Goal: Information Seeking & Learning: Learn about a topic

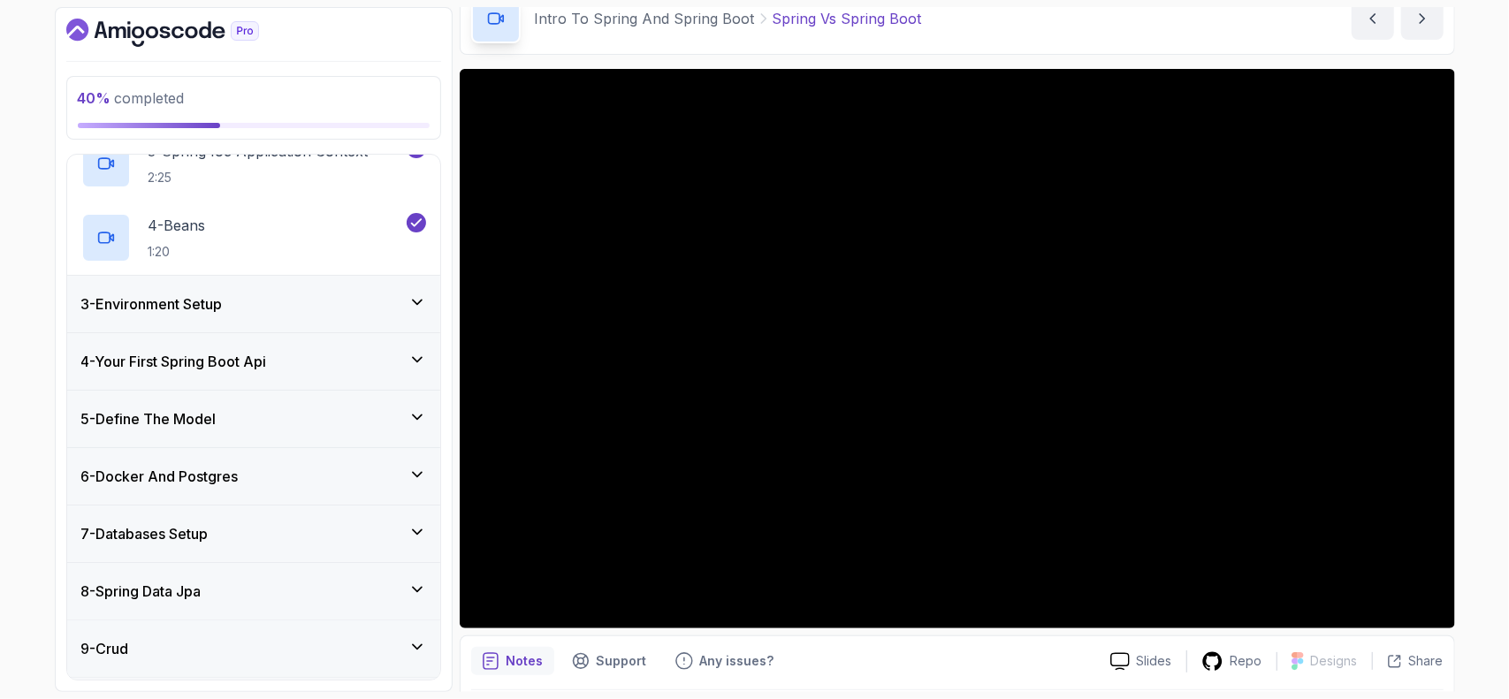
scroll to position [354, 0]
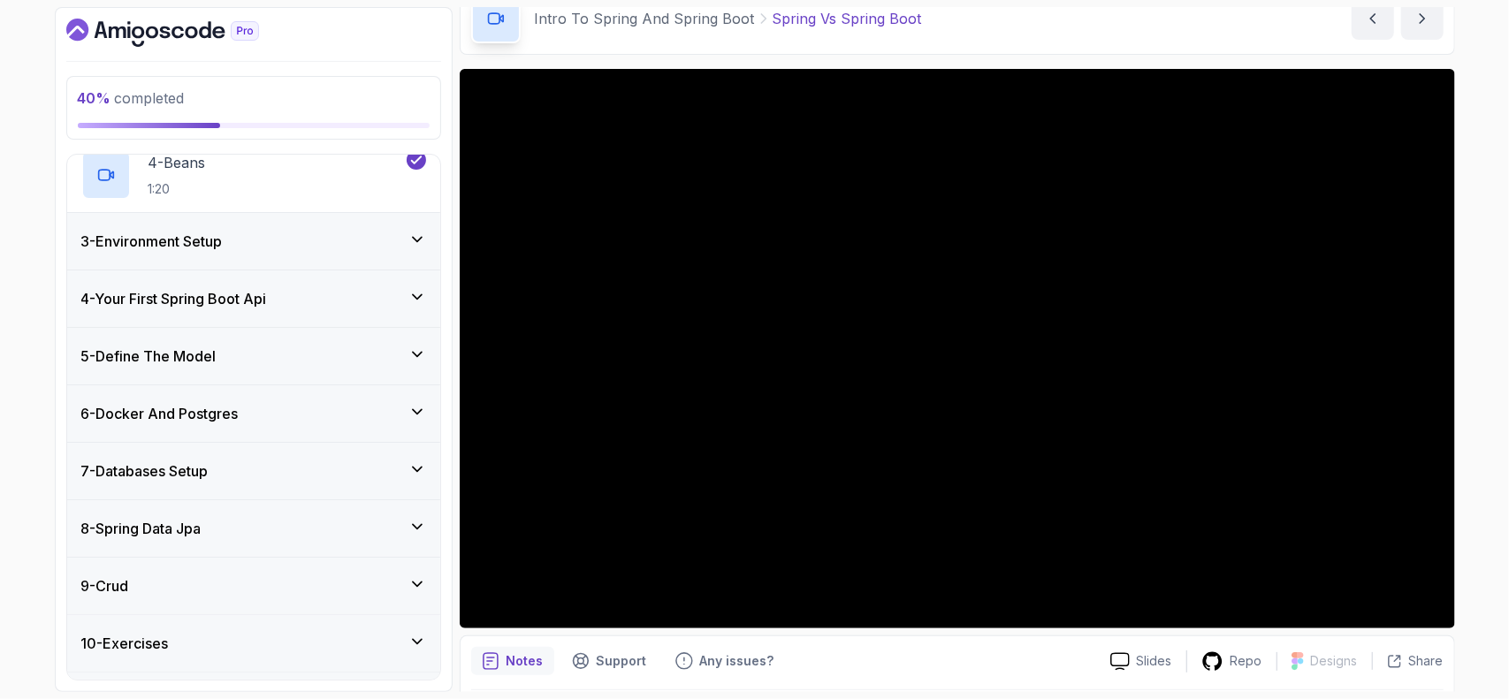
click at [261, 346] on div "5 - Define The Model" at bounding box center [253, 356] width 345 height 21
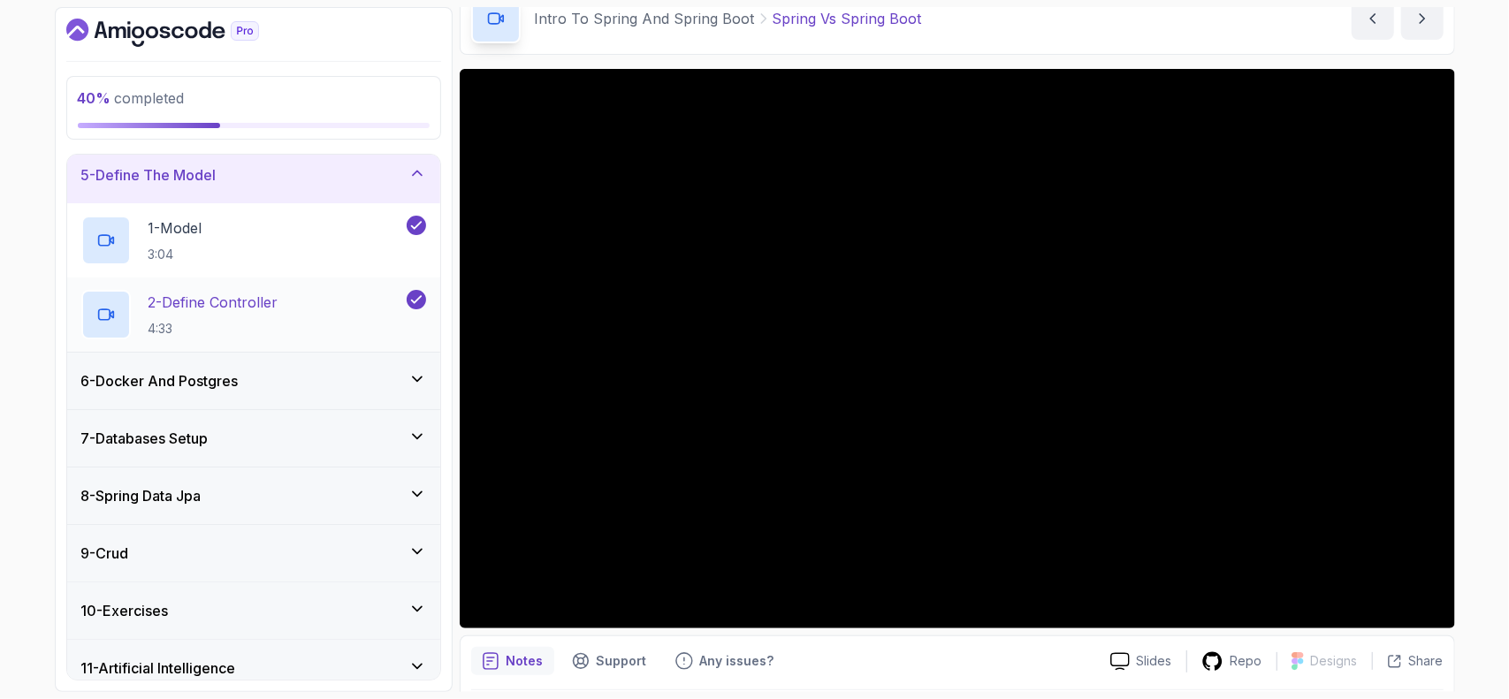
scroll to position [246, 0]
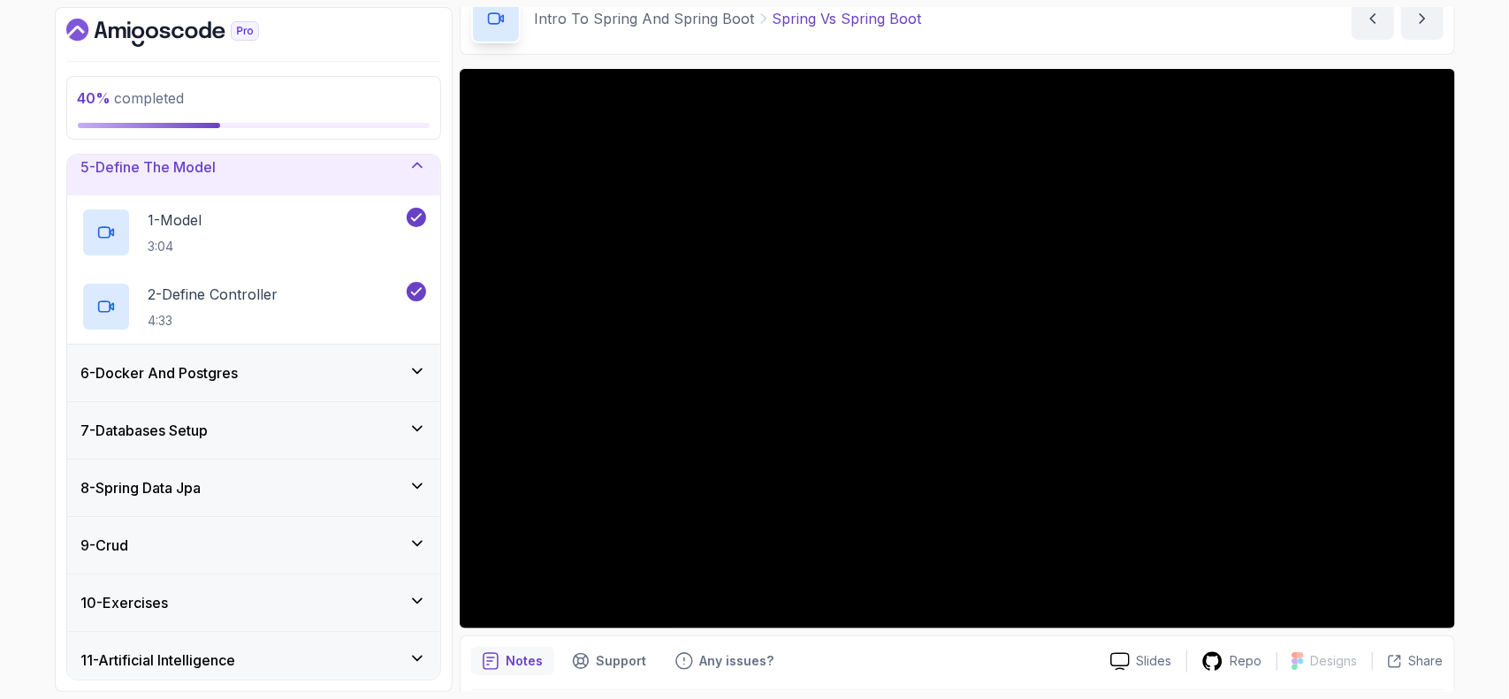
click at [251, 365] on div "6 - Docker And Postgres" at bounding box center [253, 373] width 345 height 21
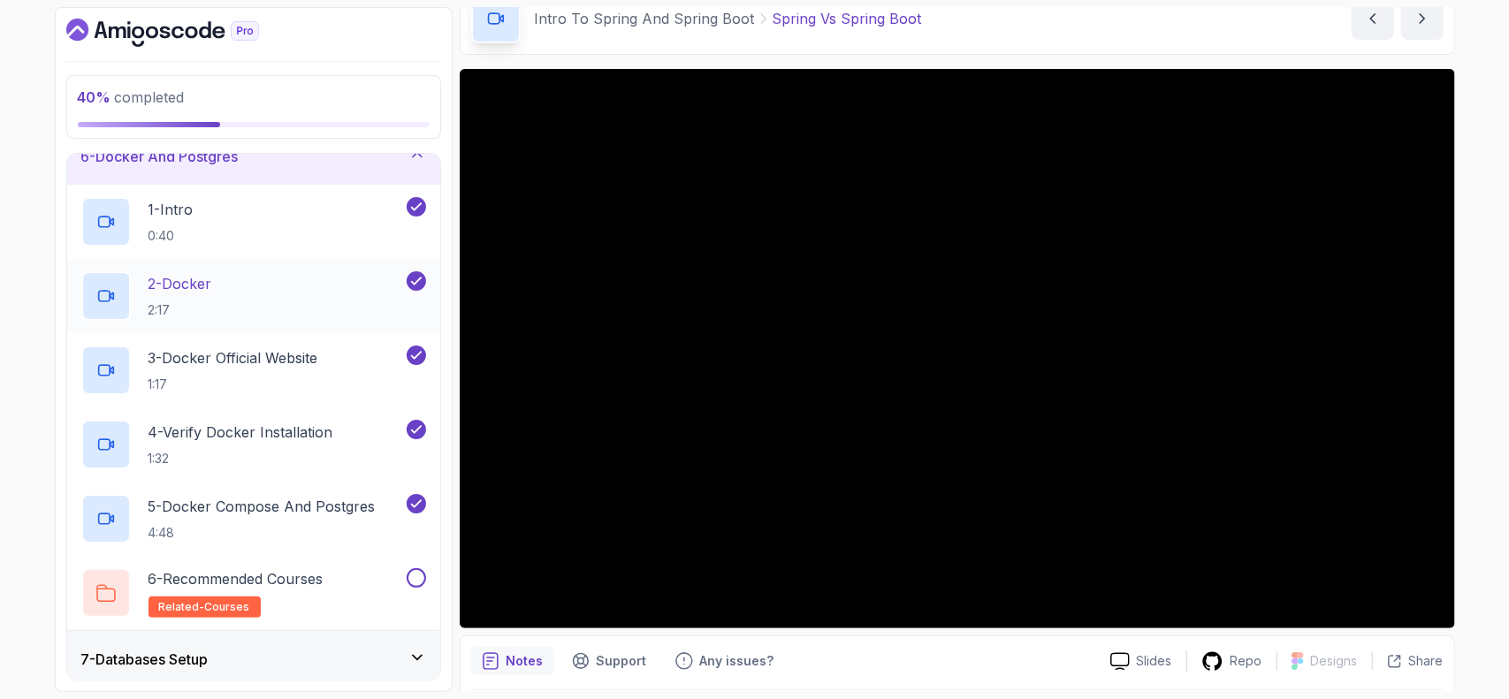
scroll to position [334, 0]
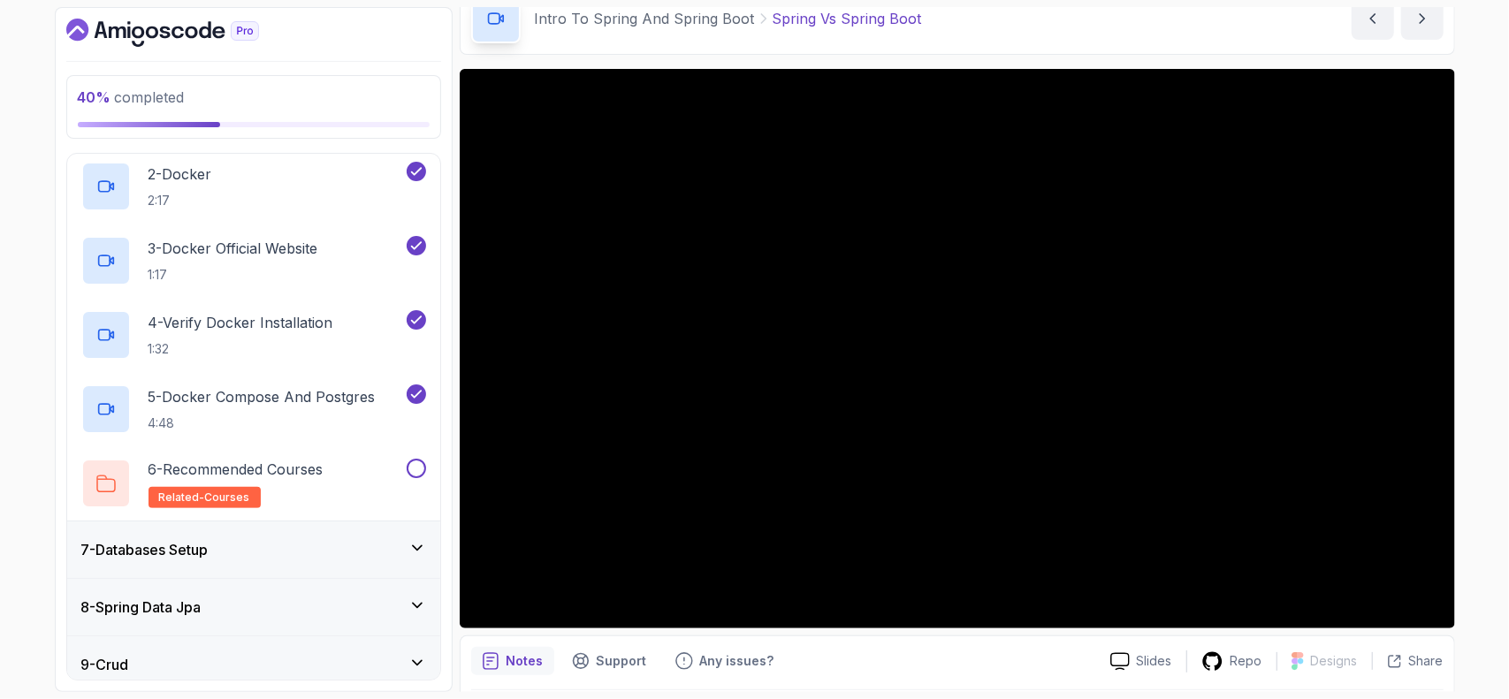
click at [320, 544] on div "7 - Databases Setup" at bounding box center [253, 549] width 345 height 21
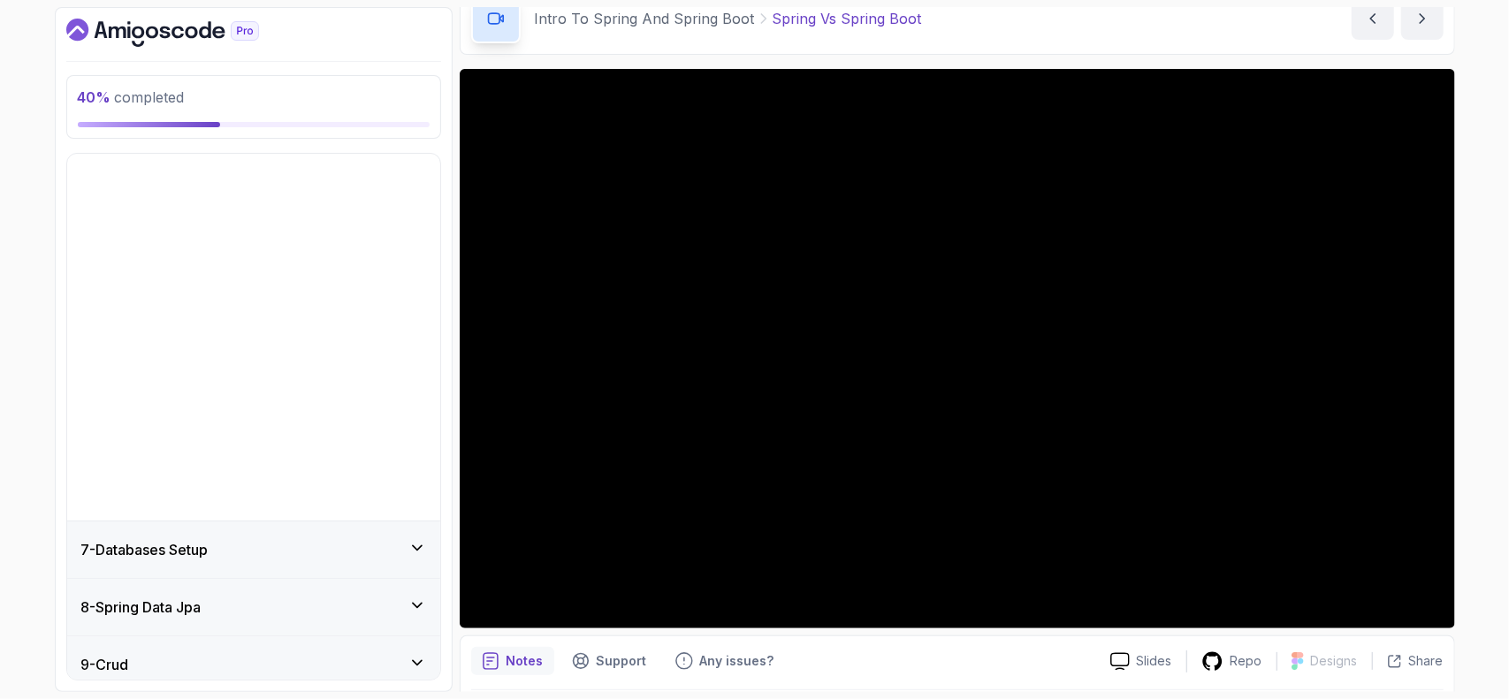
scroll to position [157, 0]
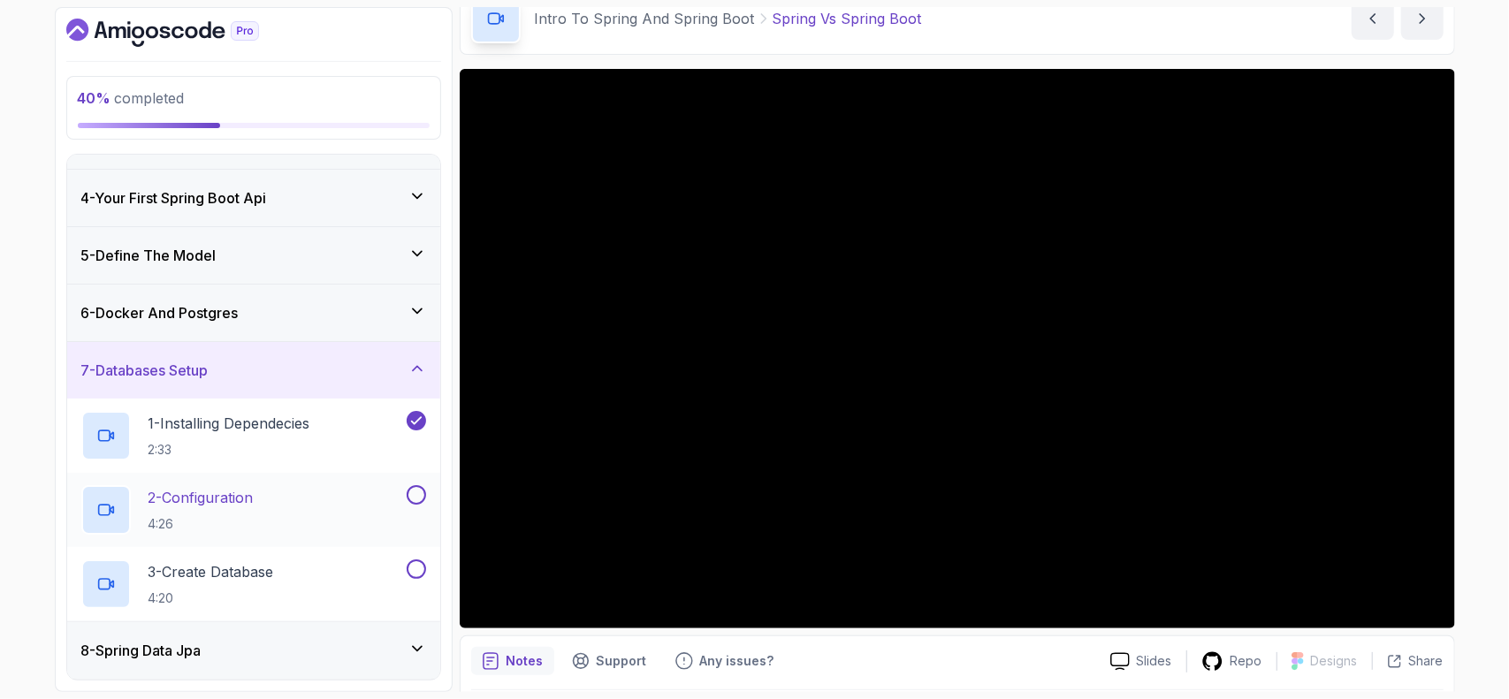
click at [286, 492] on div "2 - Configuration 4:26" at bounding box center [242, 510] width 322 height 50
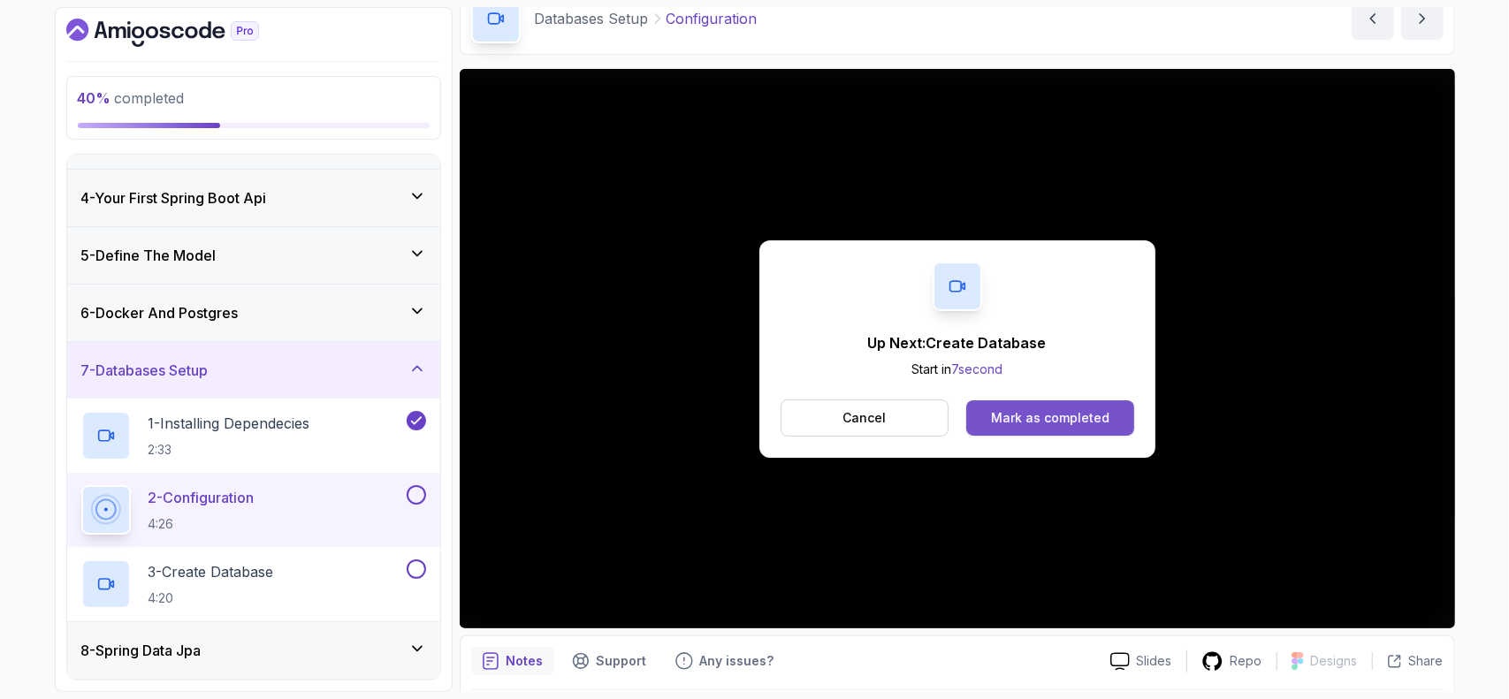
click at [1052, 420] on div "Mark as completed" at bounding box center [1050, 418] width 118 height 18
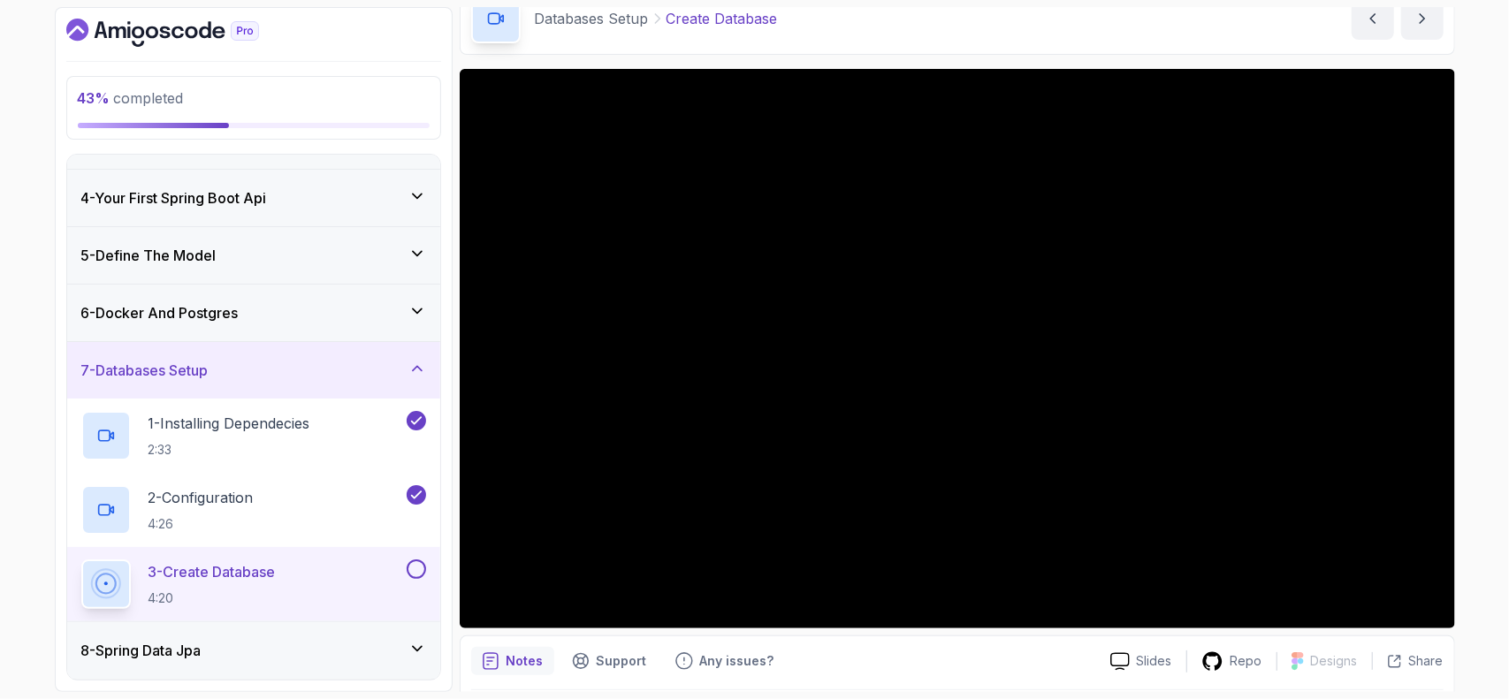
click at [443, 468] on div "43 % completed 1 - Intro 2 - Intro To Spring And Spring Boot 3 - Environment Se…" at bounding box center [254, 349] width 398 height 685
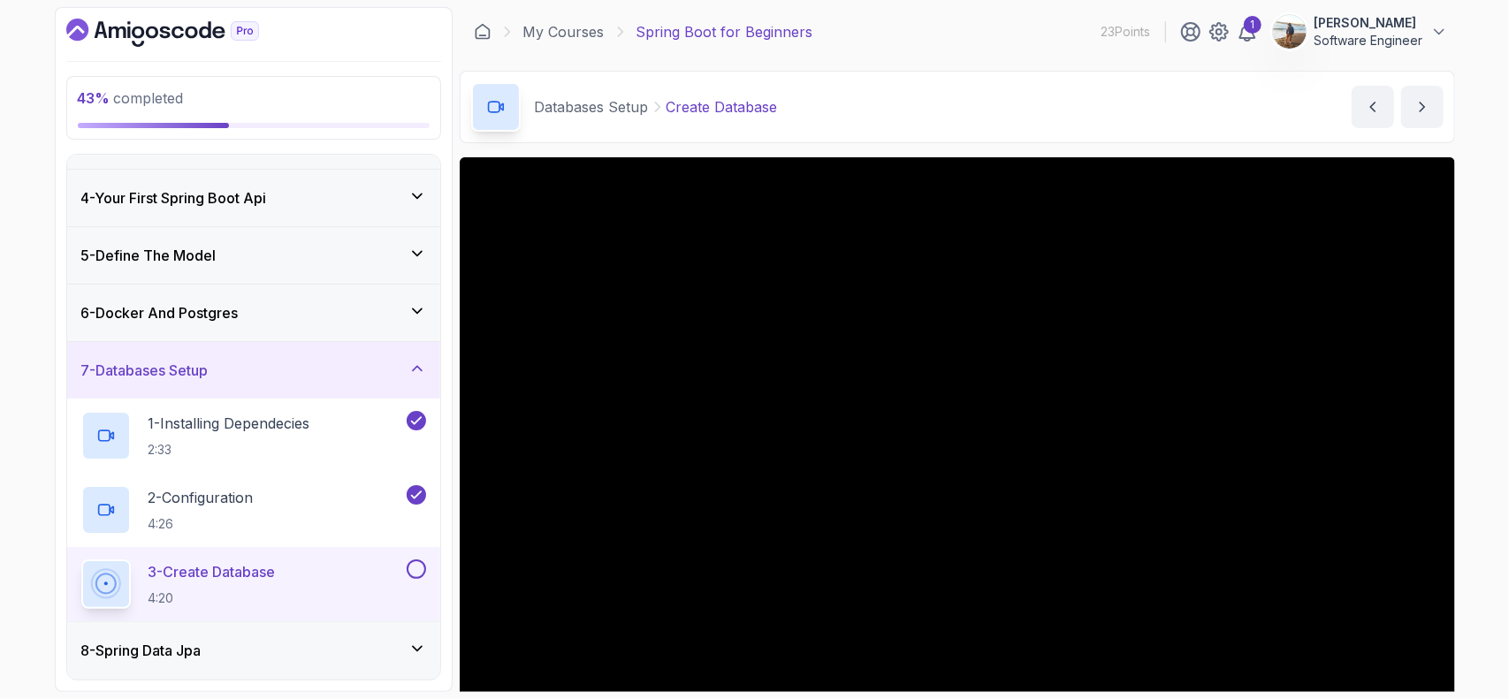
click at [449, 579] on div "43 % completed 1 - Intro 2 - Intro To Spring And Spring Boot 3 - Environment Se…" at bounding box center [254, 349] width 398 height 685
click at [309, 668] on div "8 - Spring Data Jpa" at bounding box center [253, 650] width 373 height 57
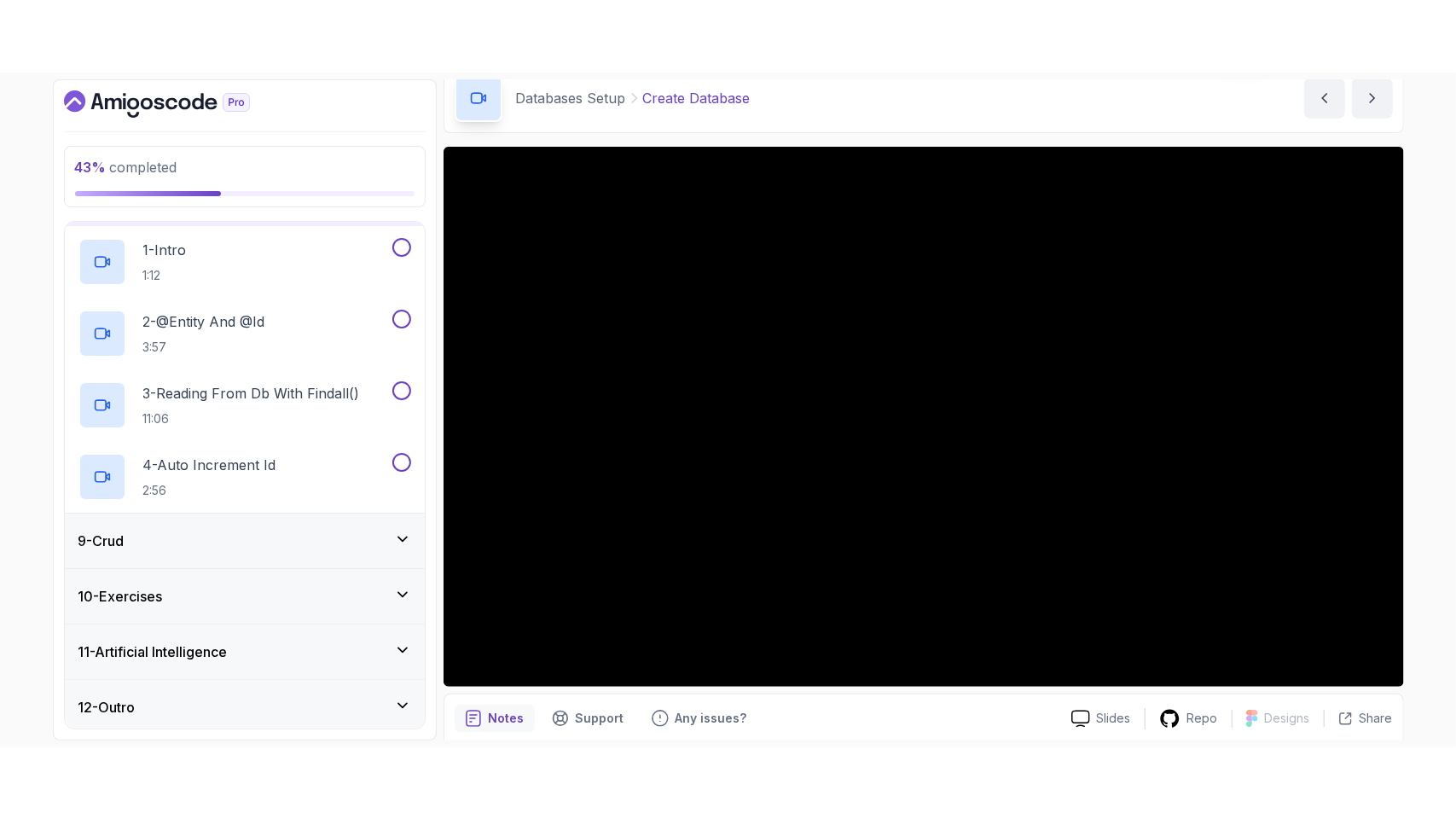
scroll to position [85, 0]
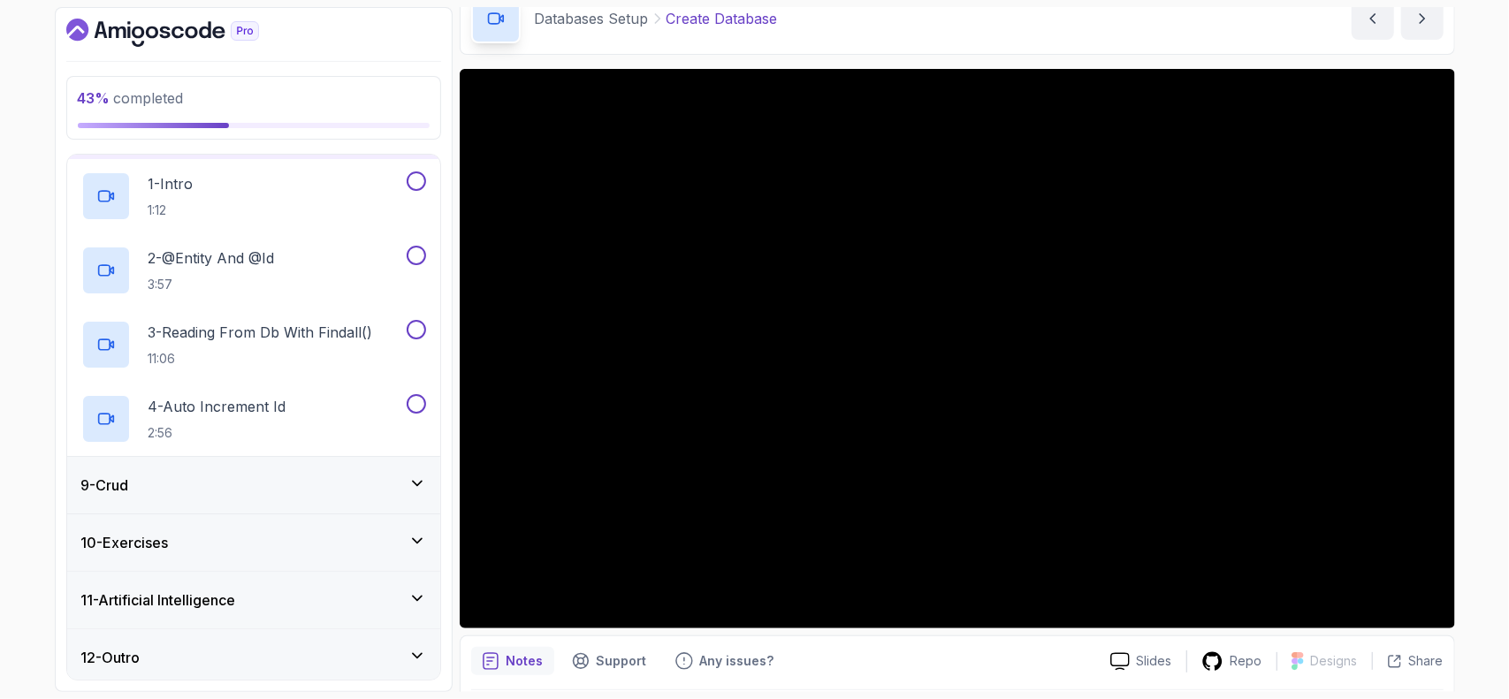
click at [1027, 653] on div "Notes Support Any issues?" at bounding box center [783, 661] width 625 height 28
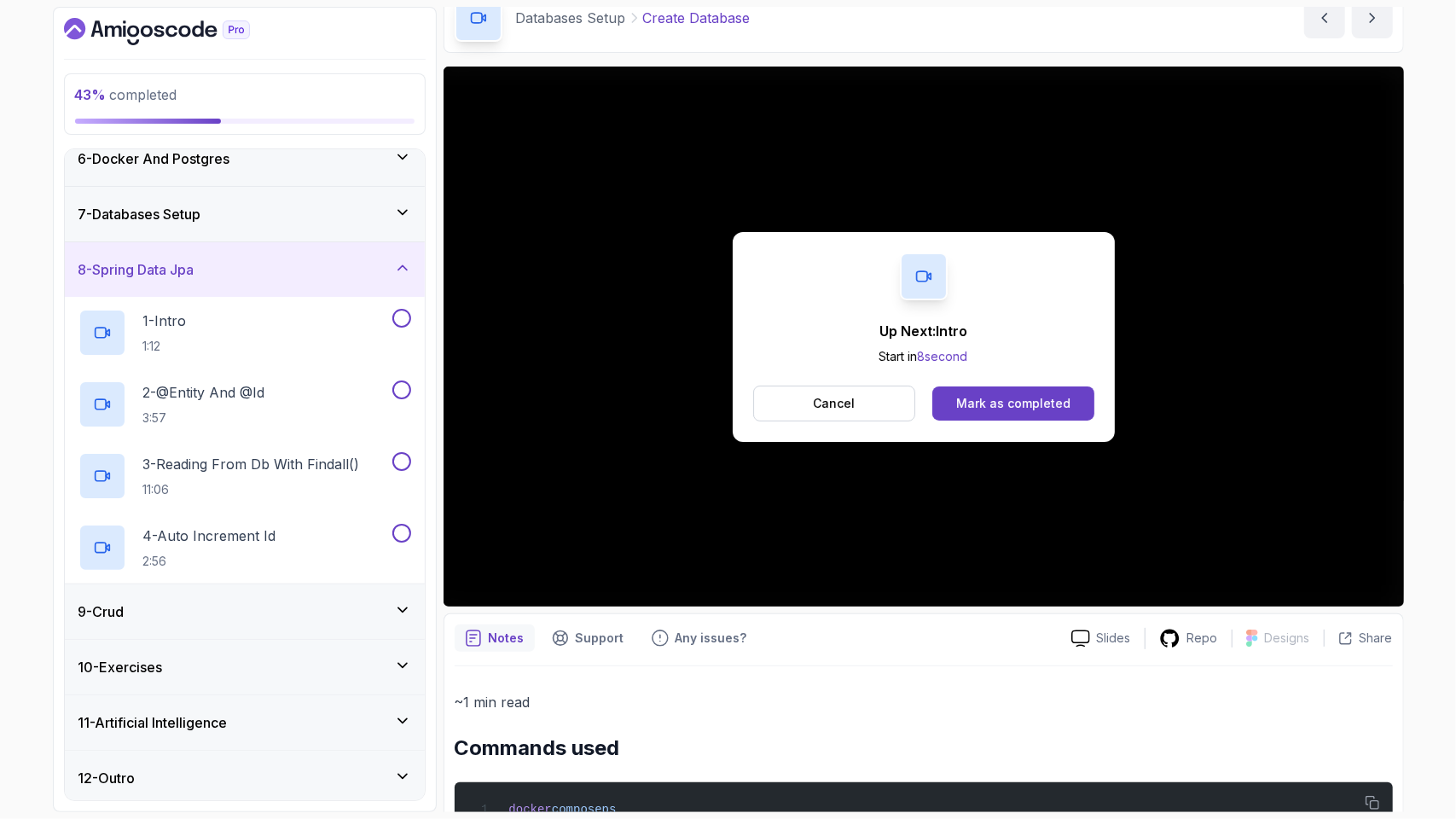
scroll to position [438, 0]
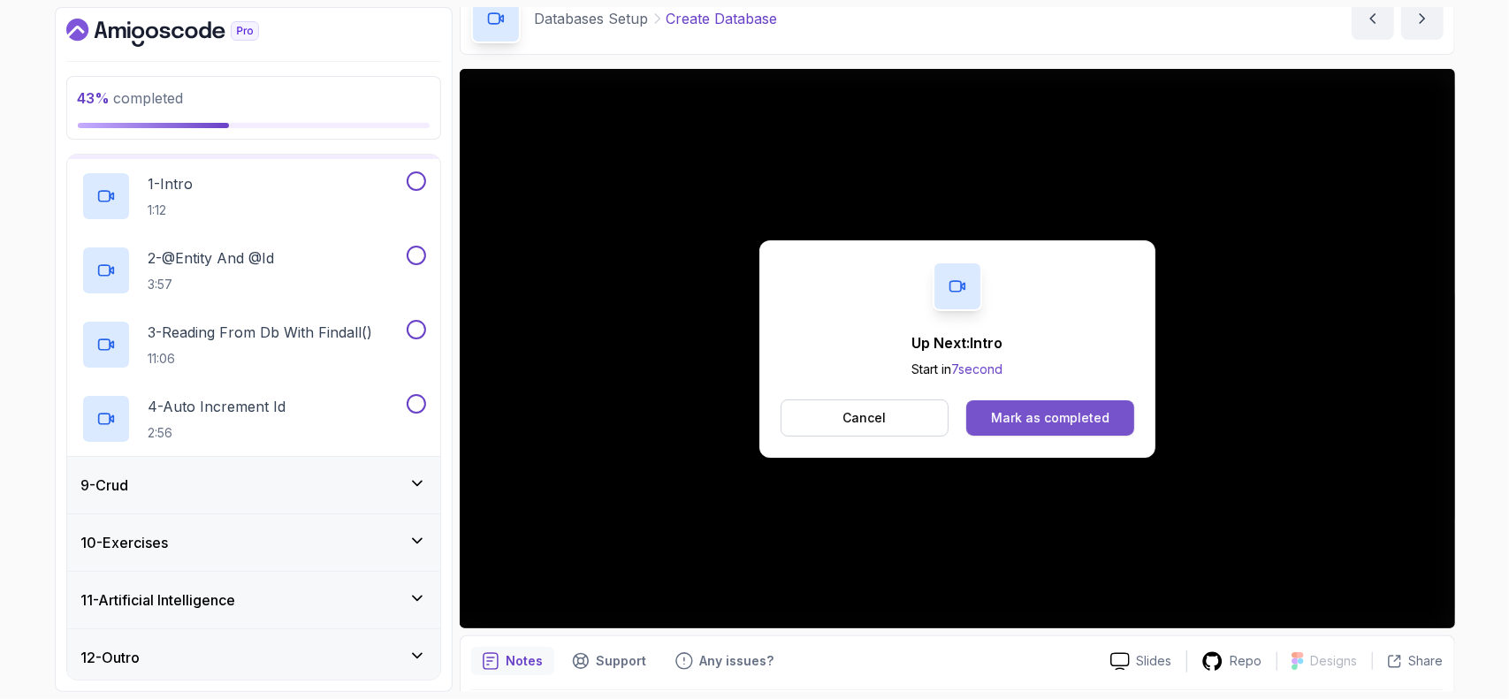
click at [1019, 409] on div "Mark as completed" at bounding box center [1050, 418] width 118 height 18
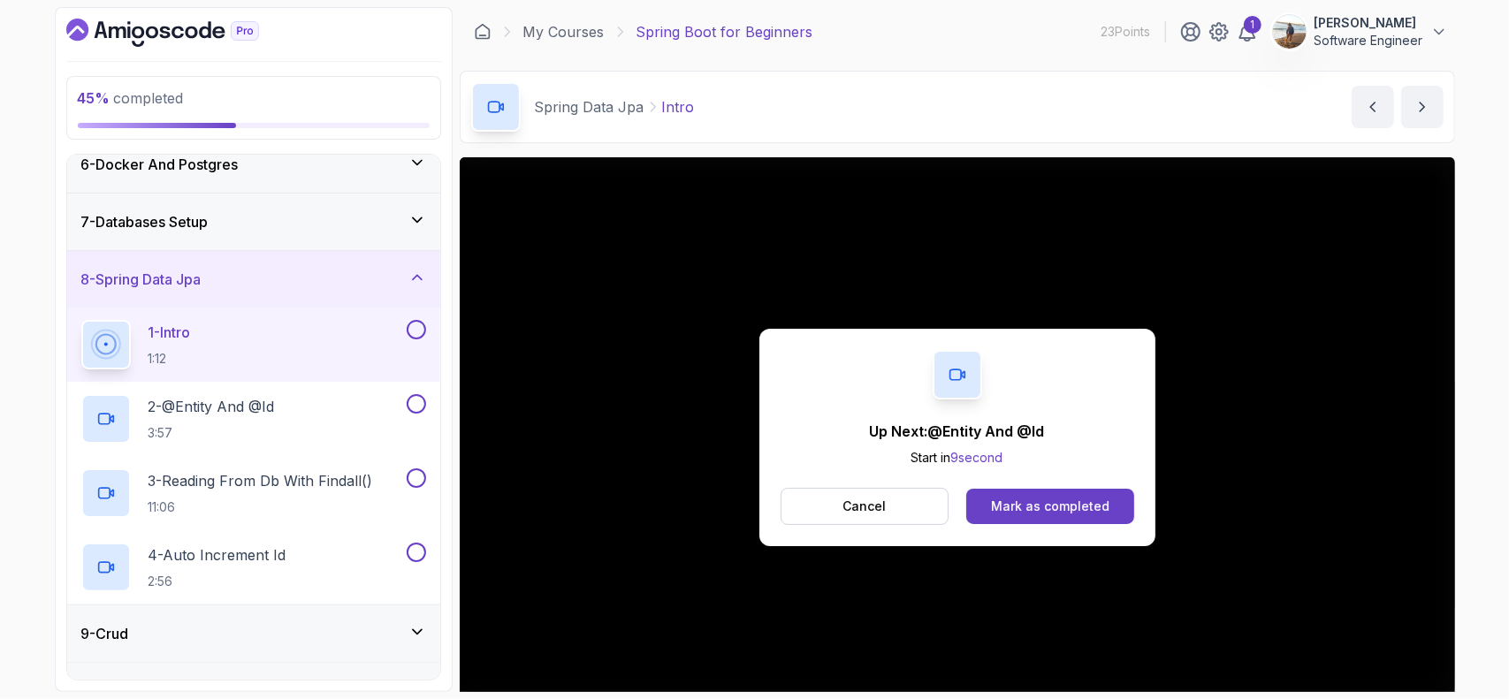
scroll to position [454, 0]
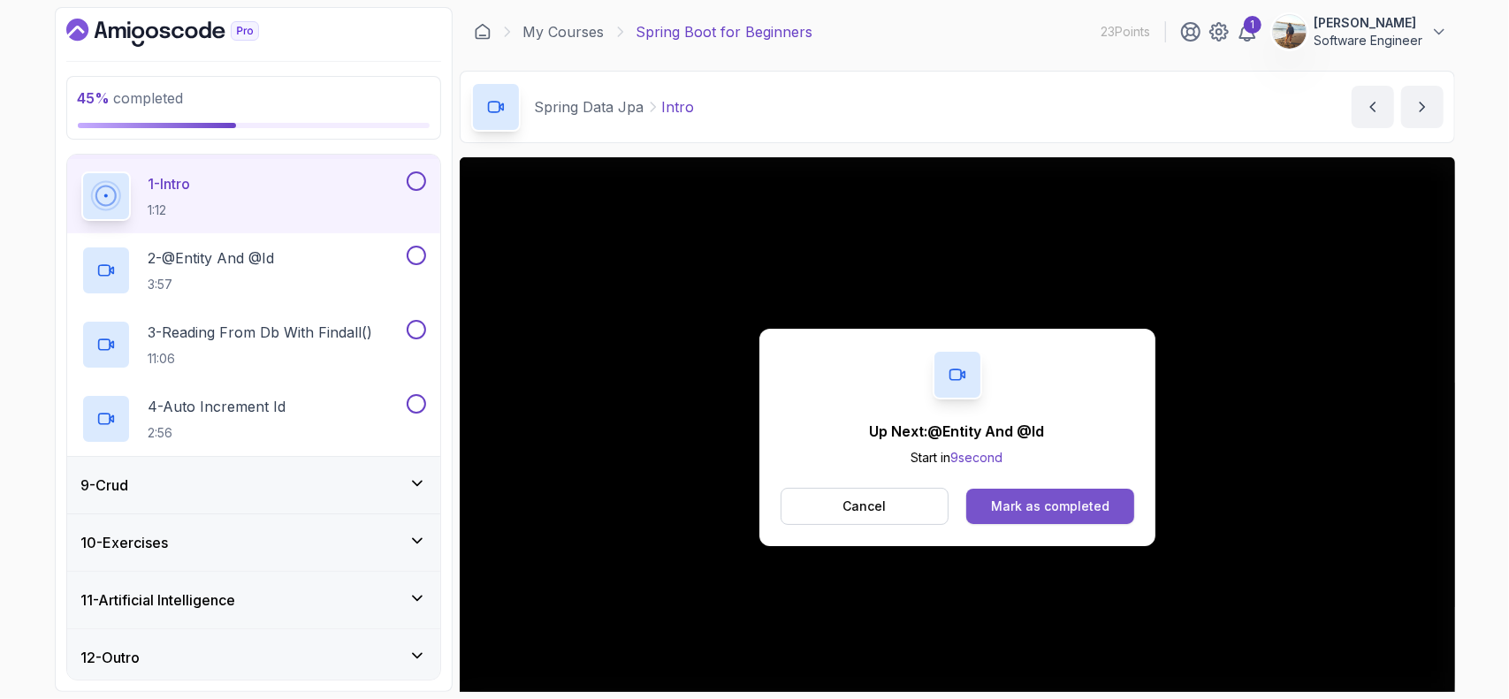
click at [1036, 503] on div "Mark as completed" at bounding box center [1050, 507] width 118 height 18
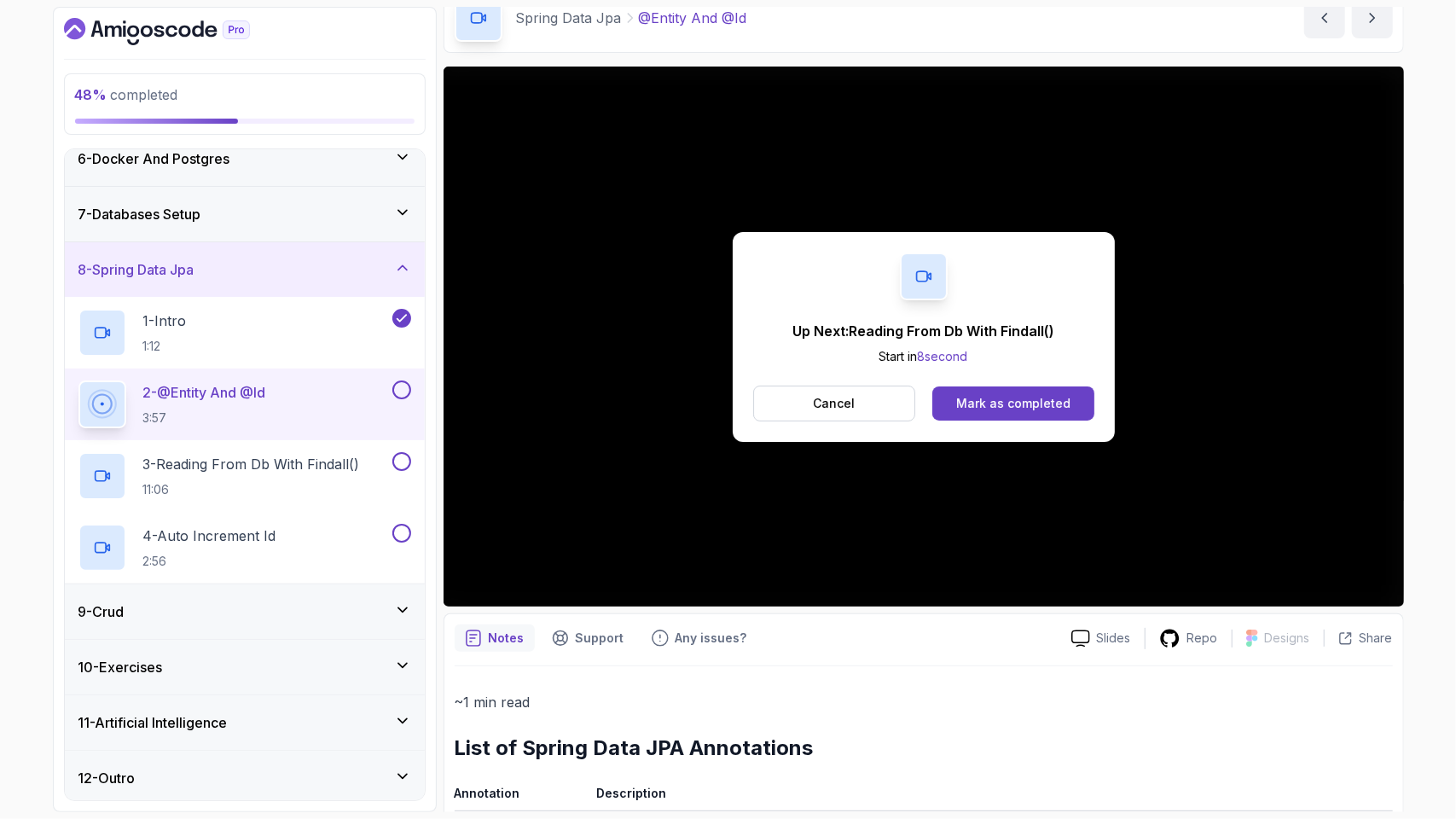
scroll to position [438, 0]
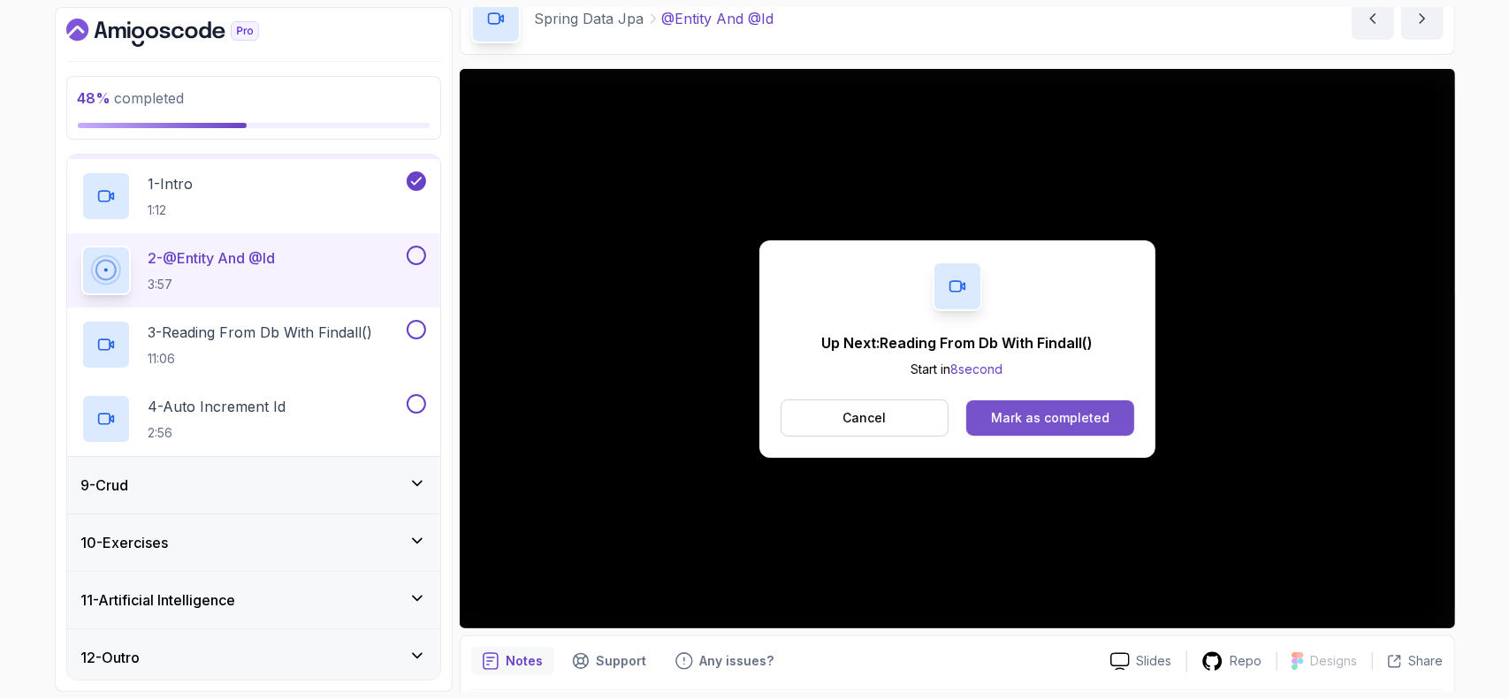
click at [1024, 409] on div "Mark as completed" at bounding box center [1050, 418] width 118 height 18
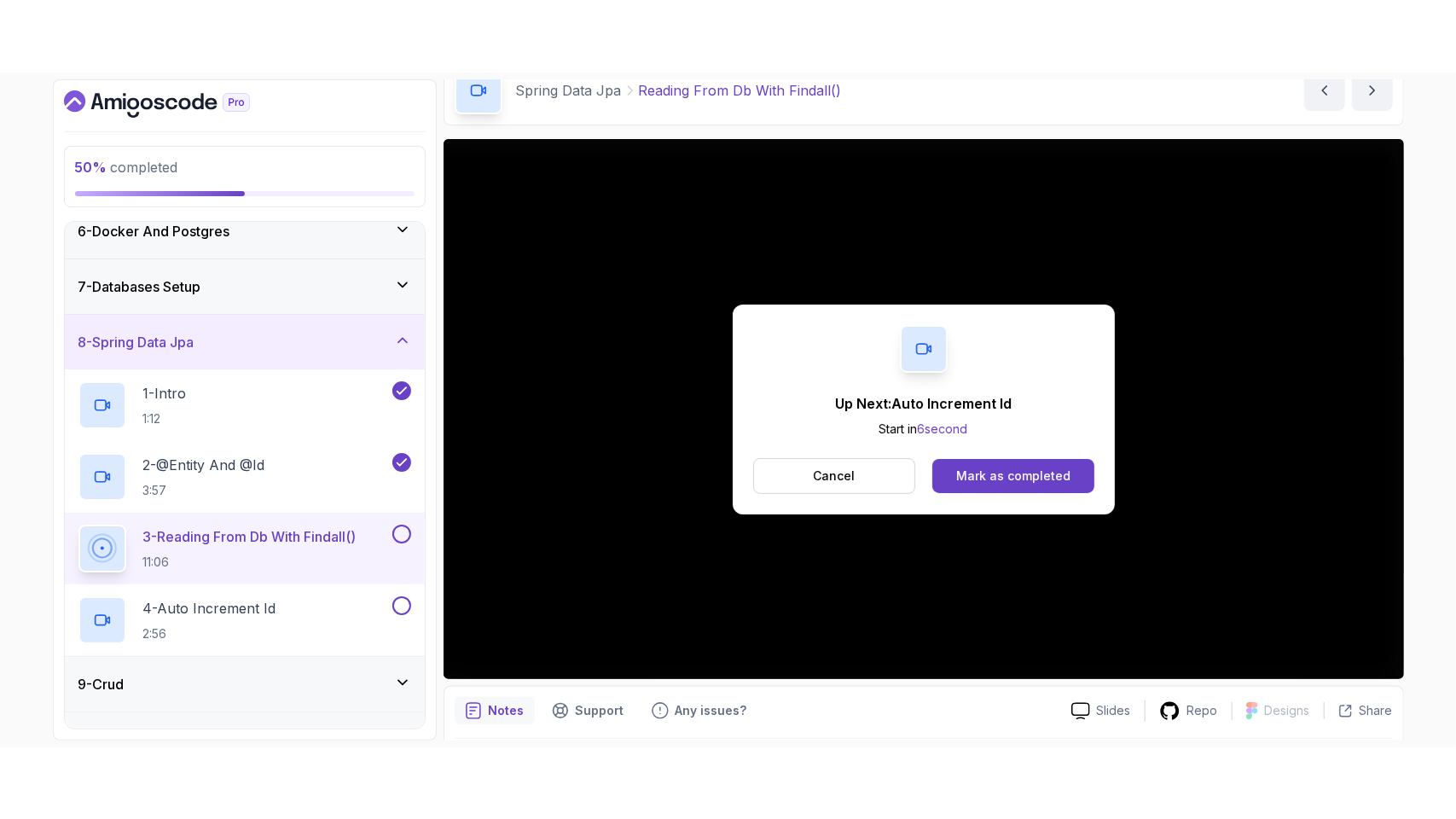
scroll to position [438, 0]
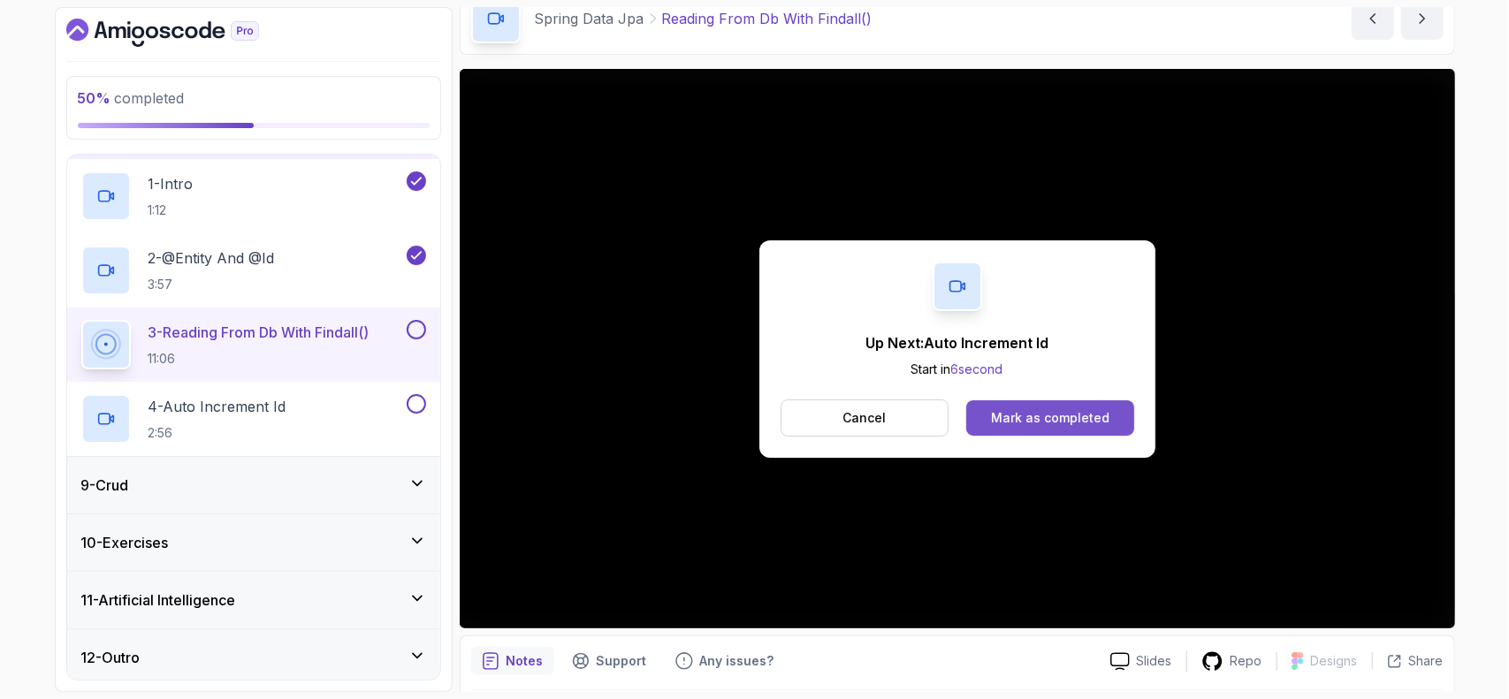
click at [1019, 413] on div "Mark as completed" at bounding box center [1050, 418] width 118 height 18
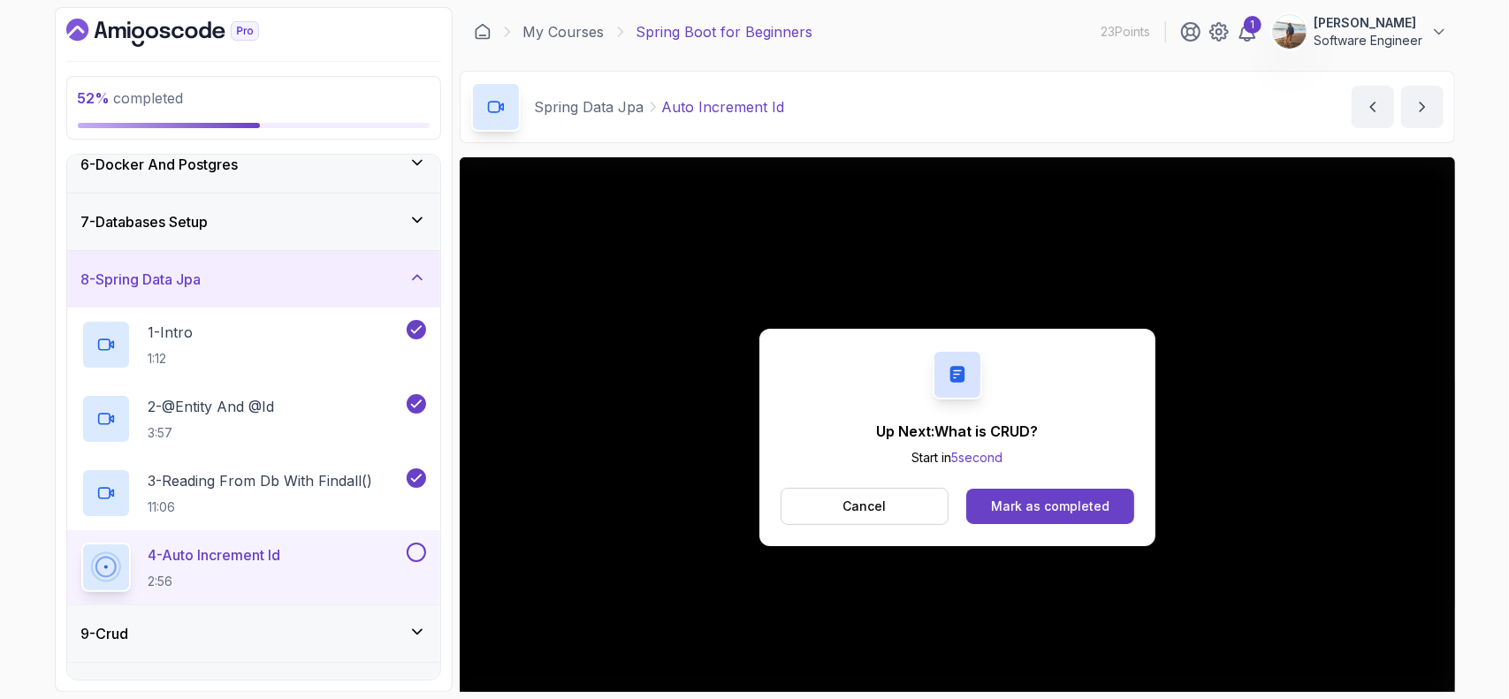
scroll to position [454, 0]
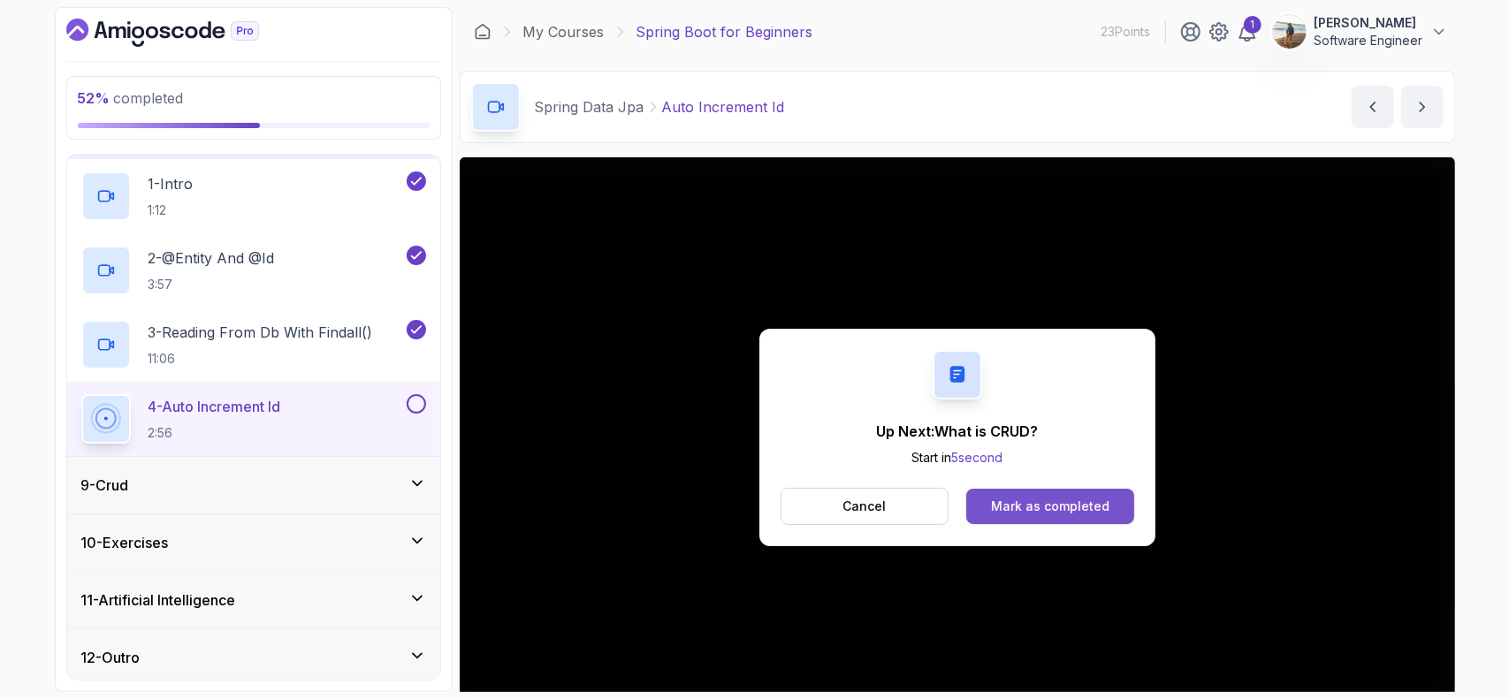
click at [1033, 507] on div "Mark as completed" at bounding box center [1050, 507] width 118 height 18
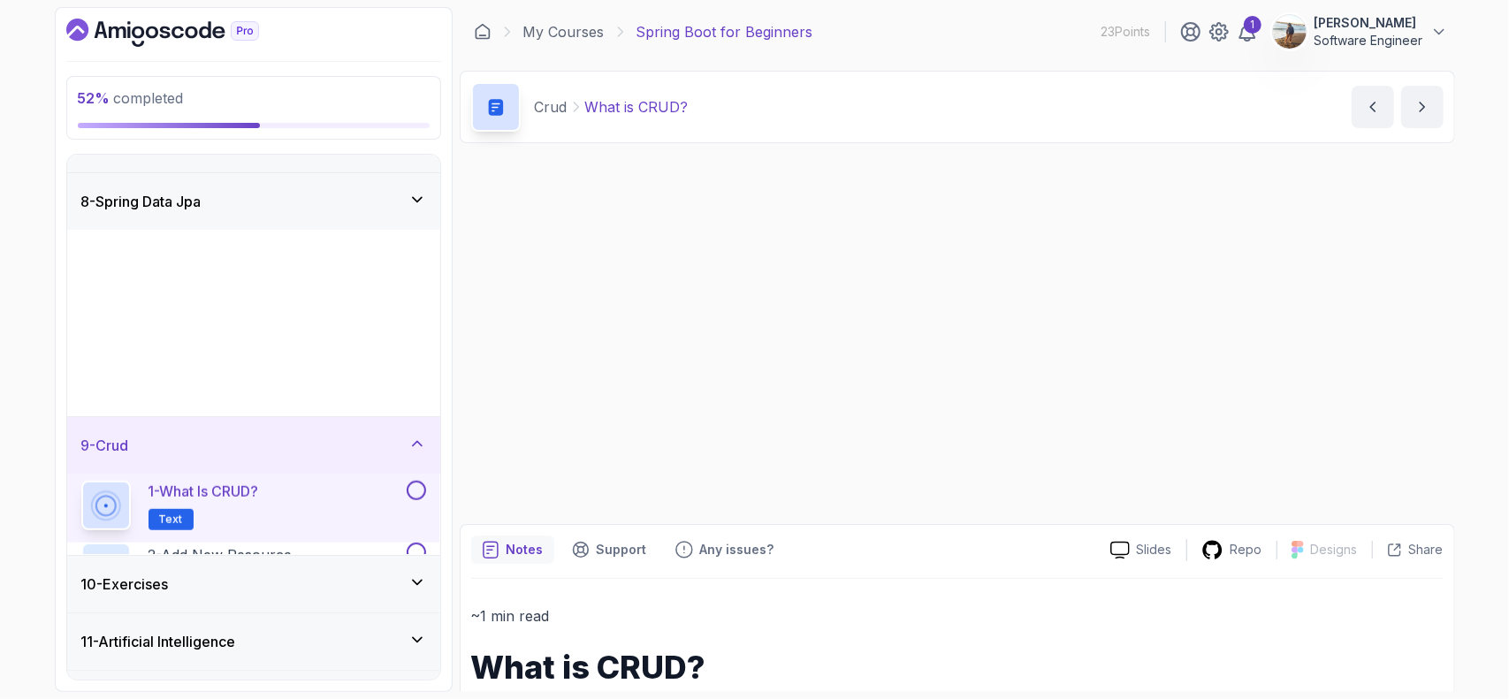
scroll to position [380, 0]
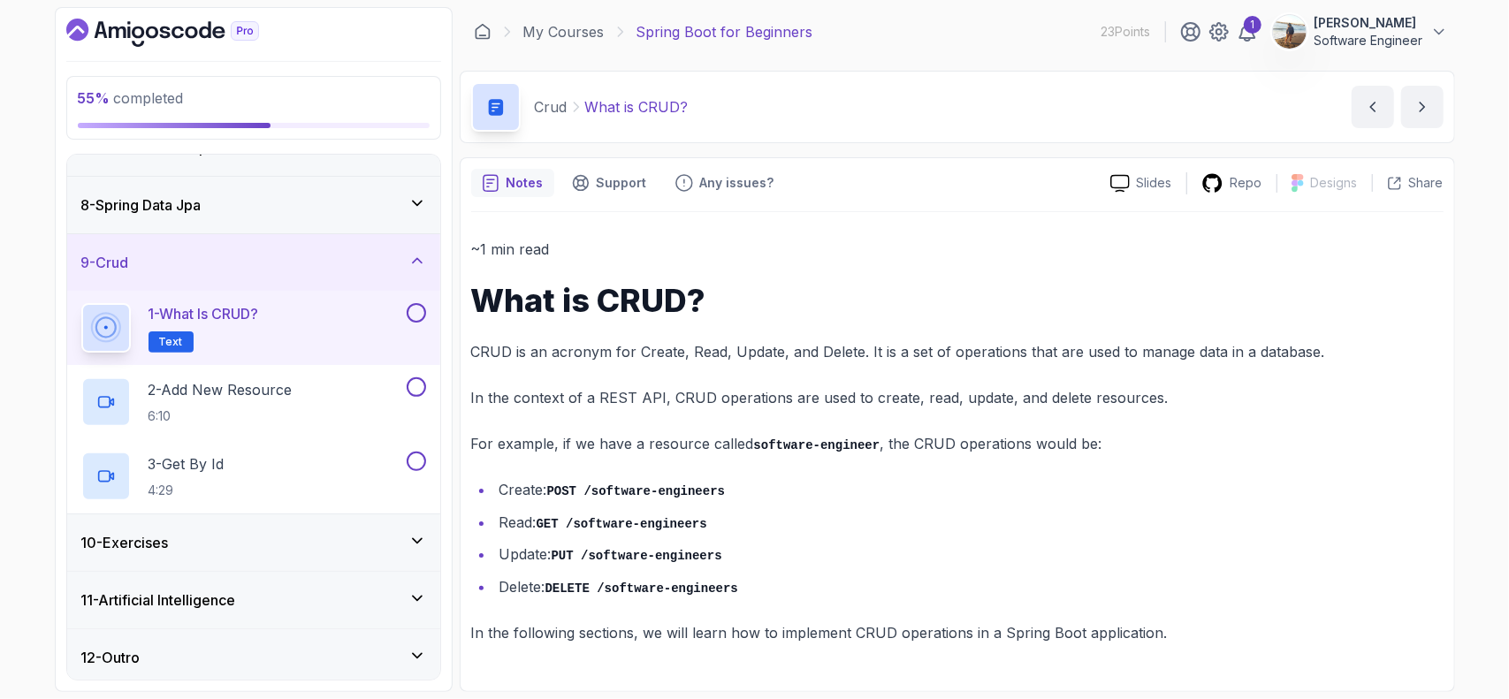
click at [792, 471] on div "~1 min read What is CRUD? CRUD is an acronym for Create, Read, Update, and Dele…" at bounding box center [957, 441] width 973 height 408
click at [798, 473] on div "~1 min read What is CRUD? CRUD is an acronym for Create, Read, Update, and Dele…" at bounding box center [957, 441] width 973 height 408
click at [1407, 104] on button "next content" at bounding box center [1422, 107] width 42 height 42
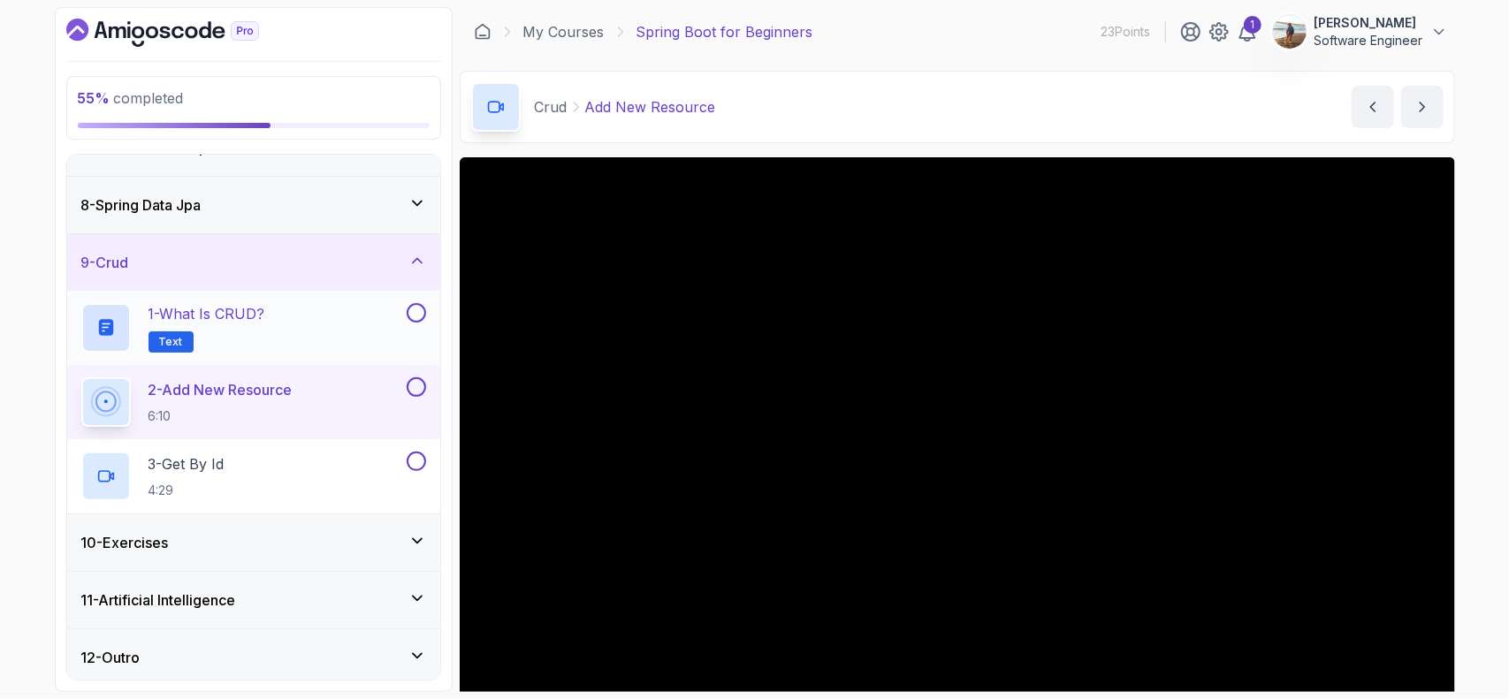
click at [419, 309] on button at bounding box center [416, 312] width 19 height 19
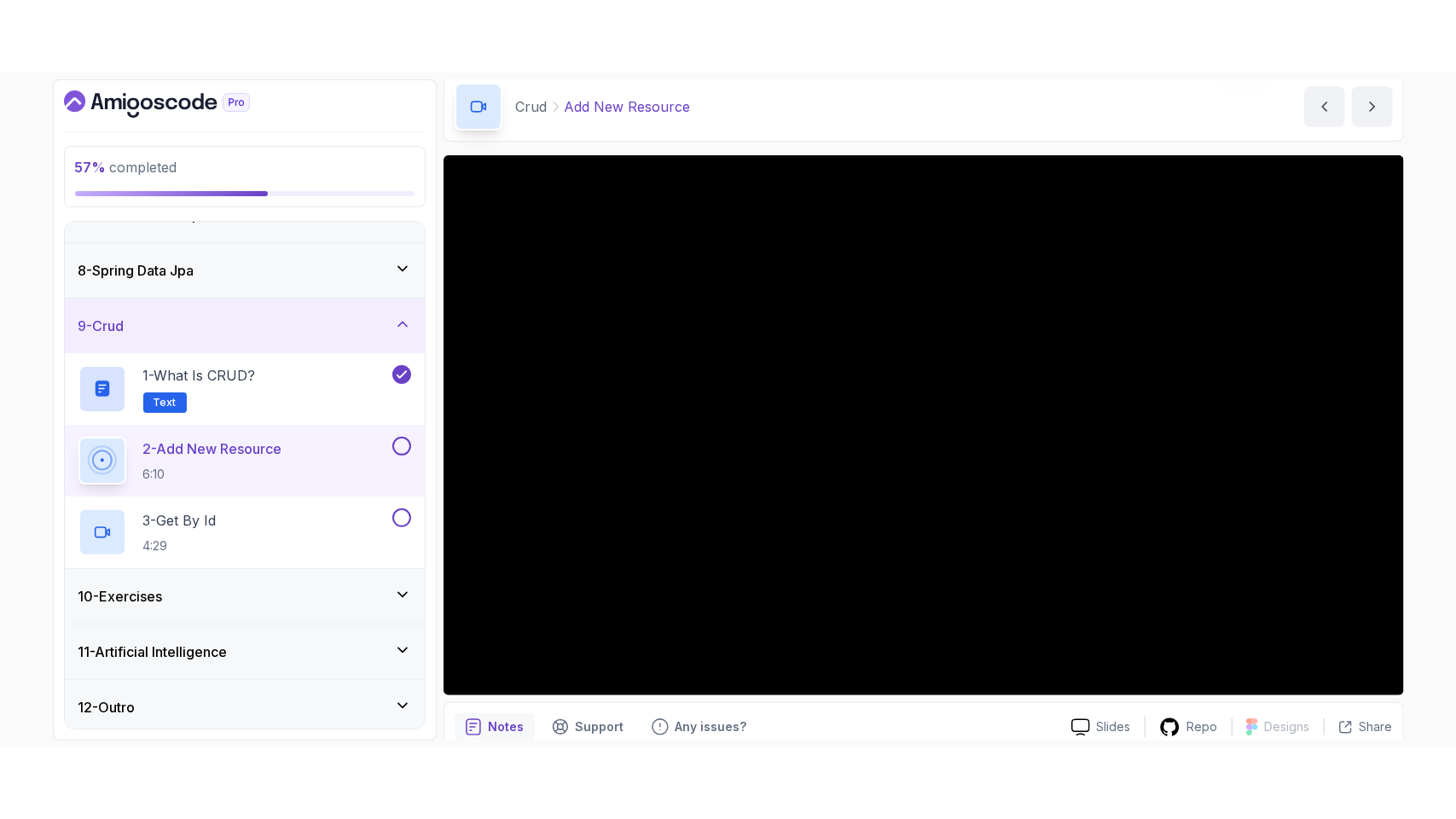
scroll to position [85, 0]
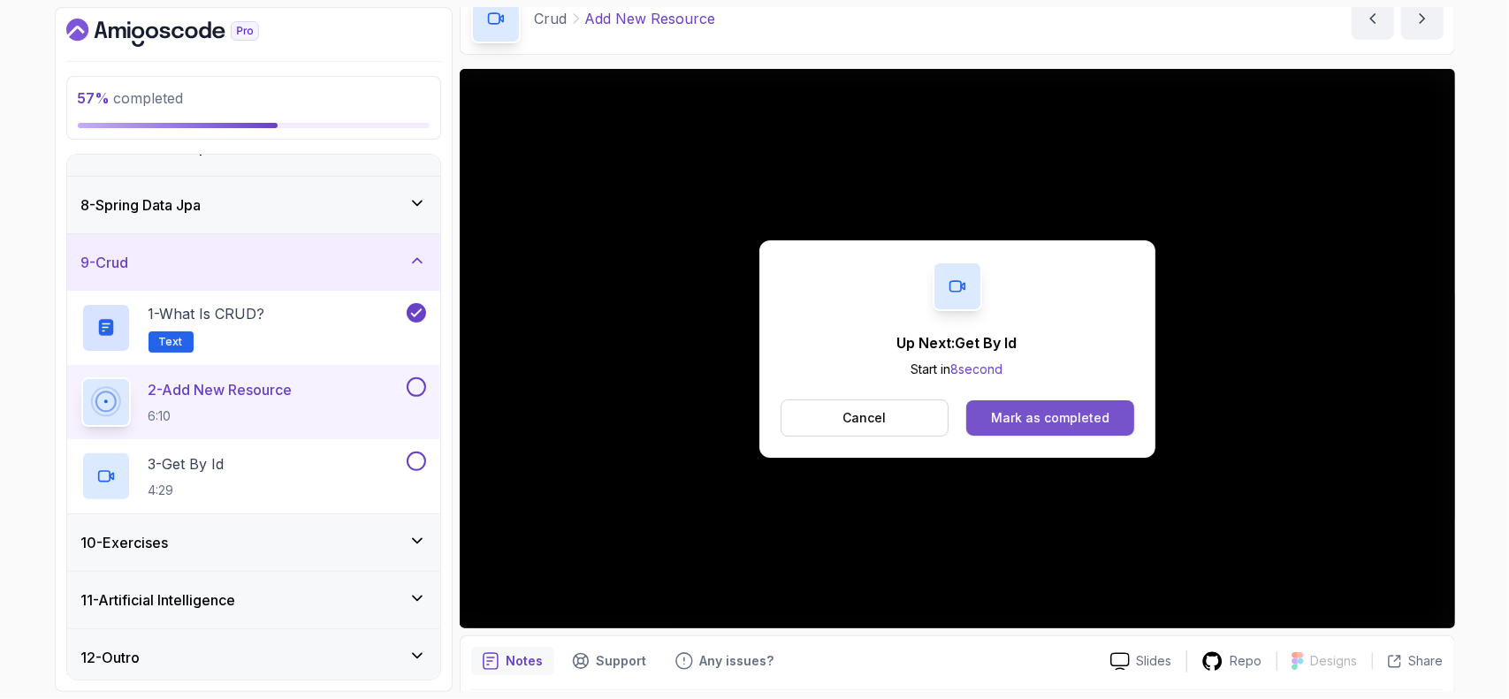
click at [1073, 415] on div "Mark as completed" at bounding box center [1050, 418] width 118 height 18
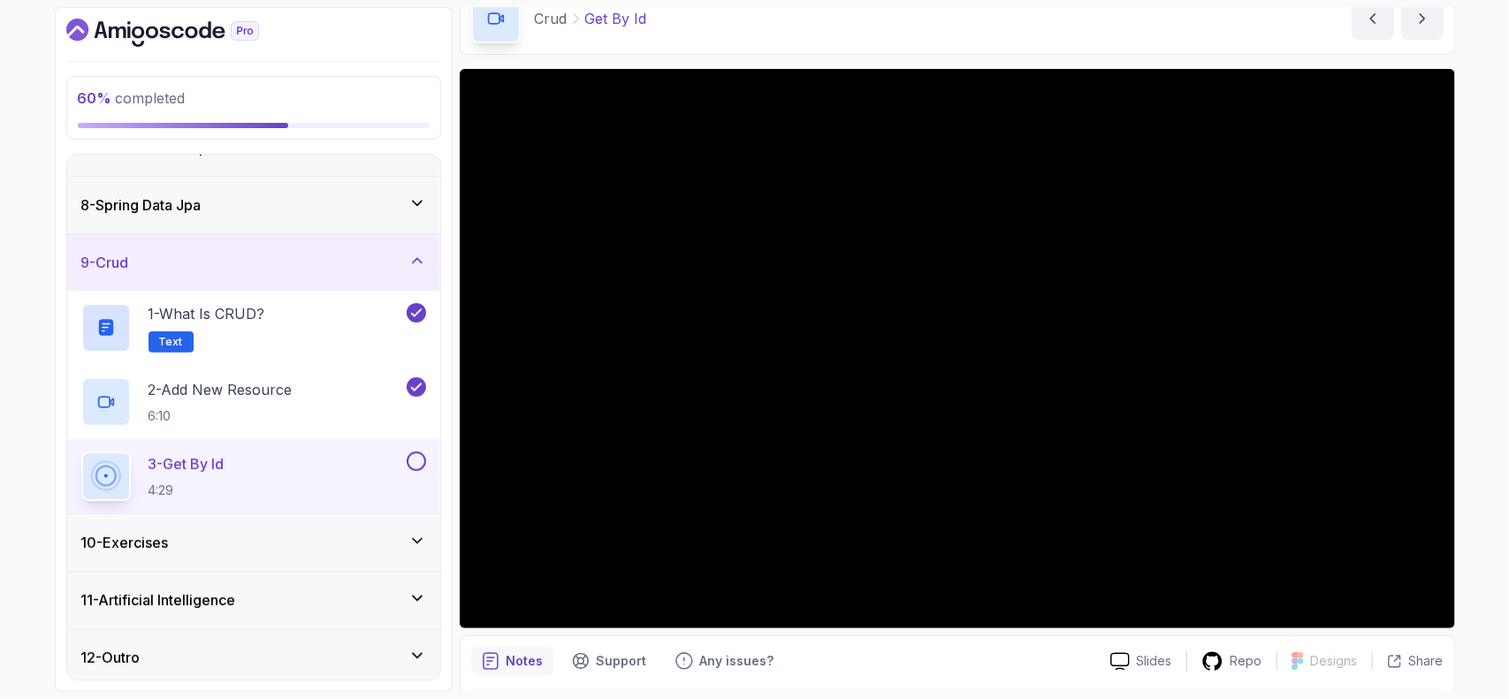
click at [448, 457] on div "60 % completed 1 - Intro 2 - Intro To Spring And Spring Boot 3 - Environment Se…" at bounding box center [254, 349] width 398 height 685
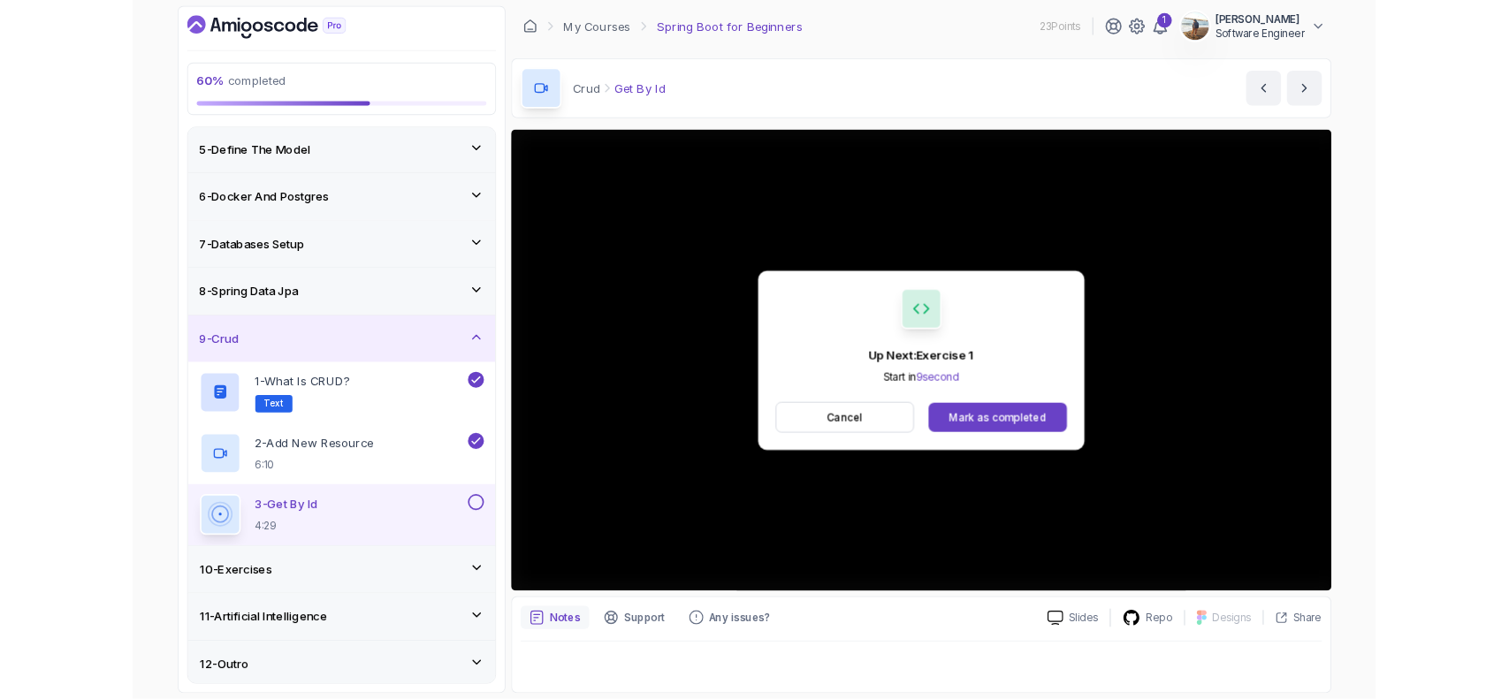
scroll to position [380, 0]
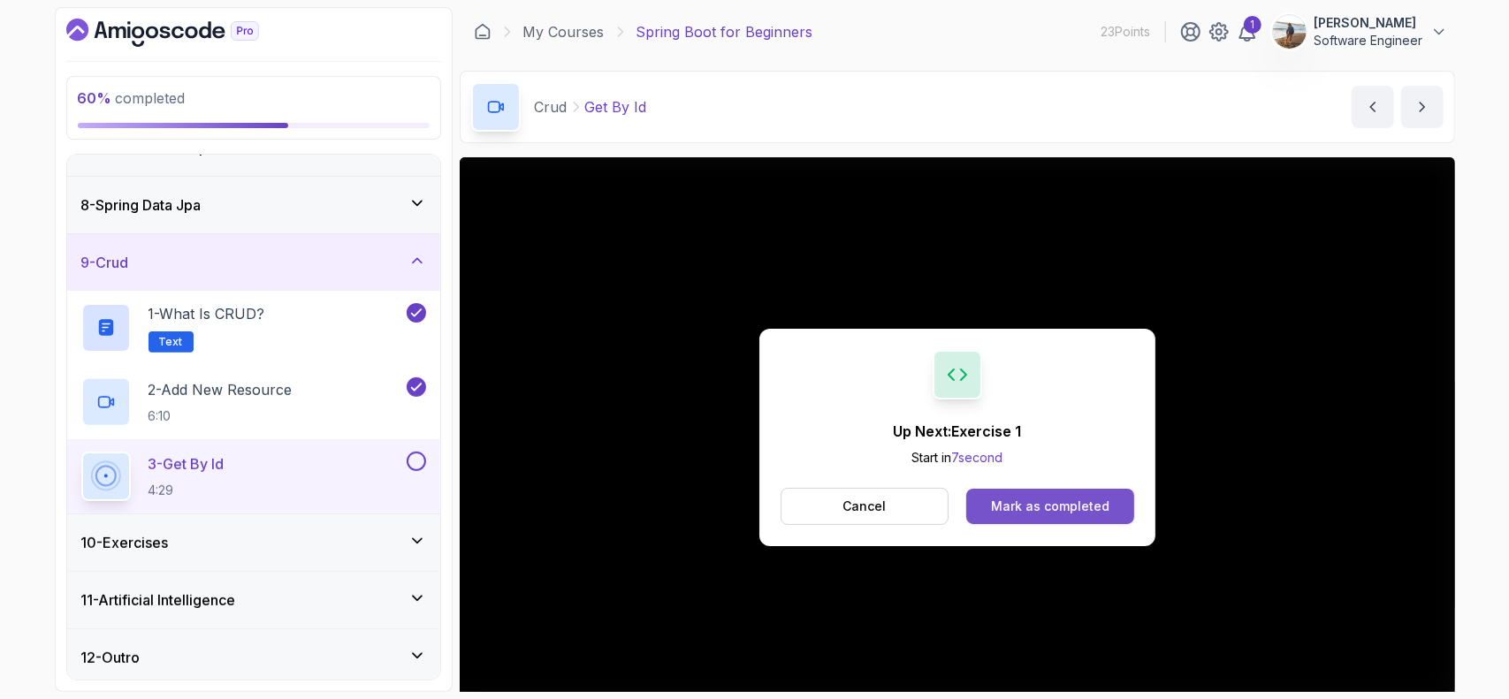
click at [1054, 507] on div "Mark as completed" at bounding box center [1050, 507] width 118 height 18
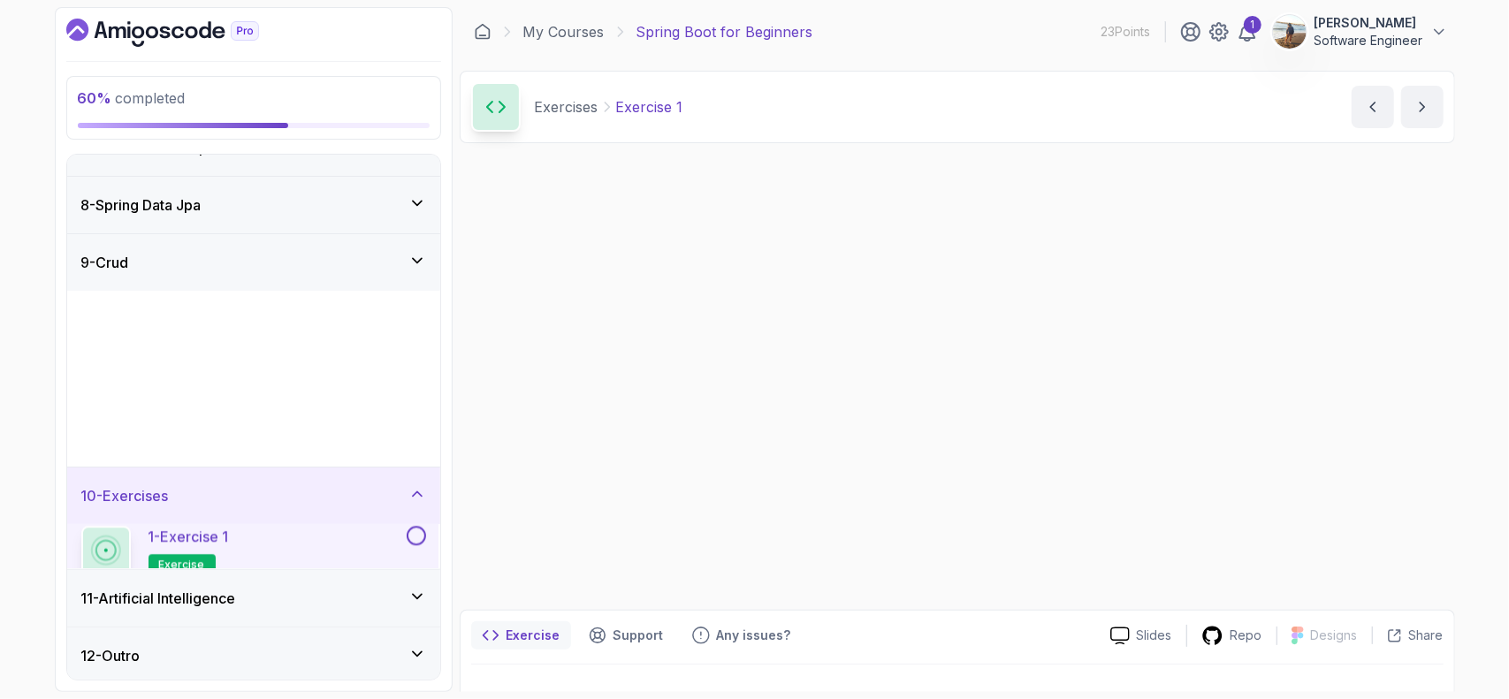
scroll to position [380, 0]
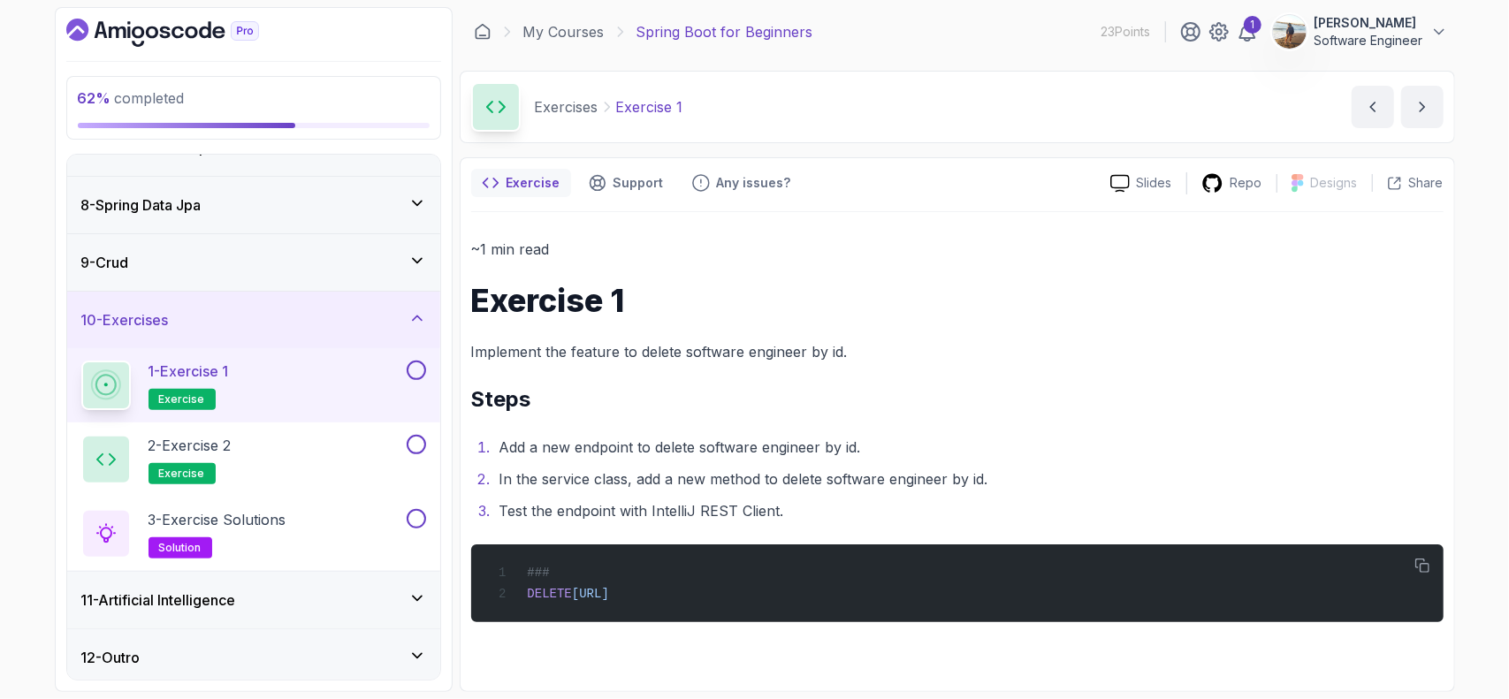
click at [419, 364] on button at bounding box center [416, 370] width 19 height 19
click at [1413, 112] on button "next content" at bounding box center [1422, 107] width 42 height 42
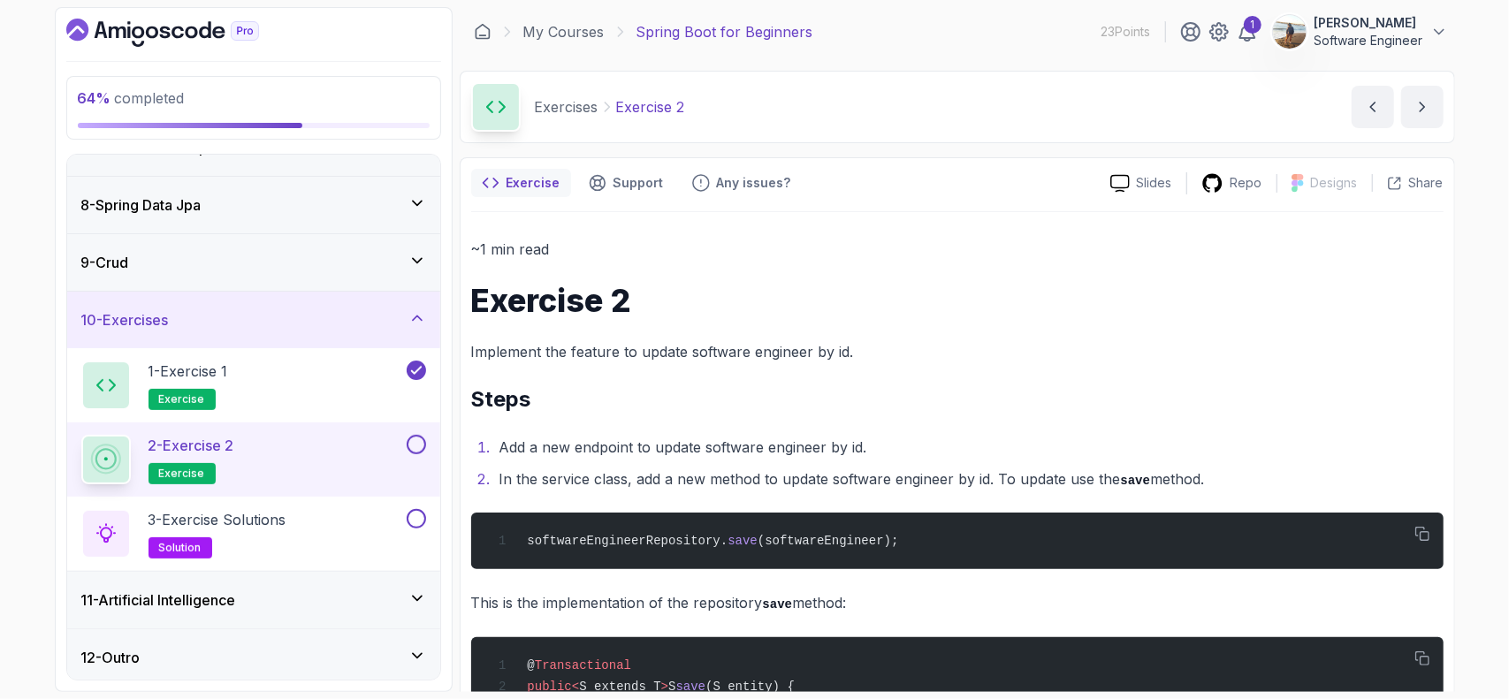
click at [420, 441] on button at bounding box center [416, 444] width 19 height 19
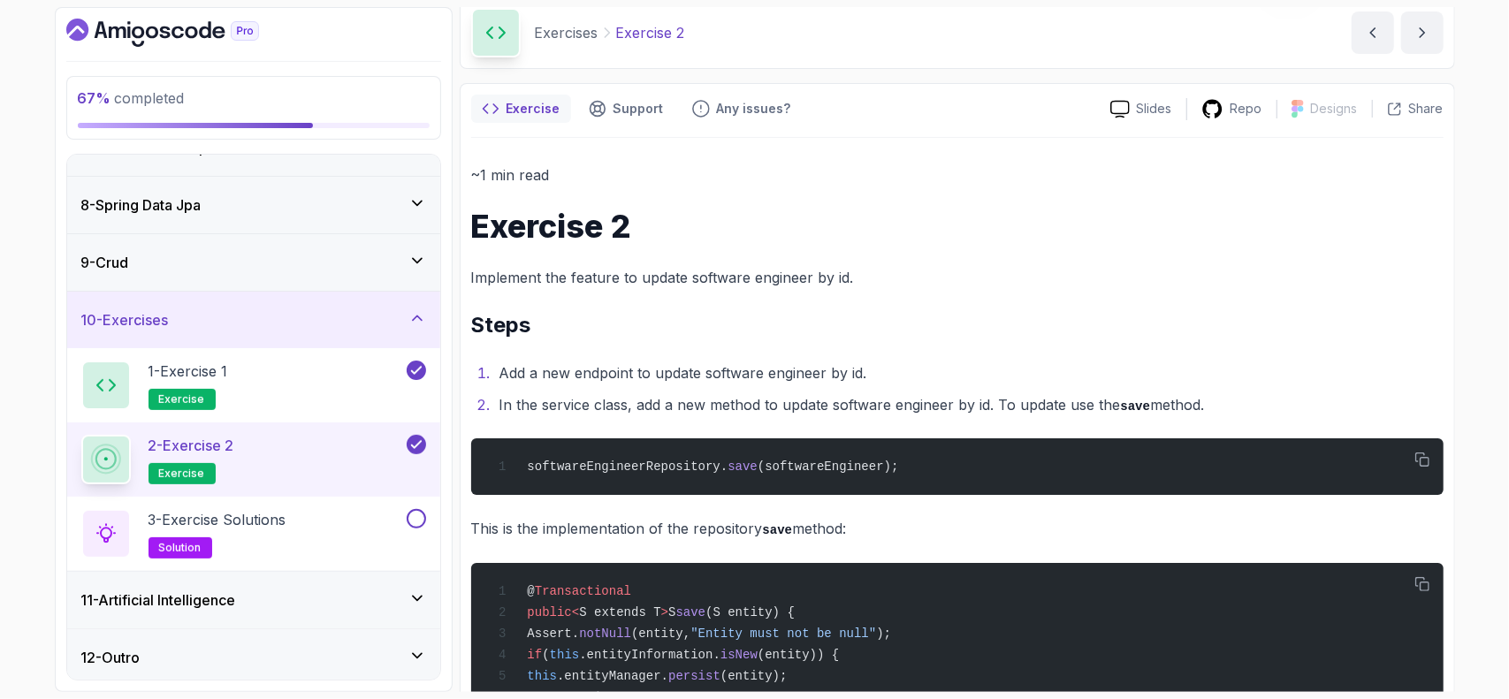
scroll to position [88, 0]
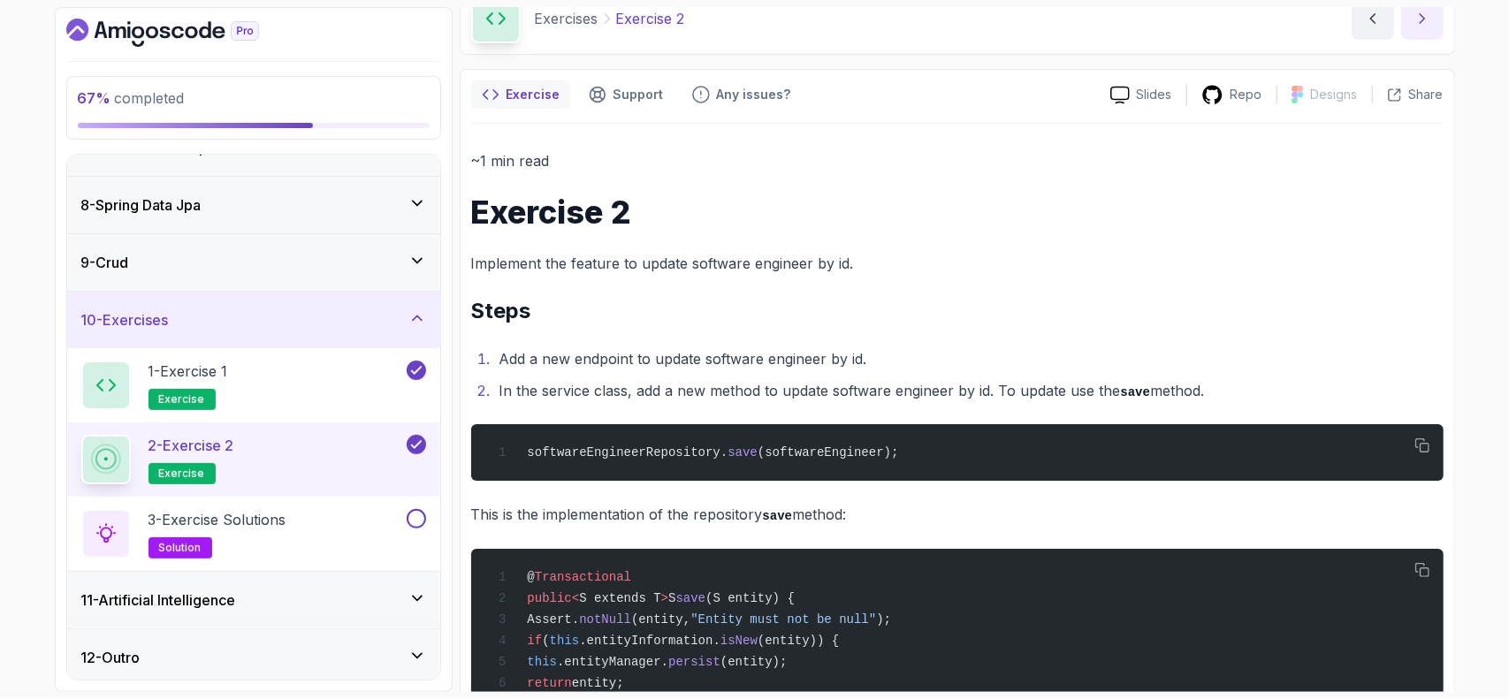
click at [1424, 30] on button "next content" at bounding box center [1422, 18] width 42 height 42
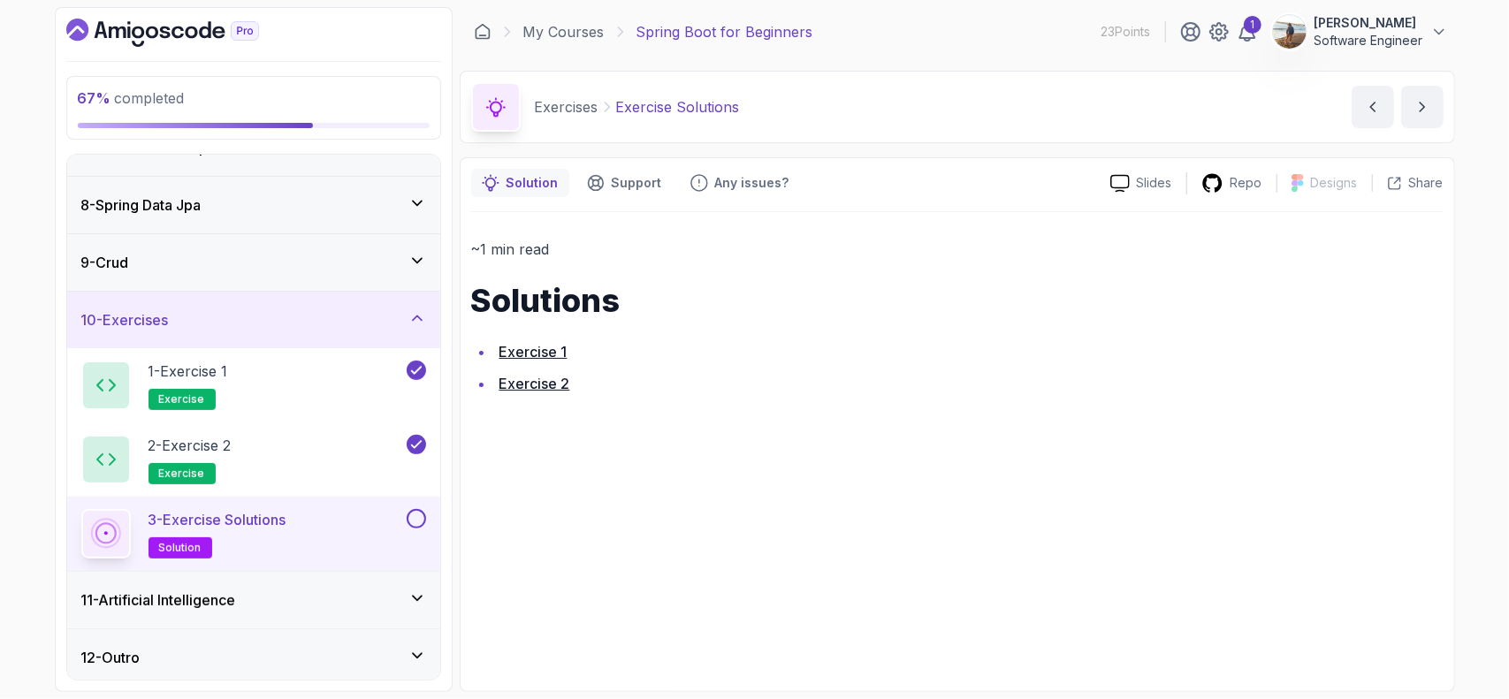
click at [420, 510] on button at bounding box center [416, 518] width 19 height 19
click at [1418, 121] on button "next content" at bounding box center [1422, 107] width 42 height 42
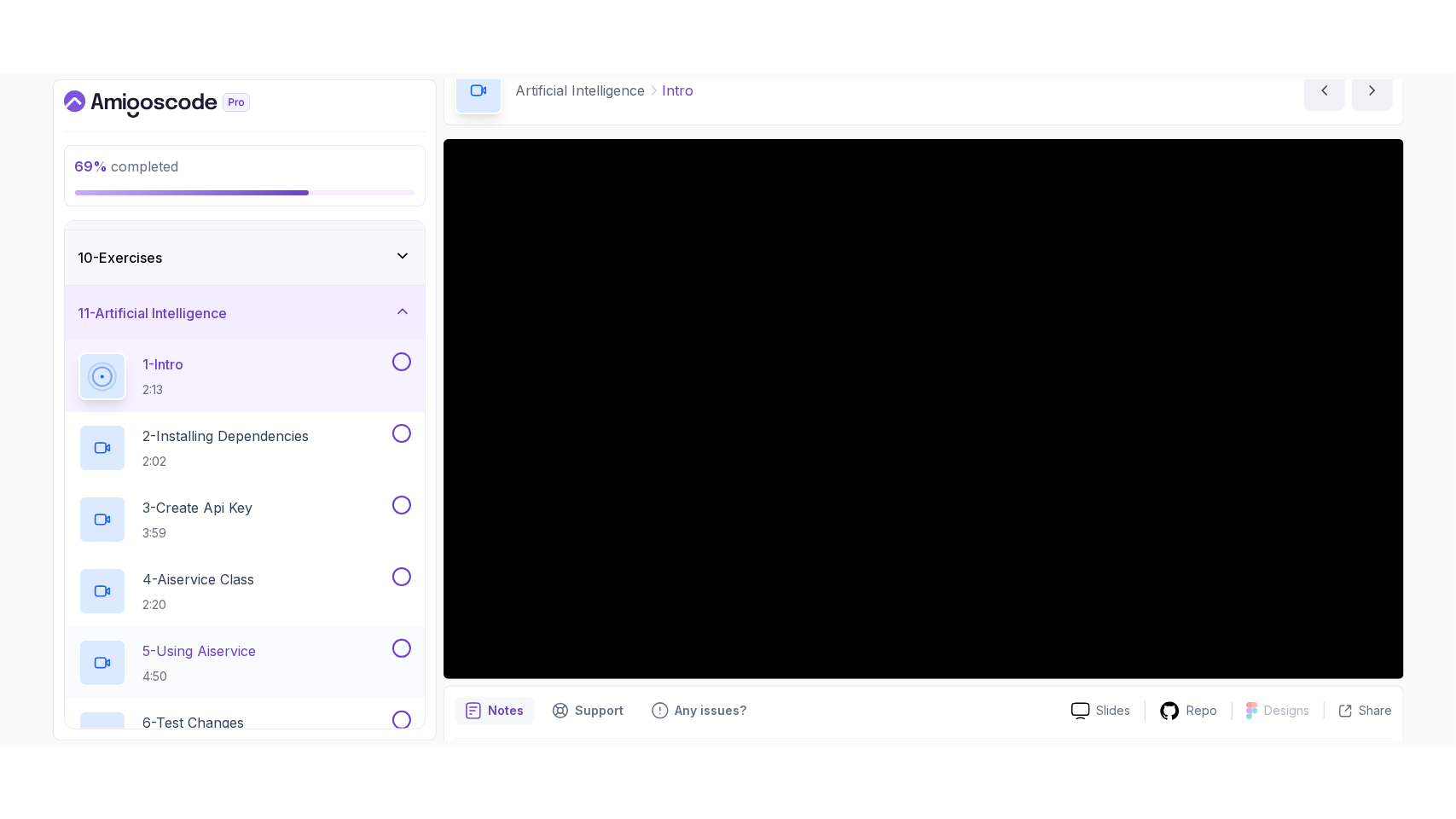
scroll to position [482, 0]
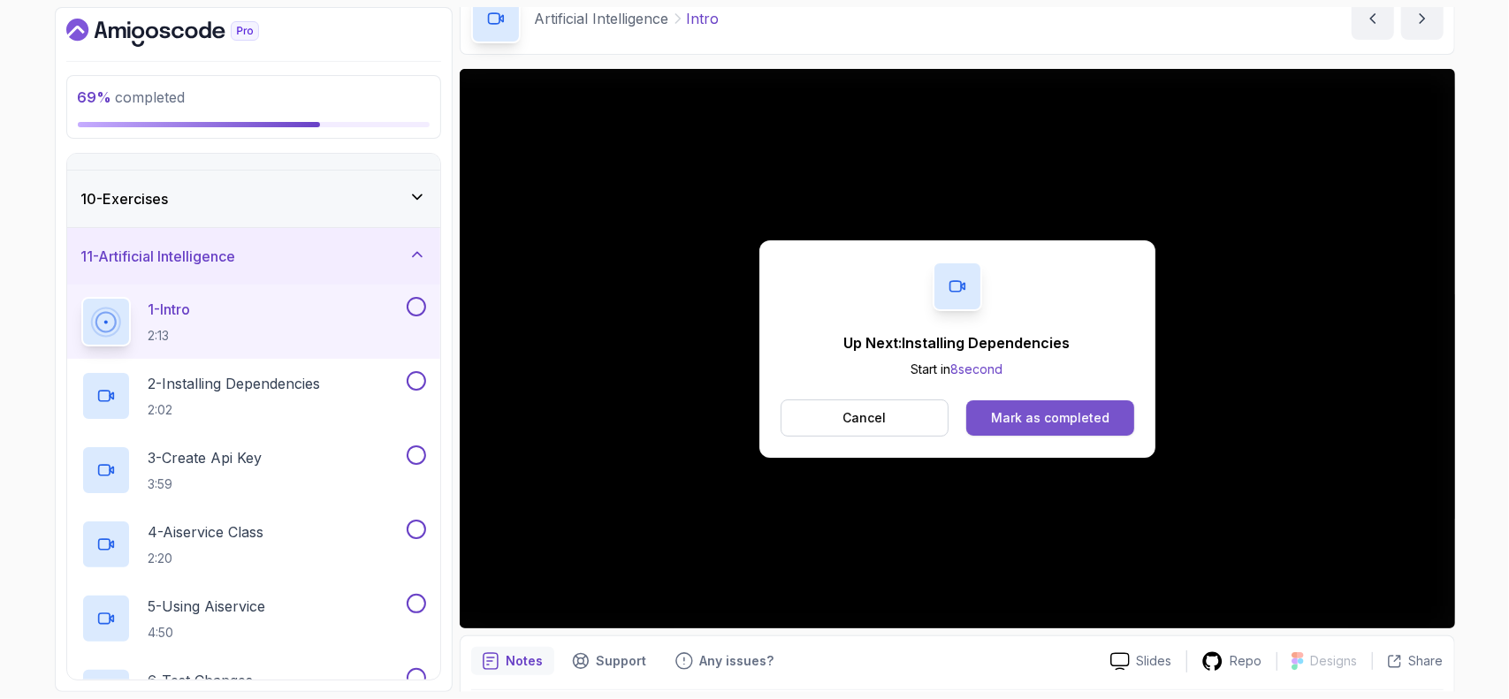
click at [1046, 424] on div "Mark as completed" at bounding box center [1050, 418] width 118 height 18
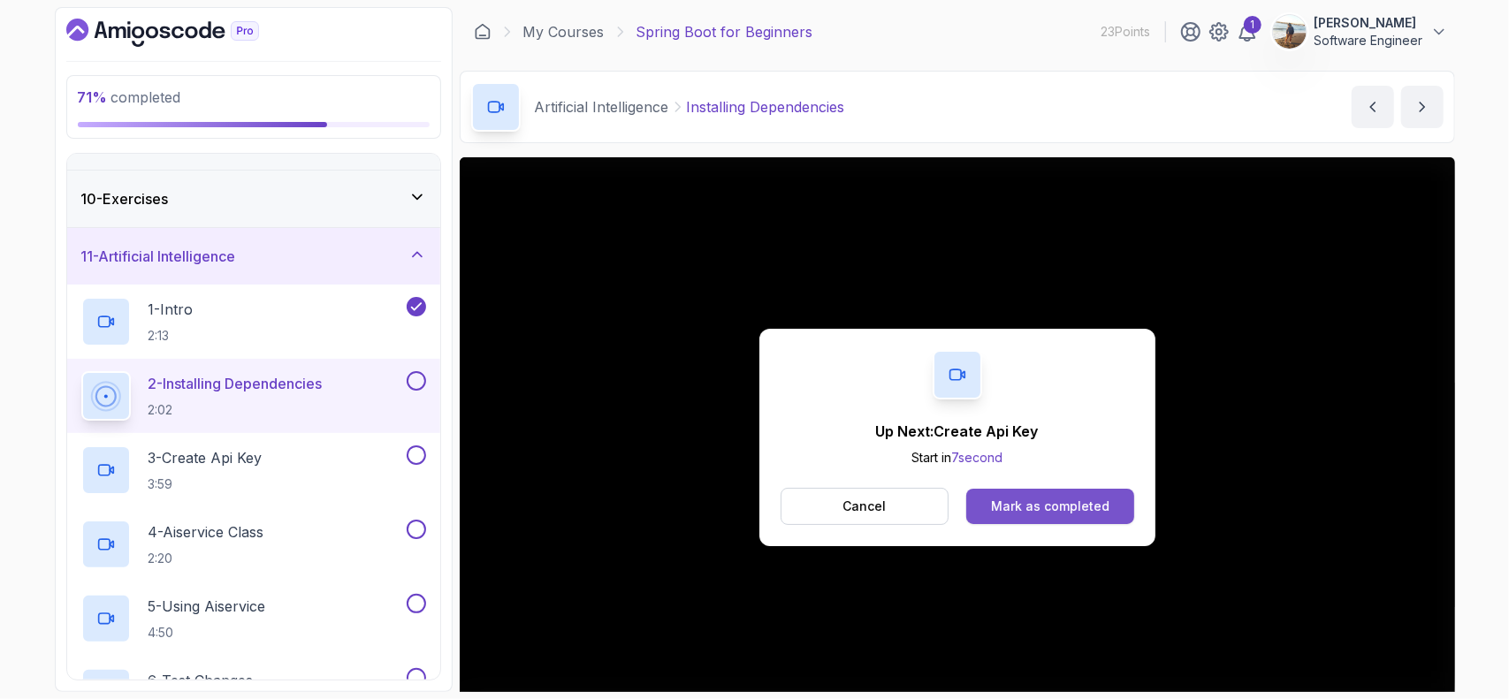
click at [1041, 514] on div "Mark as completed" at bounding box center [1050, 507] width 118 height 18
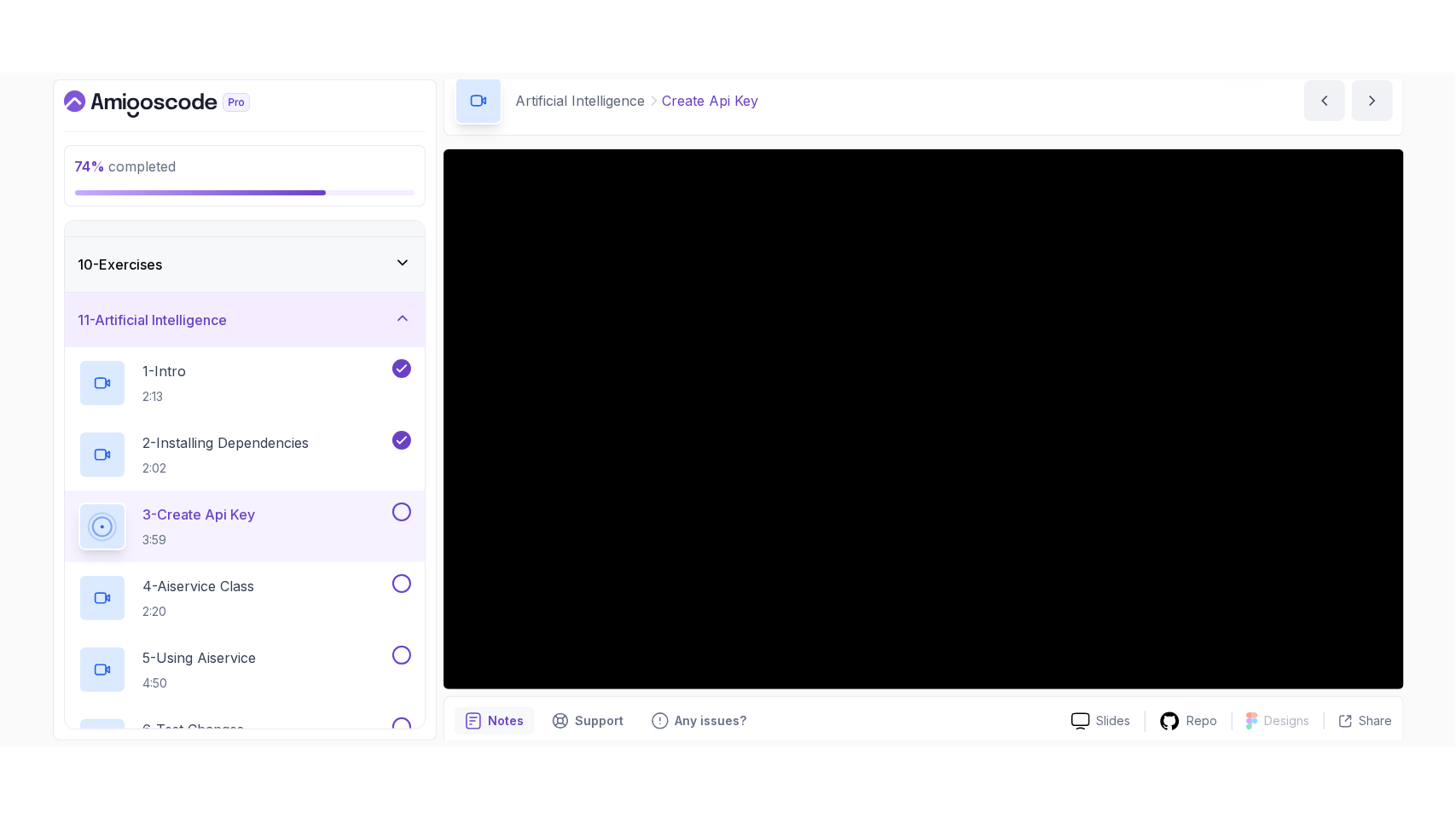
scroll to position [85, 0]
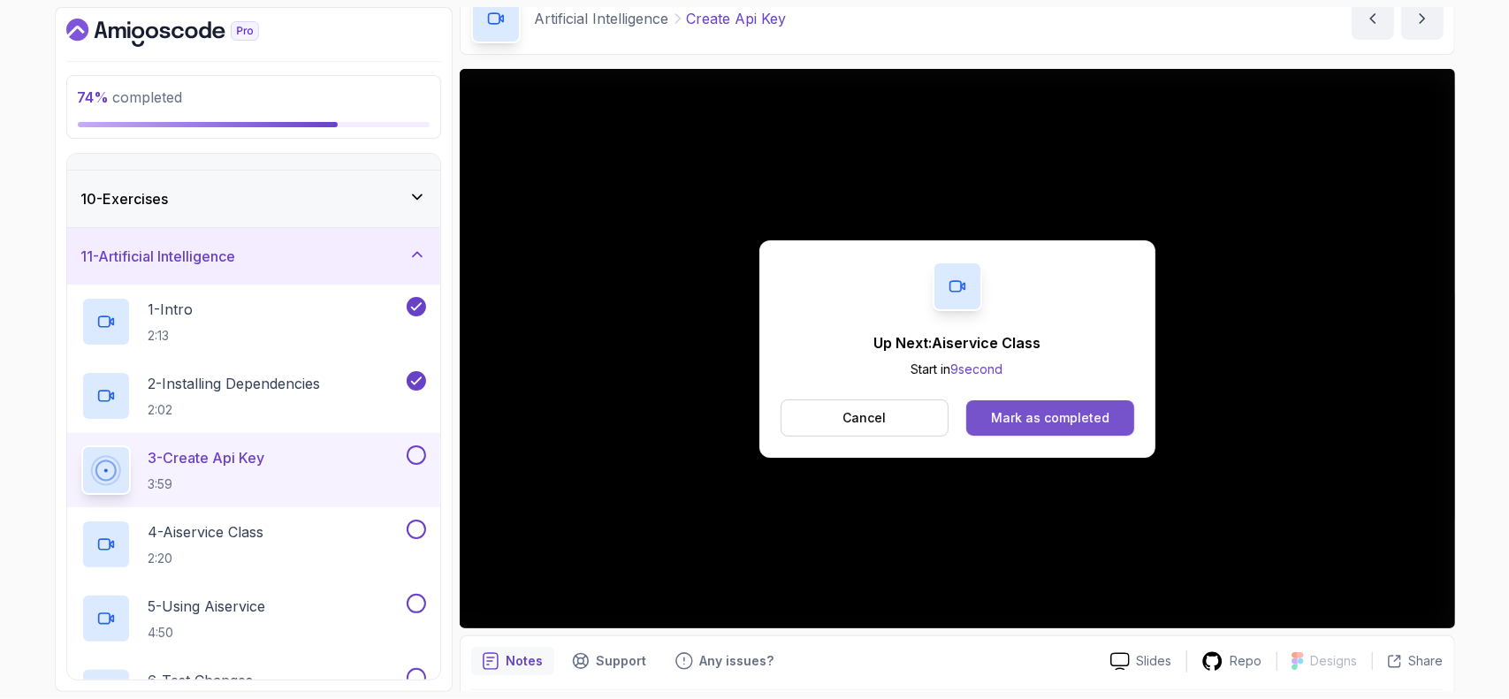
click at [989, 413] on button "Mark as completed" at bounding box center [1049, 418] width 167 height 35
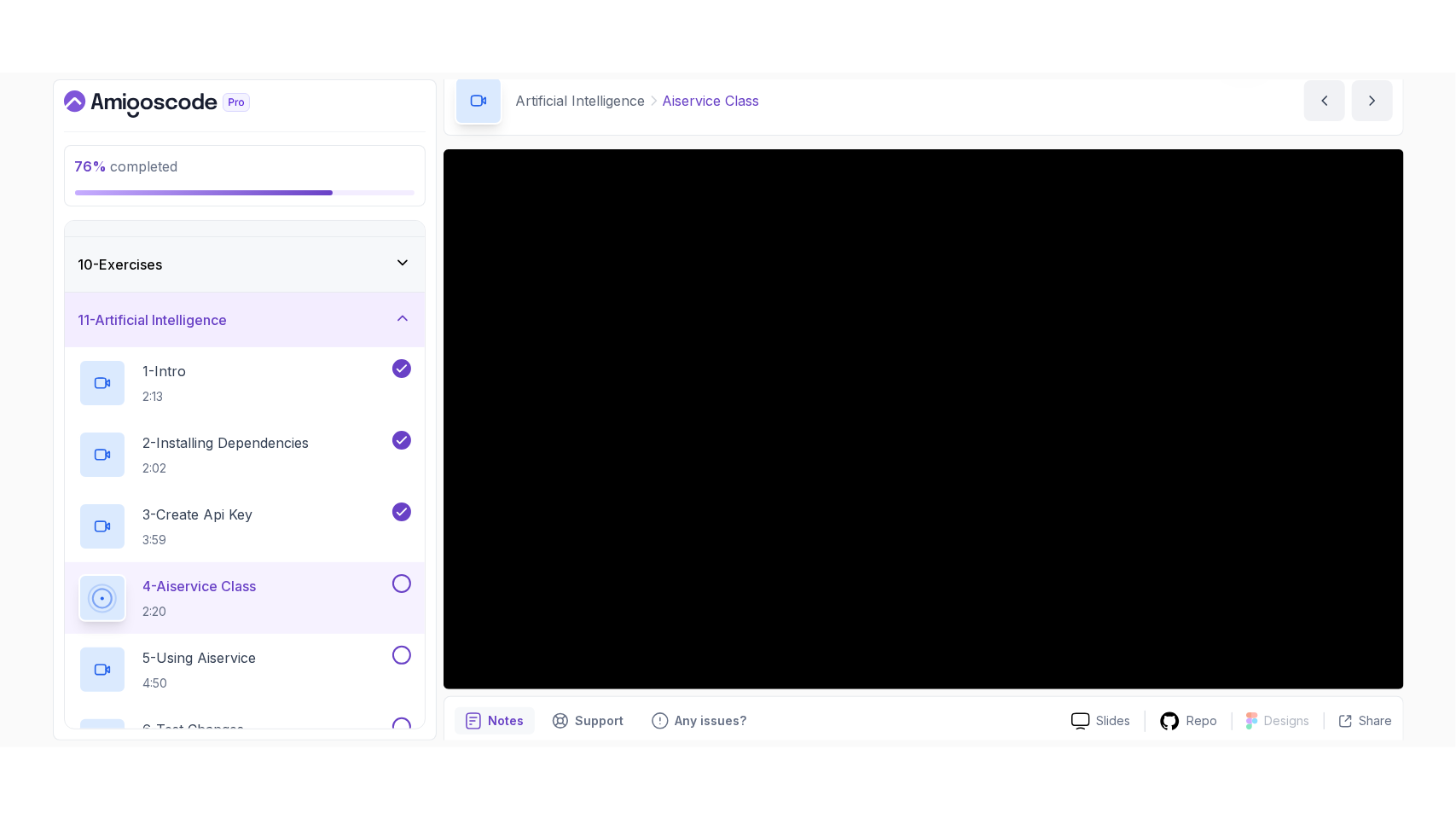
scroll to position [85, 0]
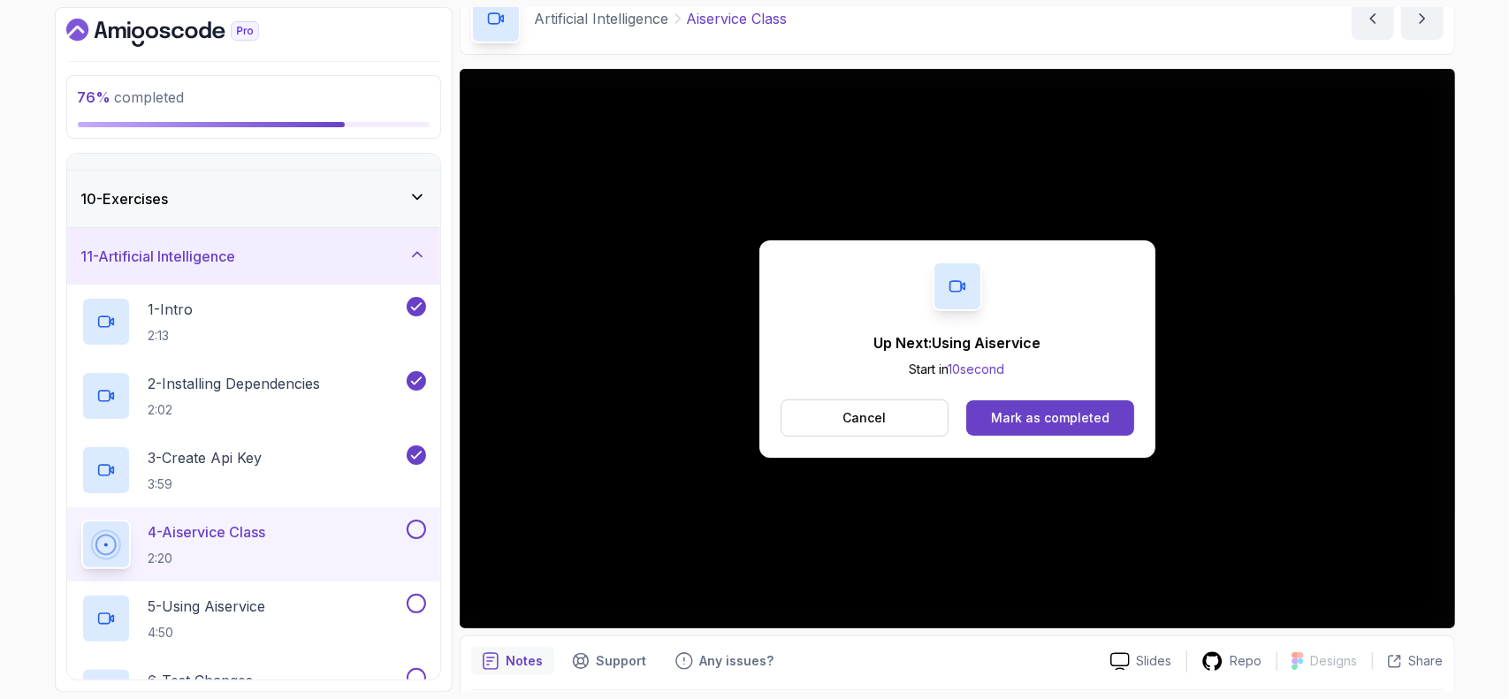
click at [1431, 607] on div "Up Next: Using Aiservice Start in 10 second Cancel Mark as completed" at bounding box center [958, 349] width 996 height 560
click at [1057, 415] on div "Mark as completed" at bounding box center [1050, 418] width 118 height 18
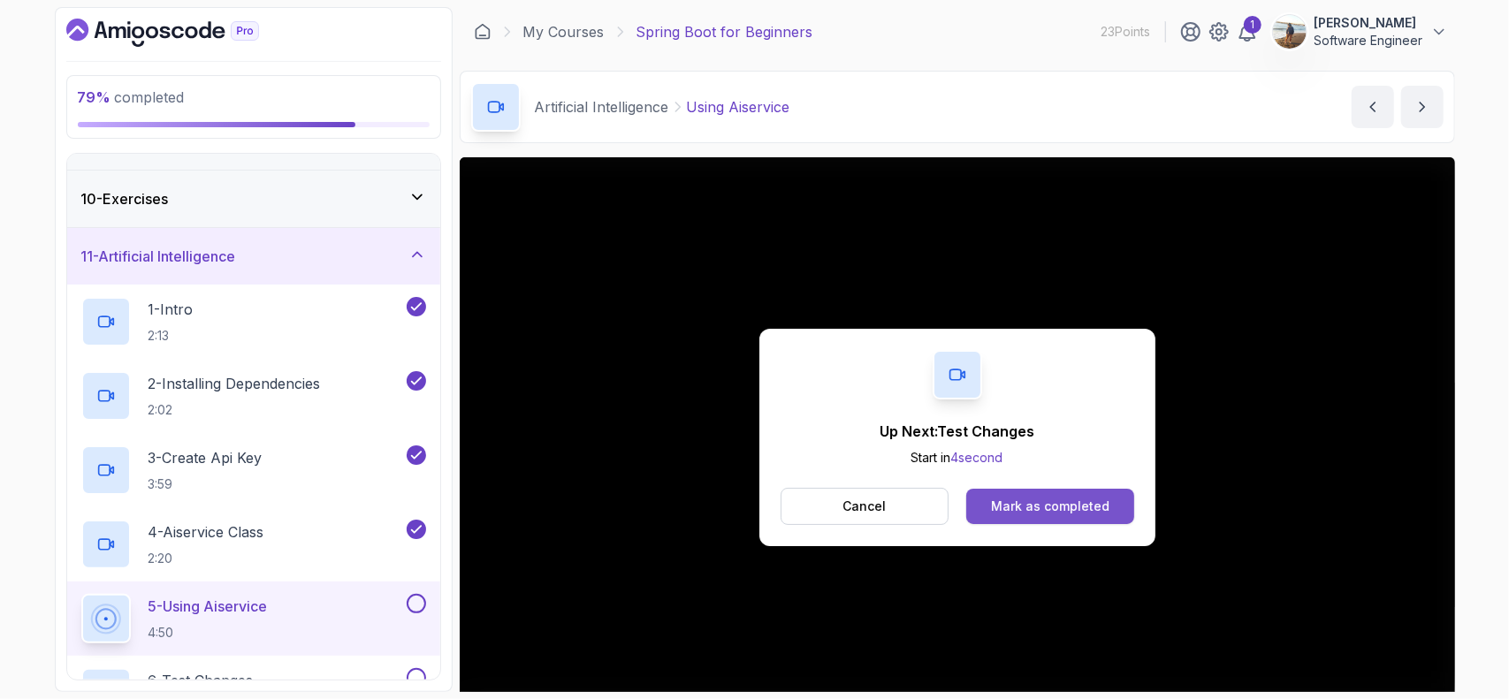
click at [1049, 513] on div "Mark as completed" at bounding box center [1050, 507] width 118 height 18
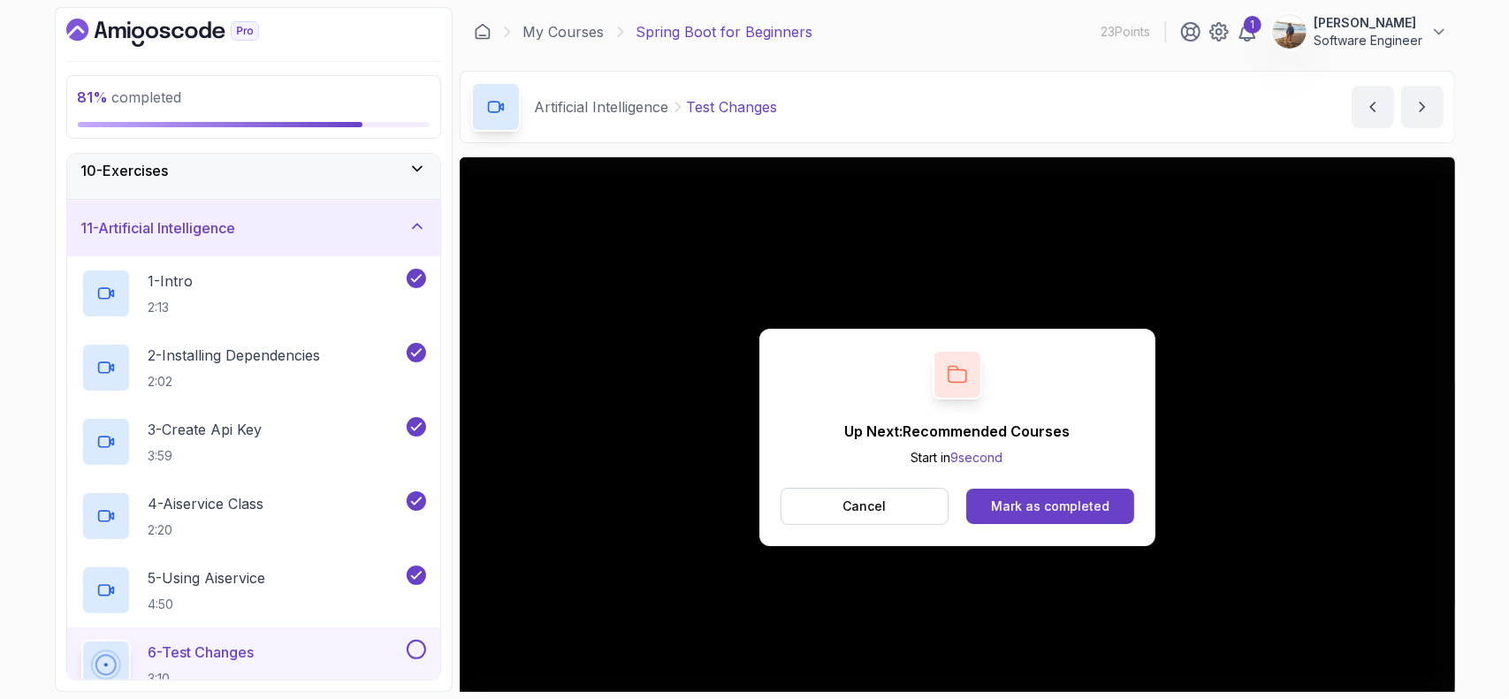
scroll to position [677, 0]
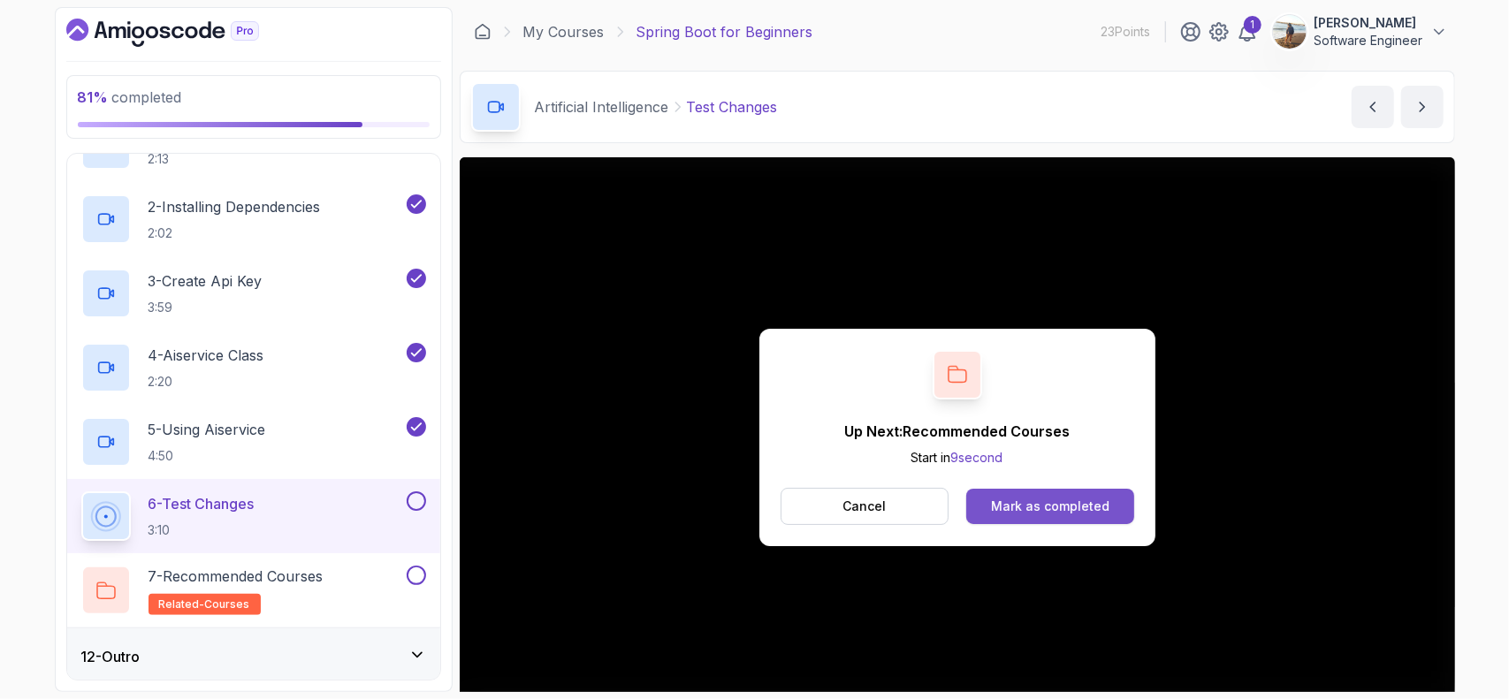
click at [1039, 506] on div "Mark as completed" at bounding box center [1050, 507] width 118 height 18
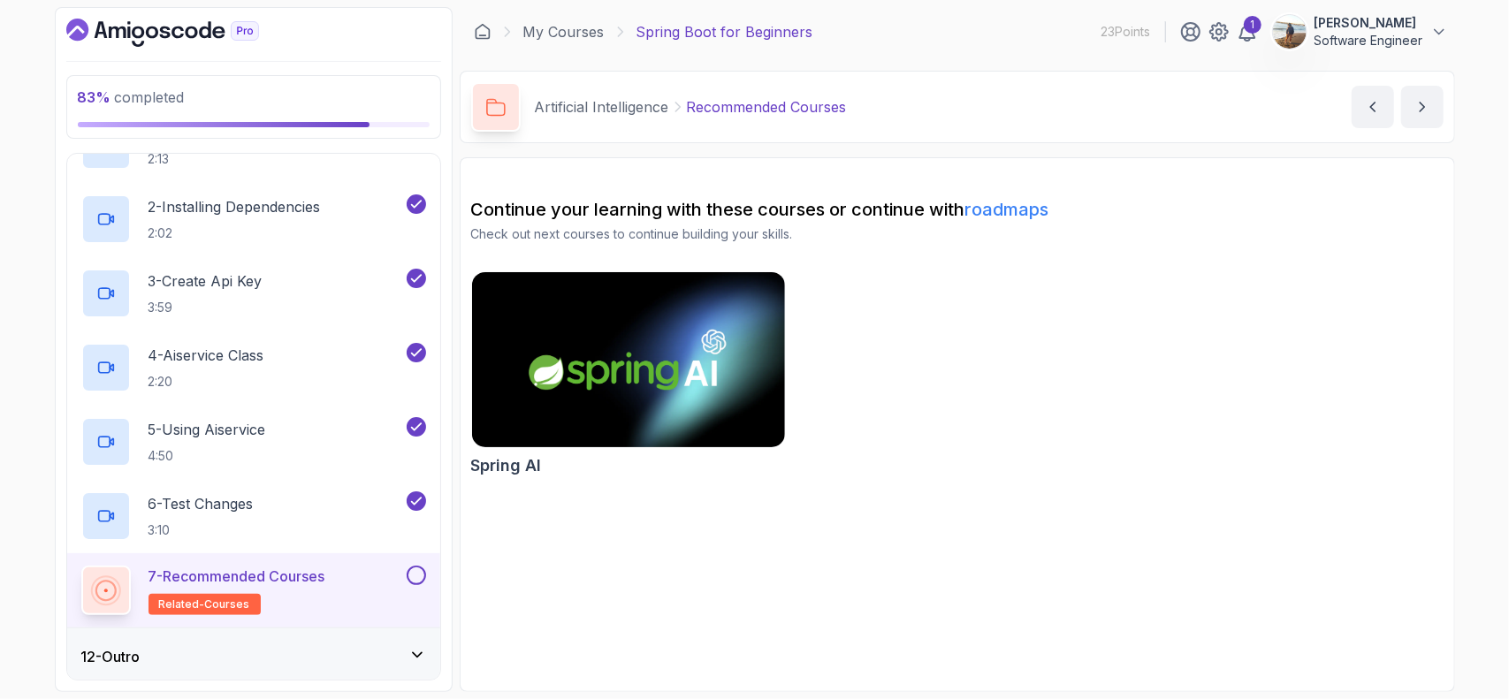
click at [418, 571] on button at bounding box center [416, 575] width 19 height 19
click at [1441, 102] on button "next content" at bounding box center [1422, 107] width 42 height 42
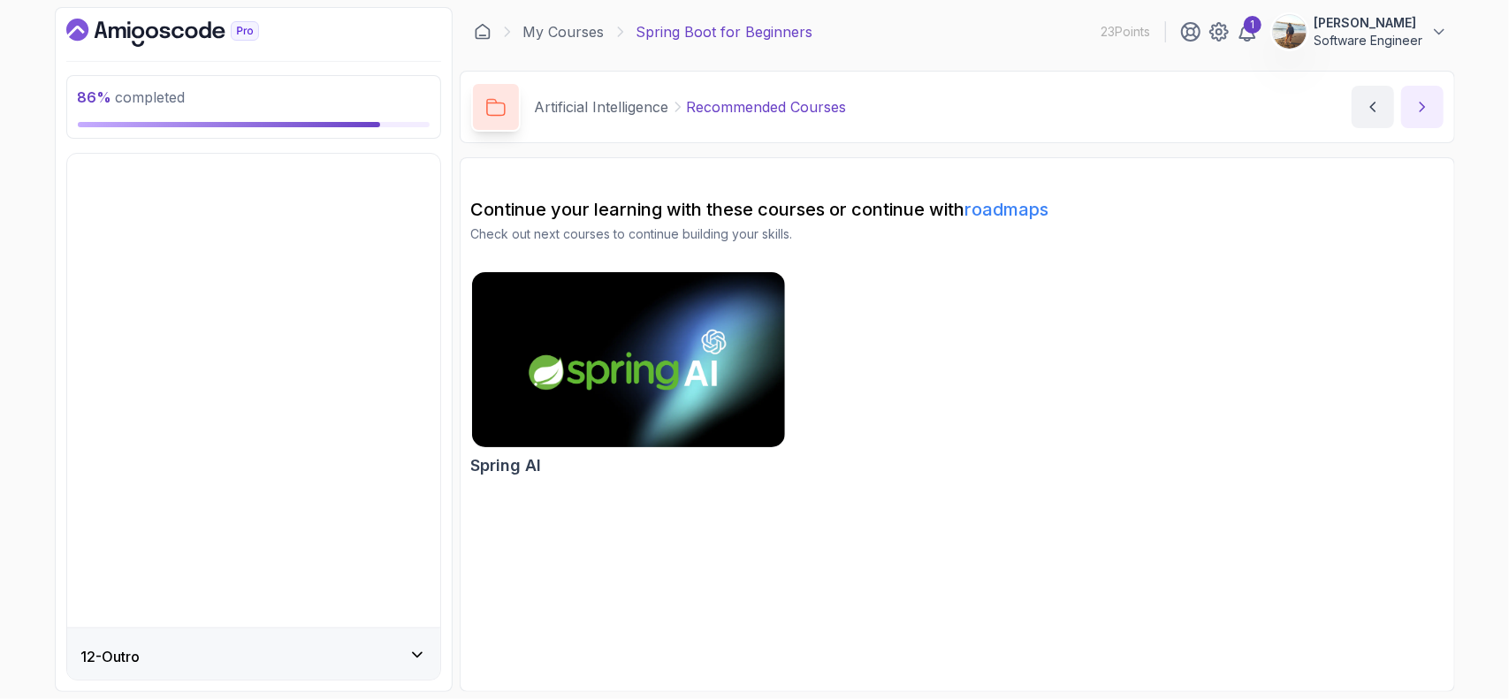
scroll to position [157, 0]
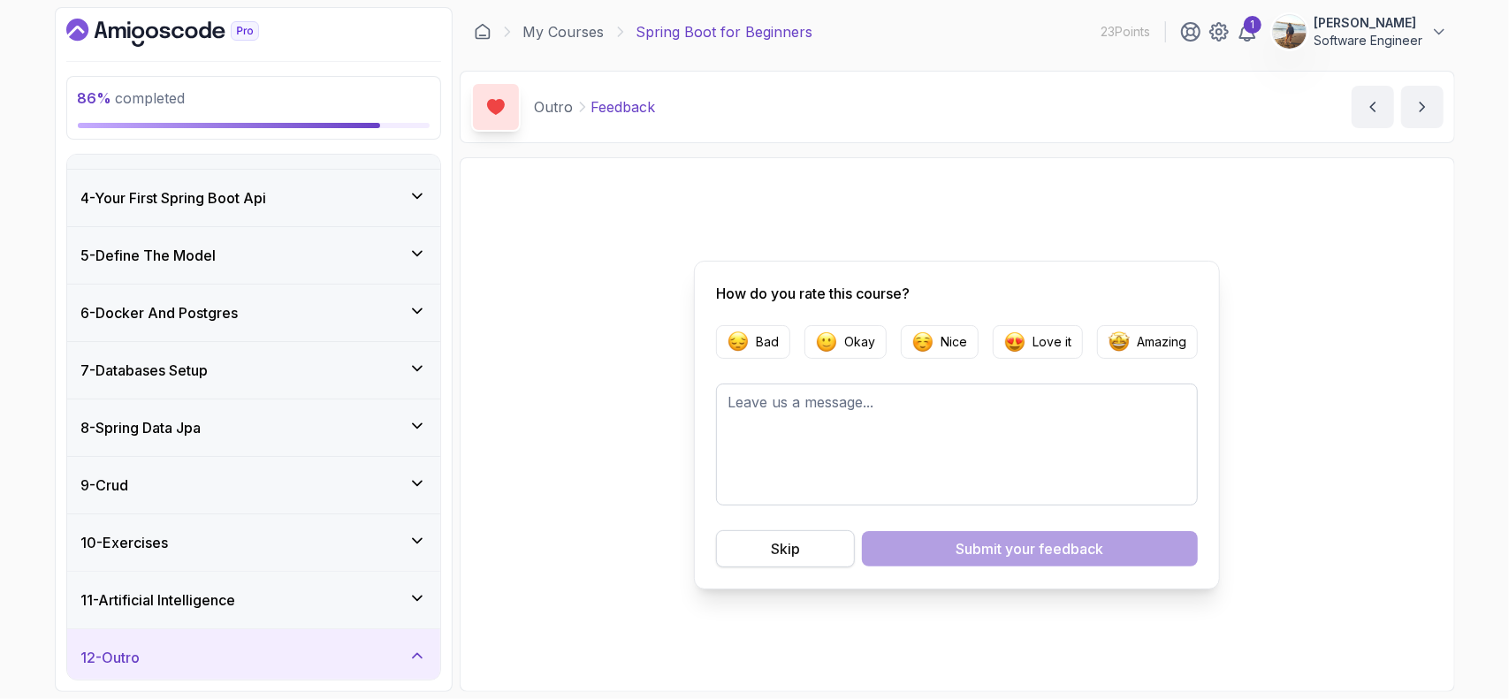
click at [791, 551] on div "Skip" at bounding box center [785, 548] width 29 height 21
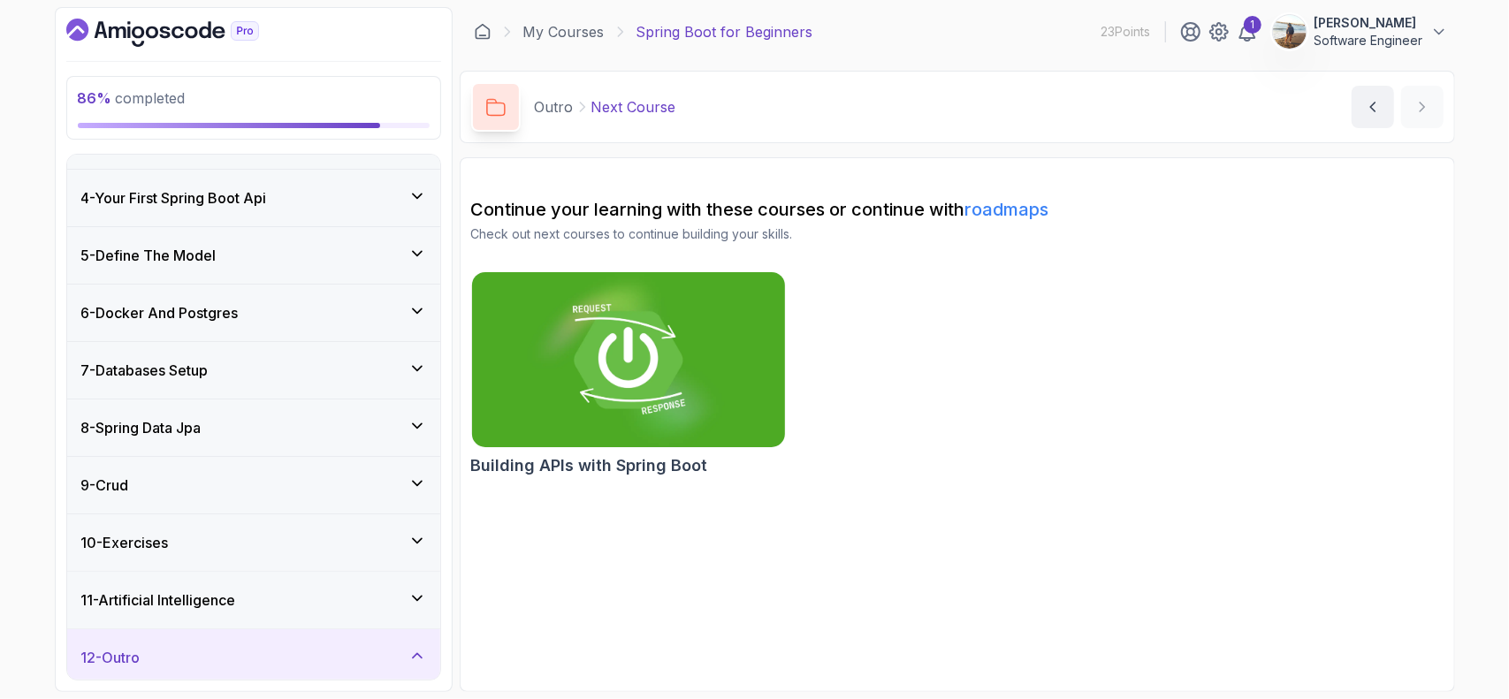
click at [648, 337] on img at bounding box center [628, 360] width 329 height 184
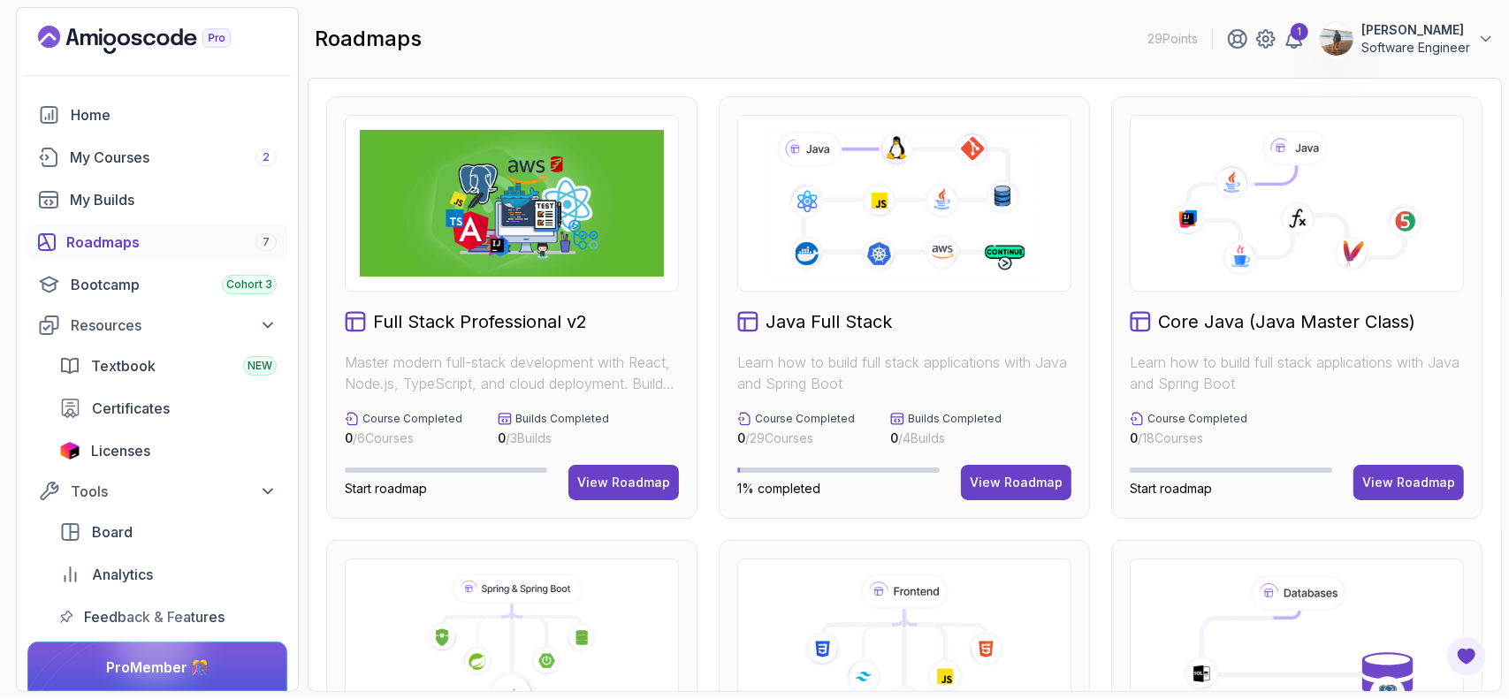
scroll to position [265, 0]
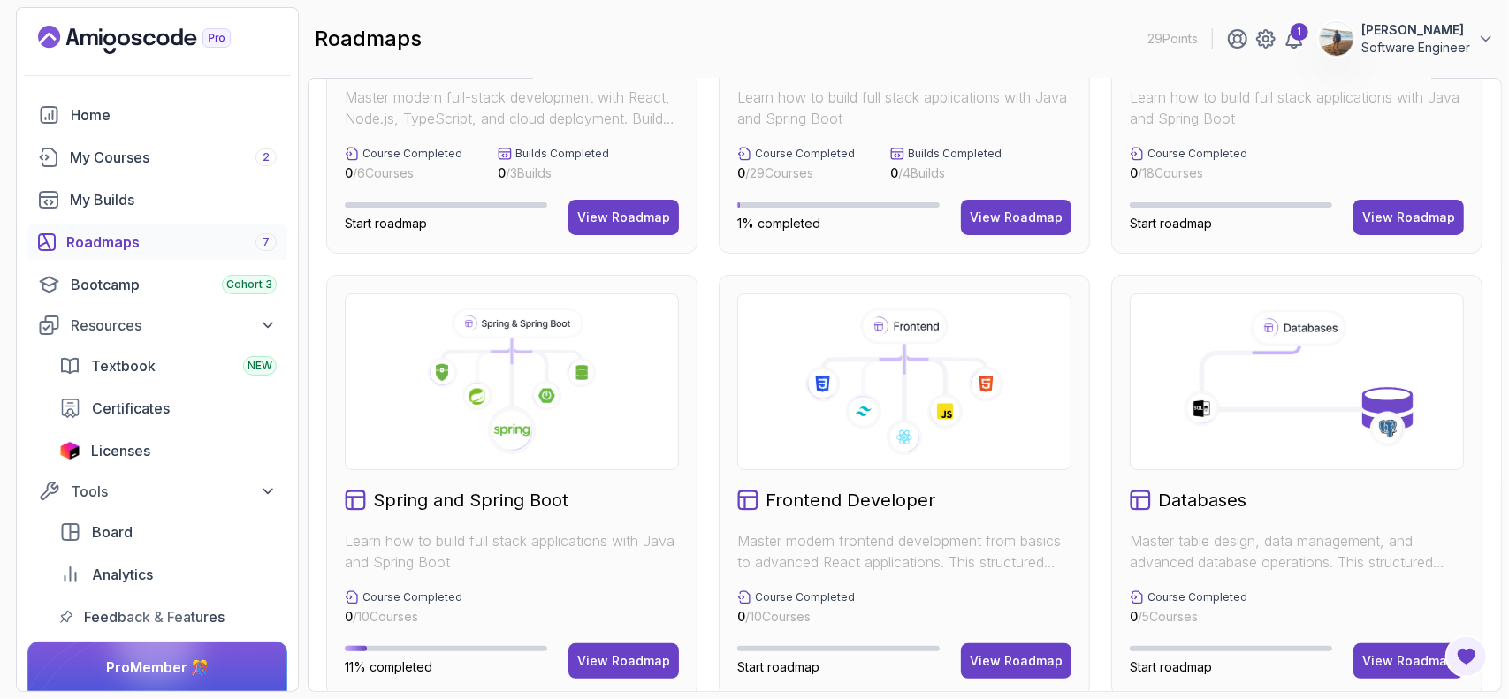
click at [518, 417] on icon at bounding box center [512, 431] width 50 height 50
click at [615, 648] on button "View Roadmap" at bounding box center [624, 661] width 111 height 35
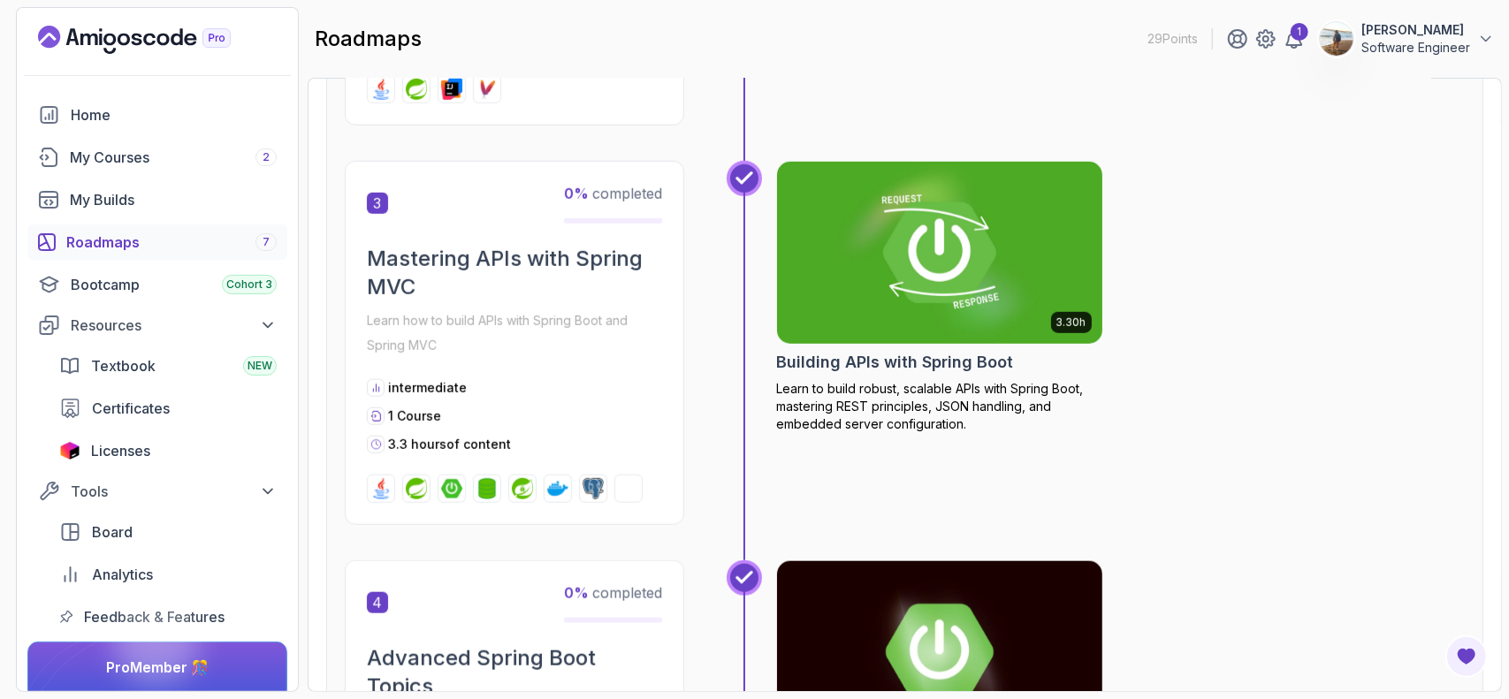
scroll to position [1079, 0]
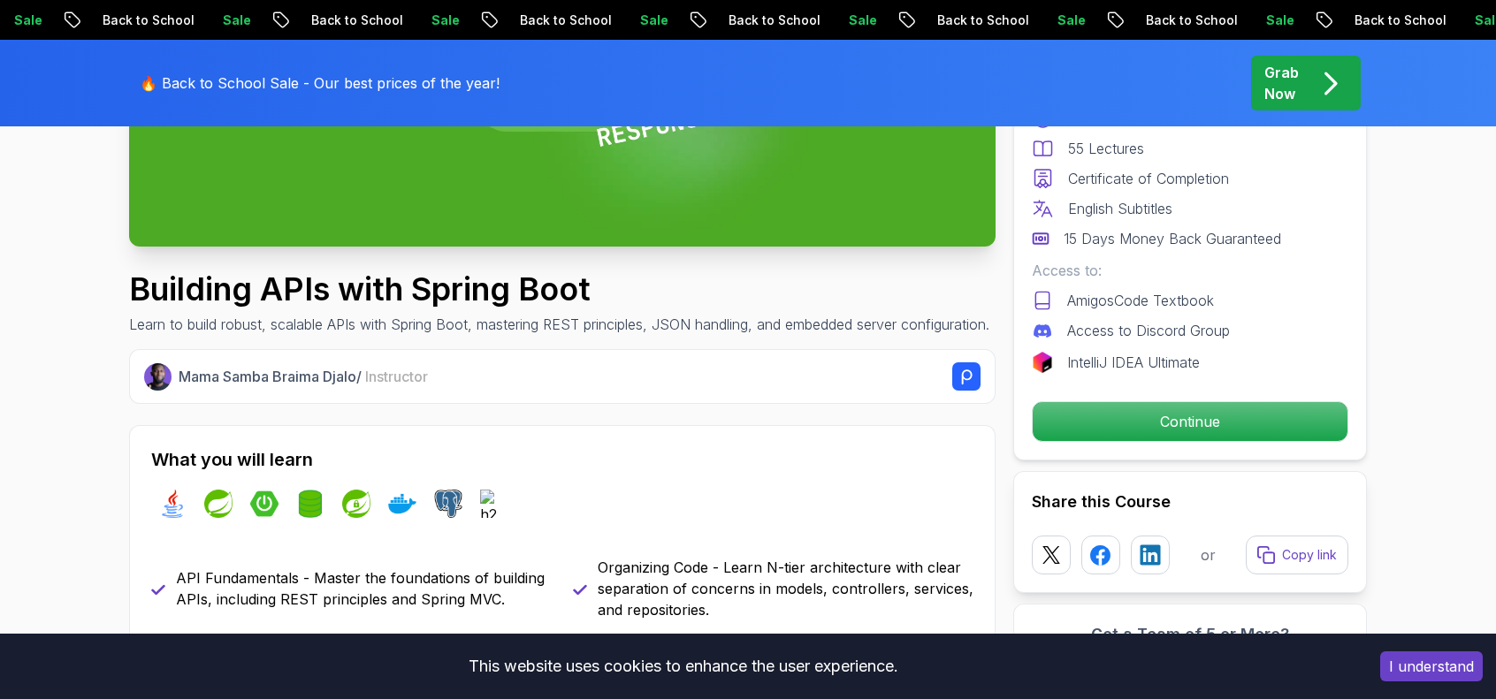
scroll to position [442, 0]
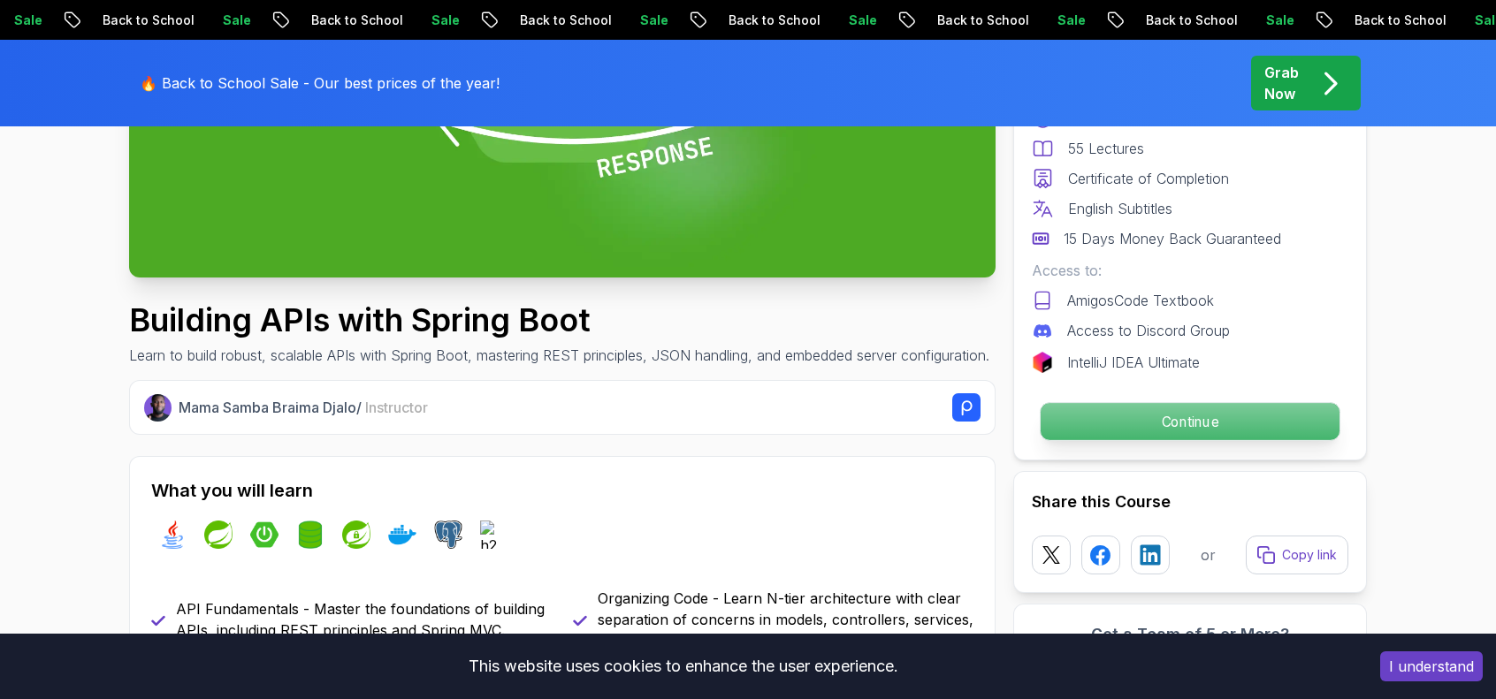
click at [1175, 416] on p "Continue" at bounding box center [1190, 421] width 299 height 37
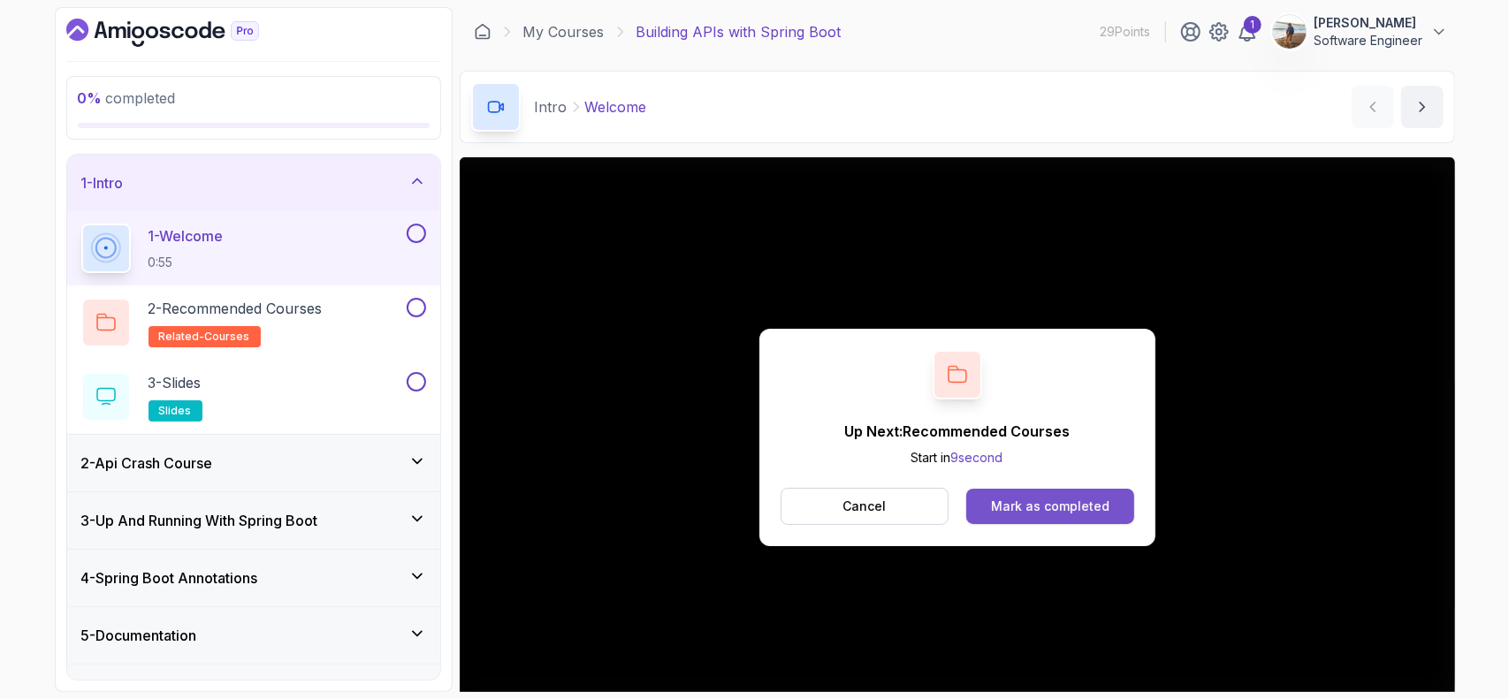
click at [1059, 500] on div "Mark as completed" at bounding box center [1050, 507] width 118 height 18
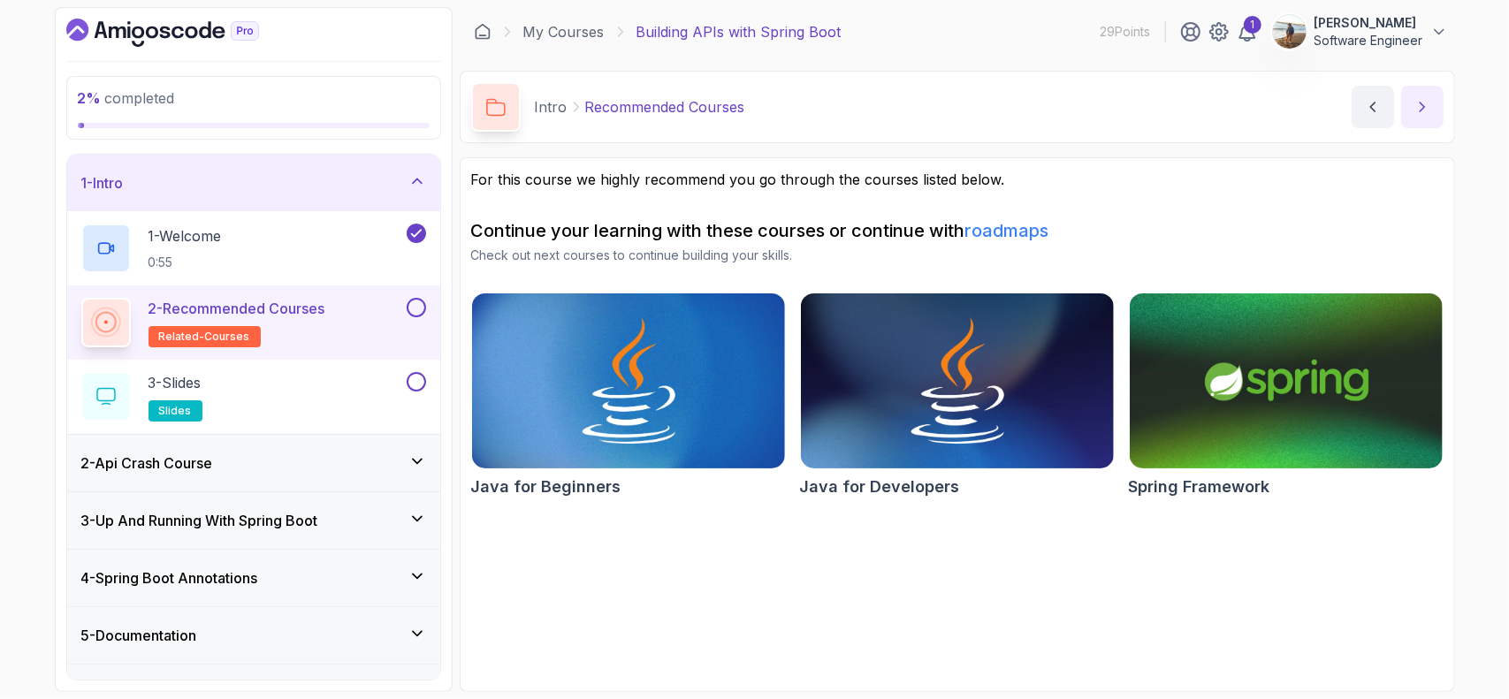
click at [1420, 104] on icon "next content" at bounding box center [1423, 107] width 18 height 18
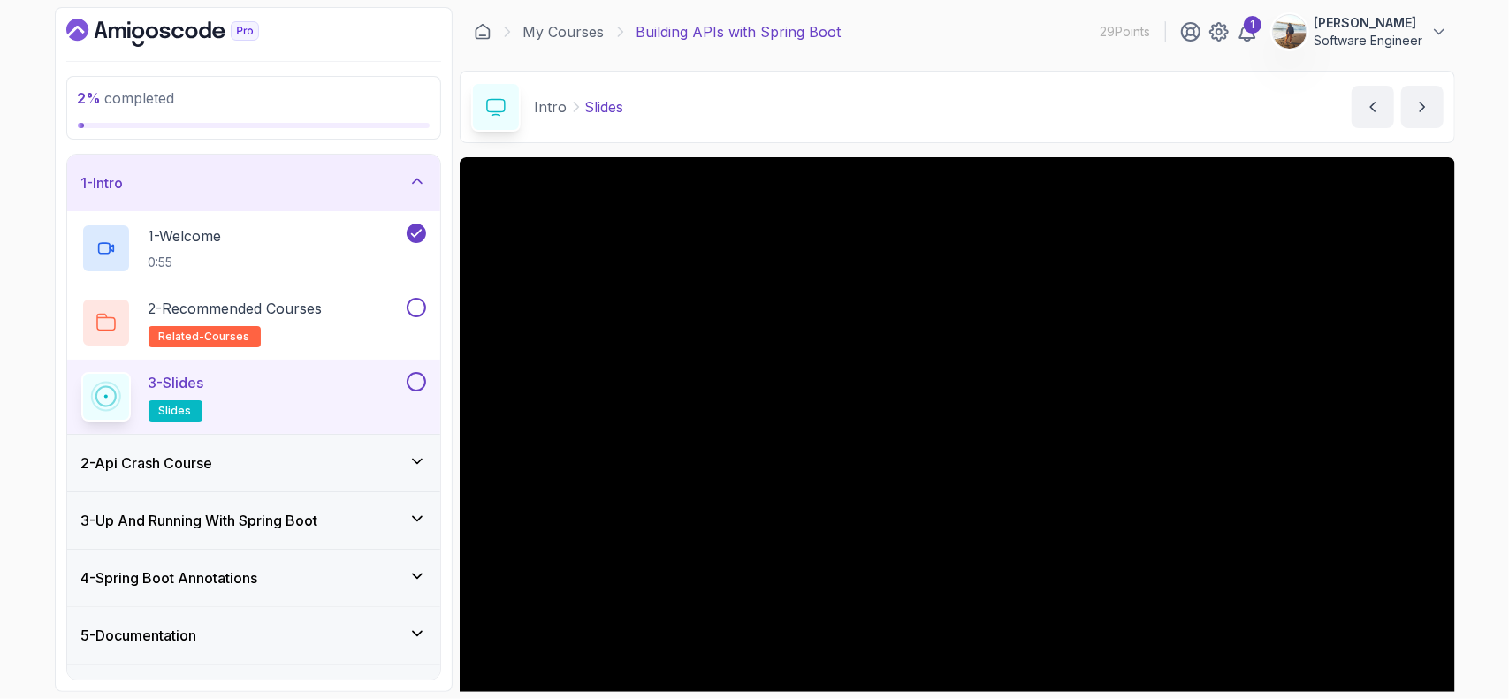
click at [747, 118] on div "Intro Slides Slides by [PERSON_NAME]" at bounding box center [958, 107] width 996 height 73
click at [1416, 116] on button "next content" at bounding box center [1422, 107] width 42 height 42
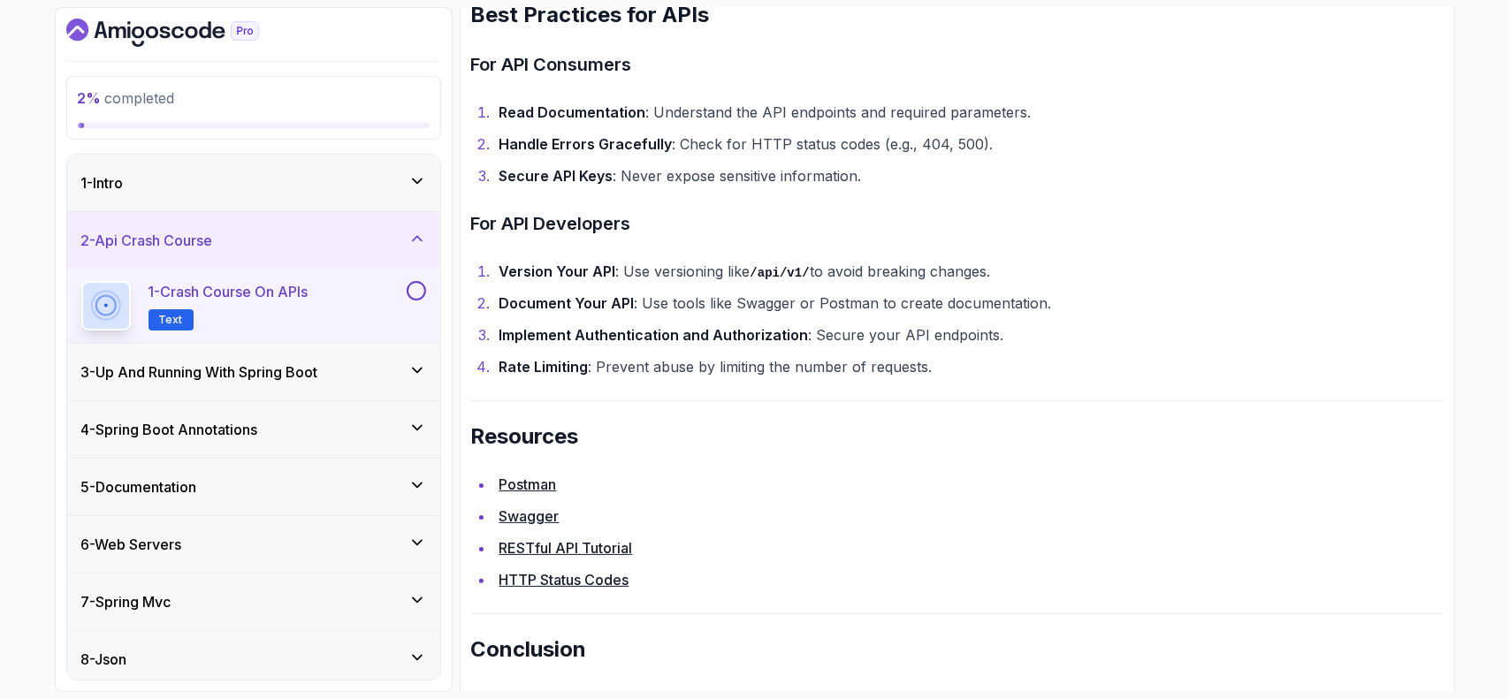
scroll to position [3492, 0]
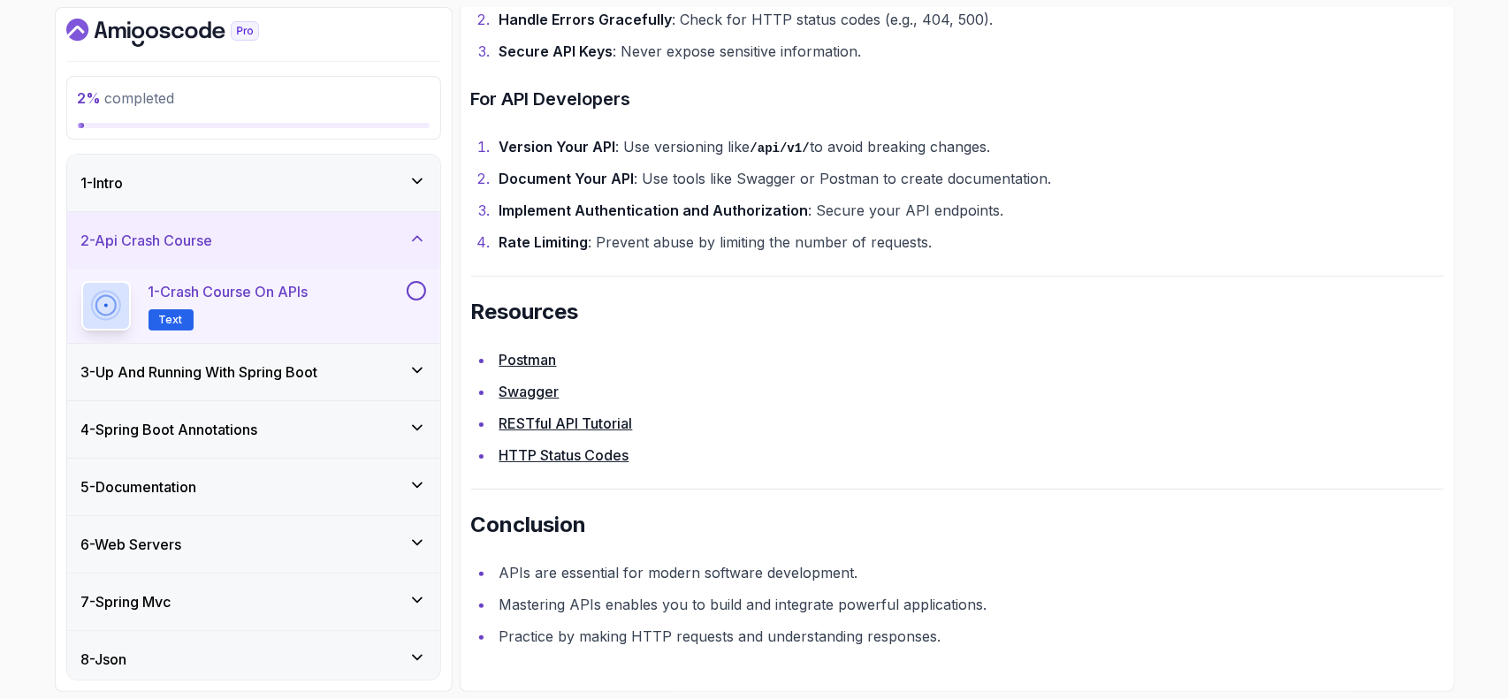
click at [414, 286] on button at bounding box center [416, 290] width 19 height 19
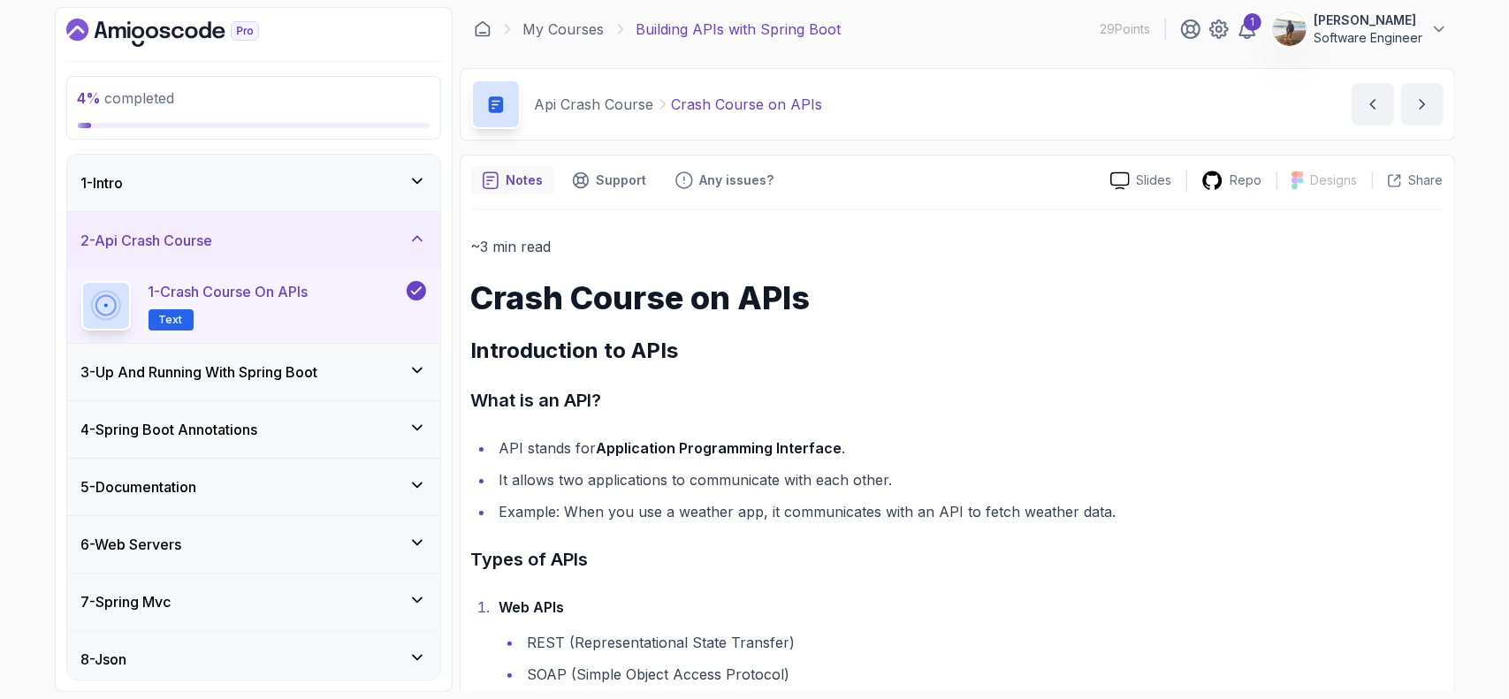
scroll to position [0, 0]
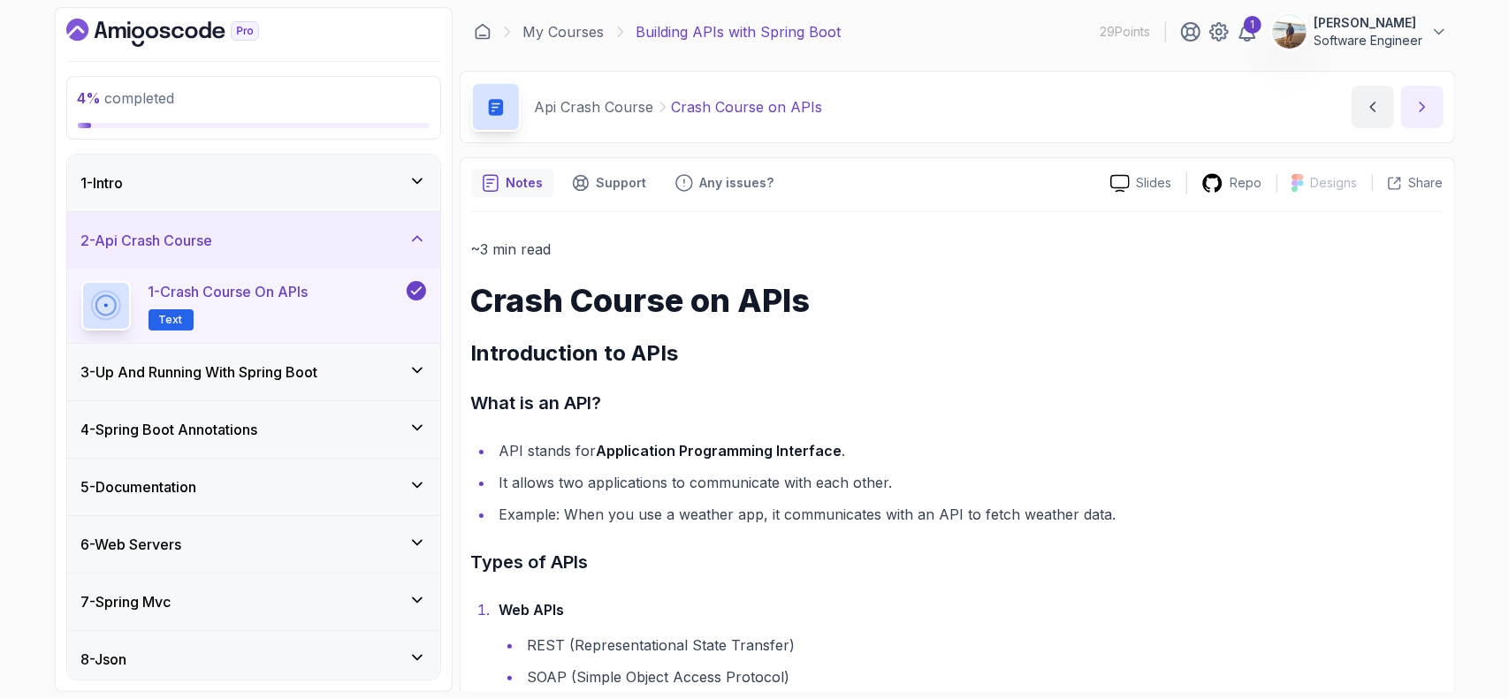
click at [1438, 103] on button "next content" at bounding box center [1422, 107] width 42 height 42
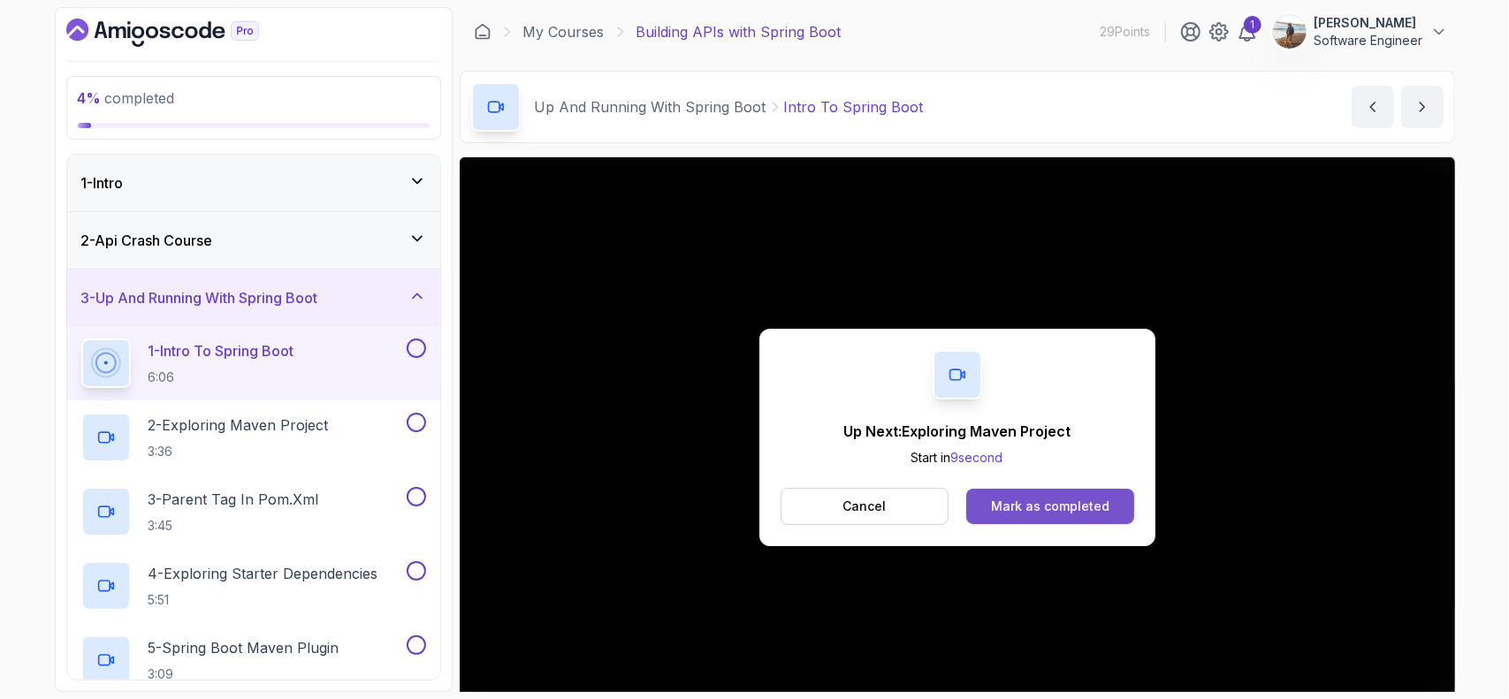
click at [1051, 518] on button "Mark as completed" at bounding box center [1049, 506] width 167 height 35
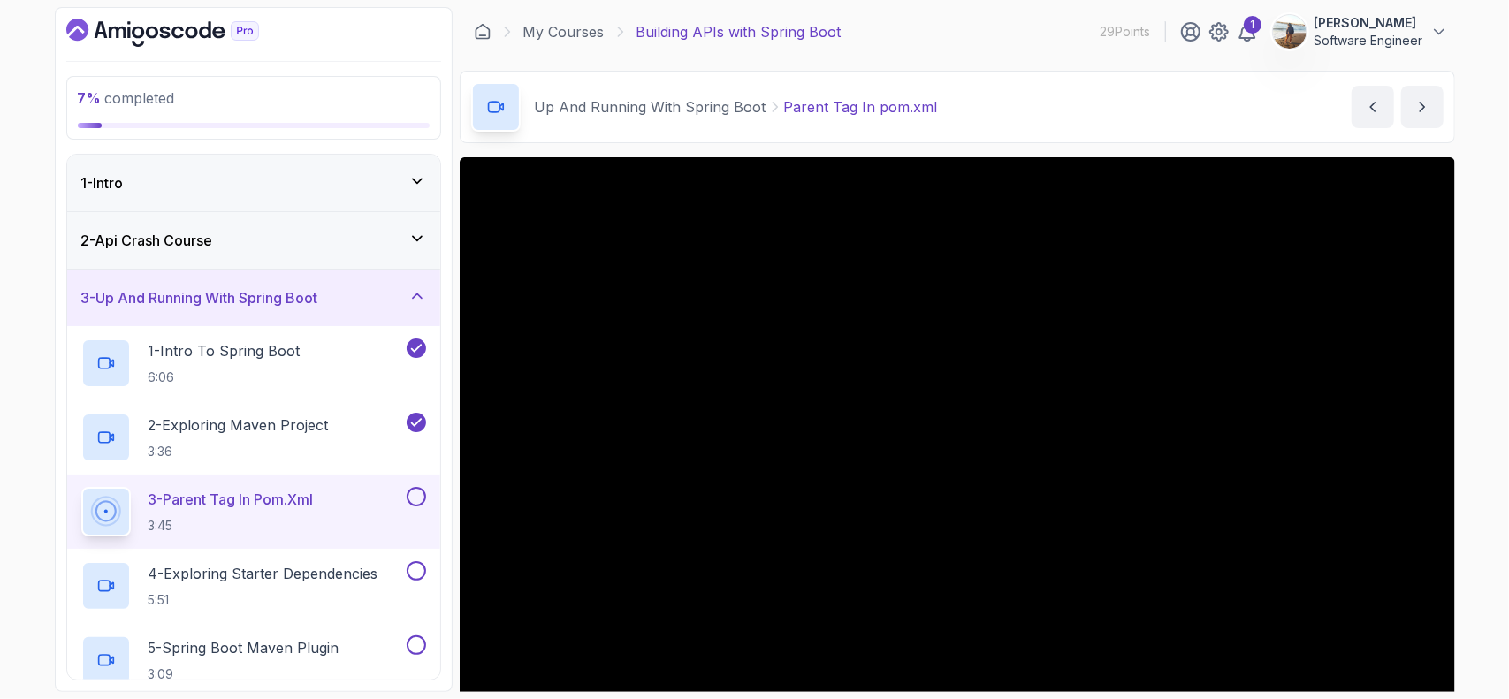
scroll to position [88, 0]
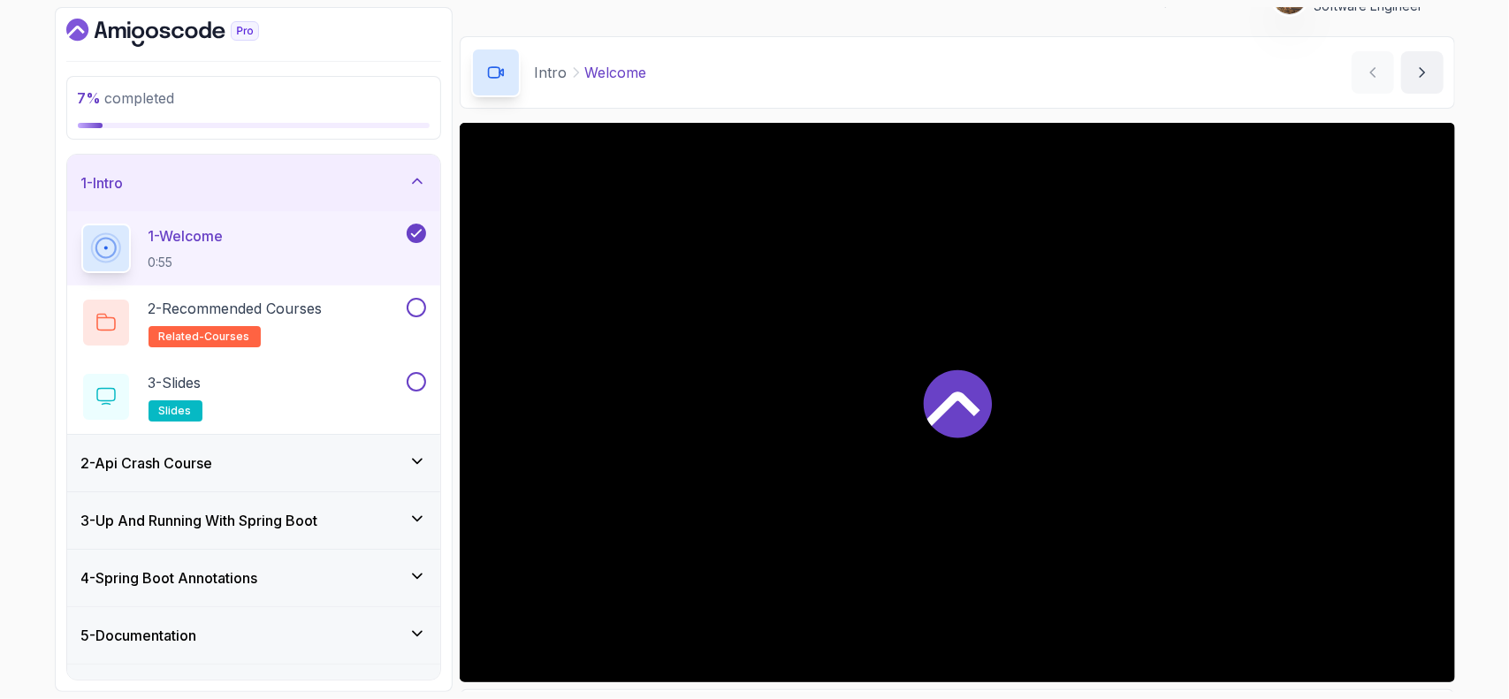
scroll to position [88, 0]
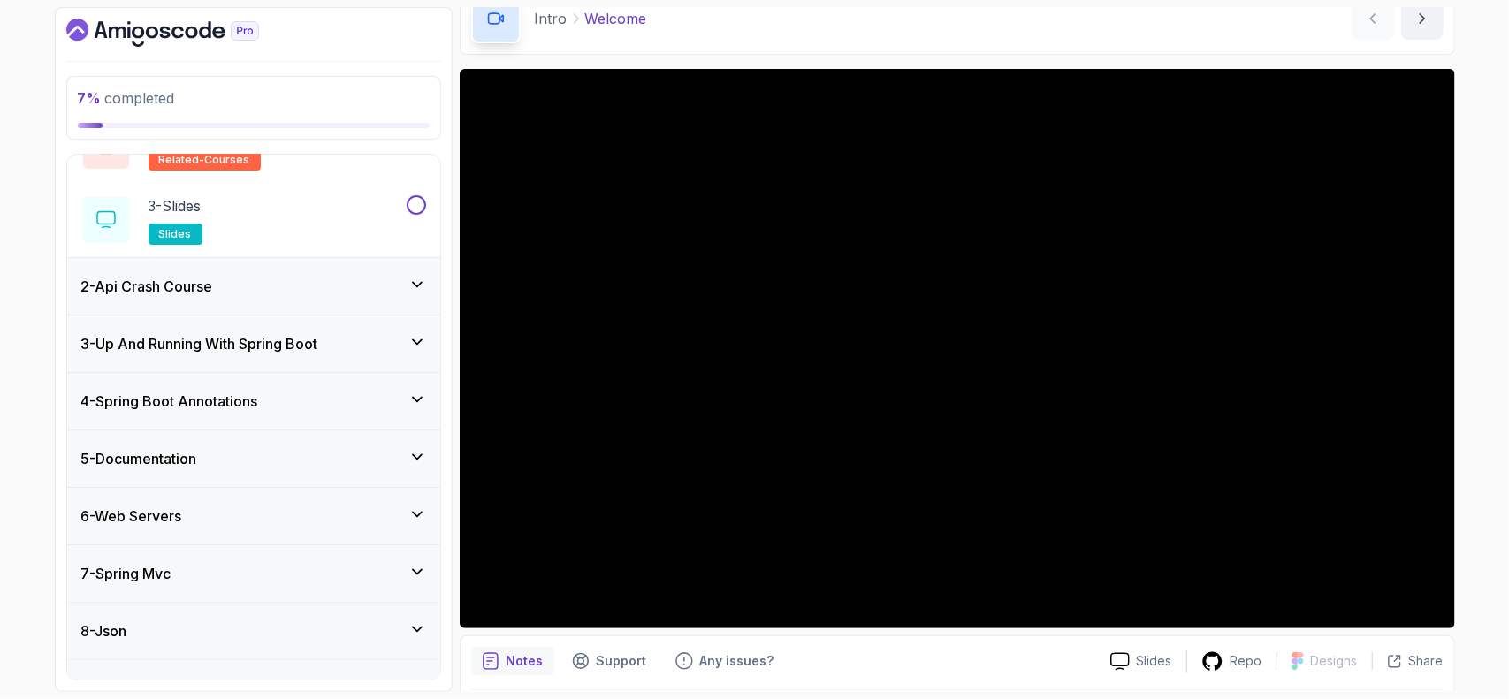
click at [286, 284] on div "2 - Api Crash Course" at bounding box center [253, 286] width 345 height 21
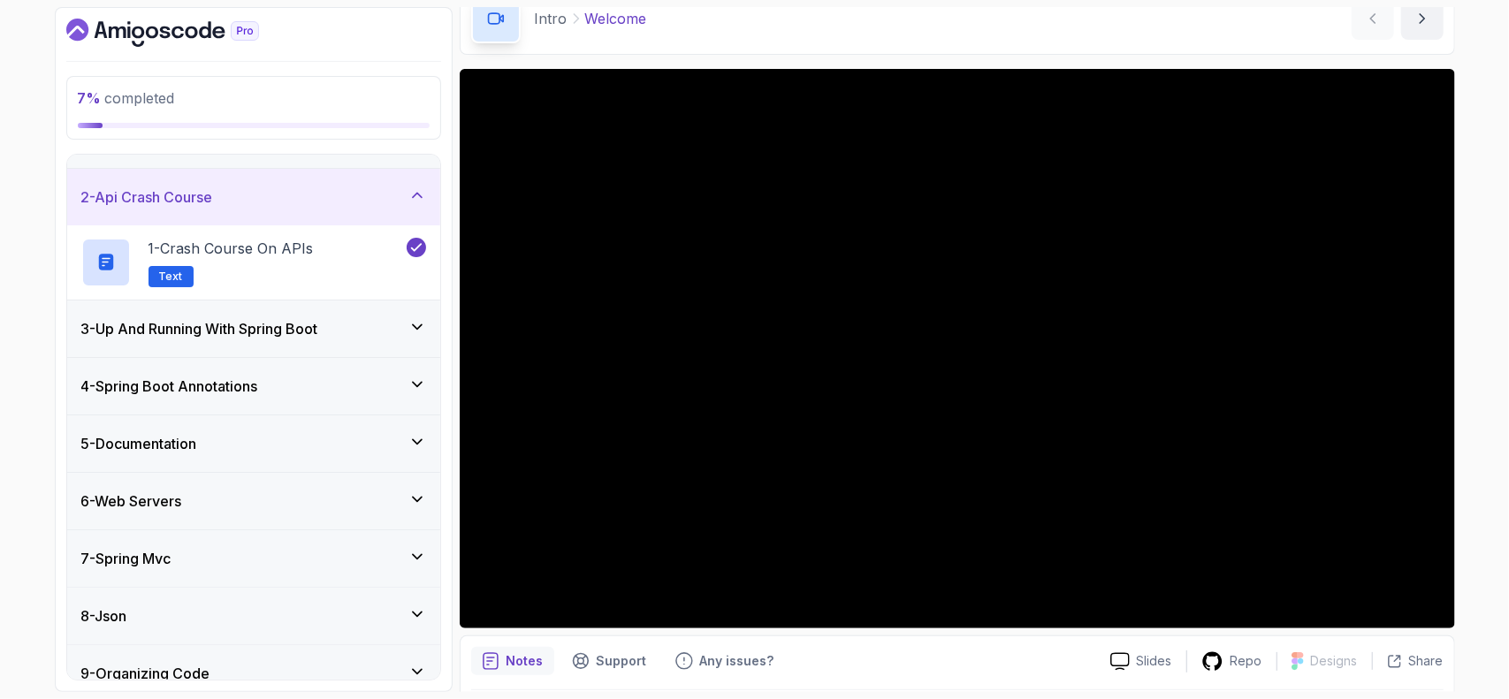
click at [315, 335] on h3 "3 - Up And Running With Spring Boot" at bounding box center [199, 328] width 237 height 21
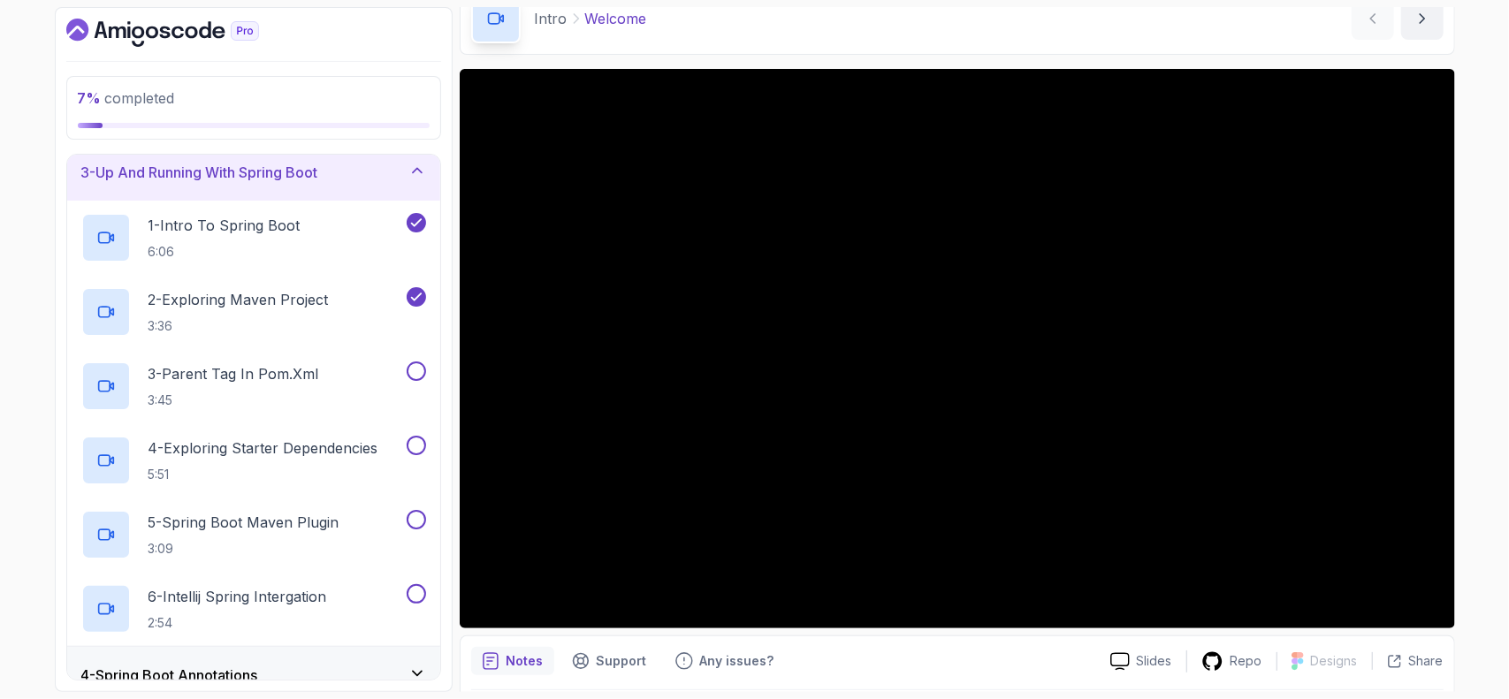
scroll to position [132, 0]
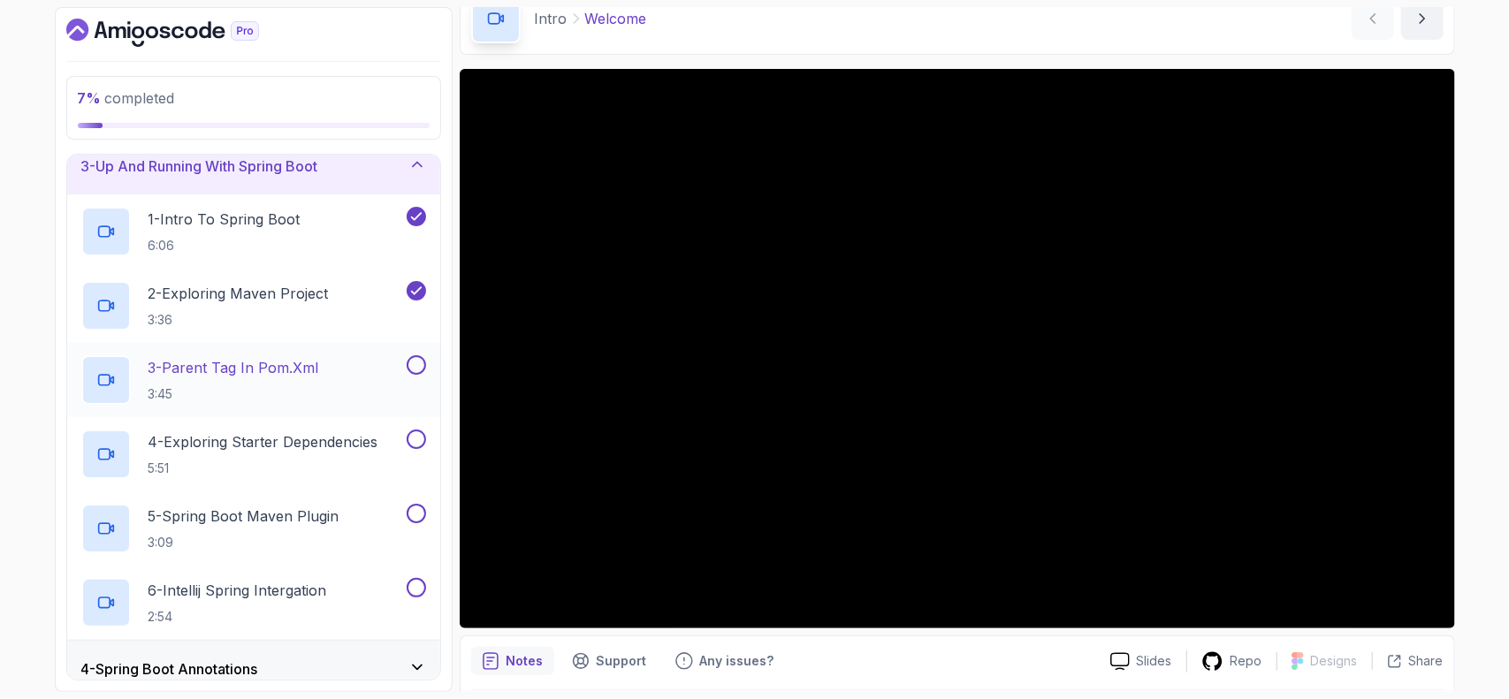
click at [324, 375] on div "3 - Parent Tag In pom.xml 3:45" at bounding box center [242, 380] width 322 height 50
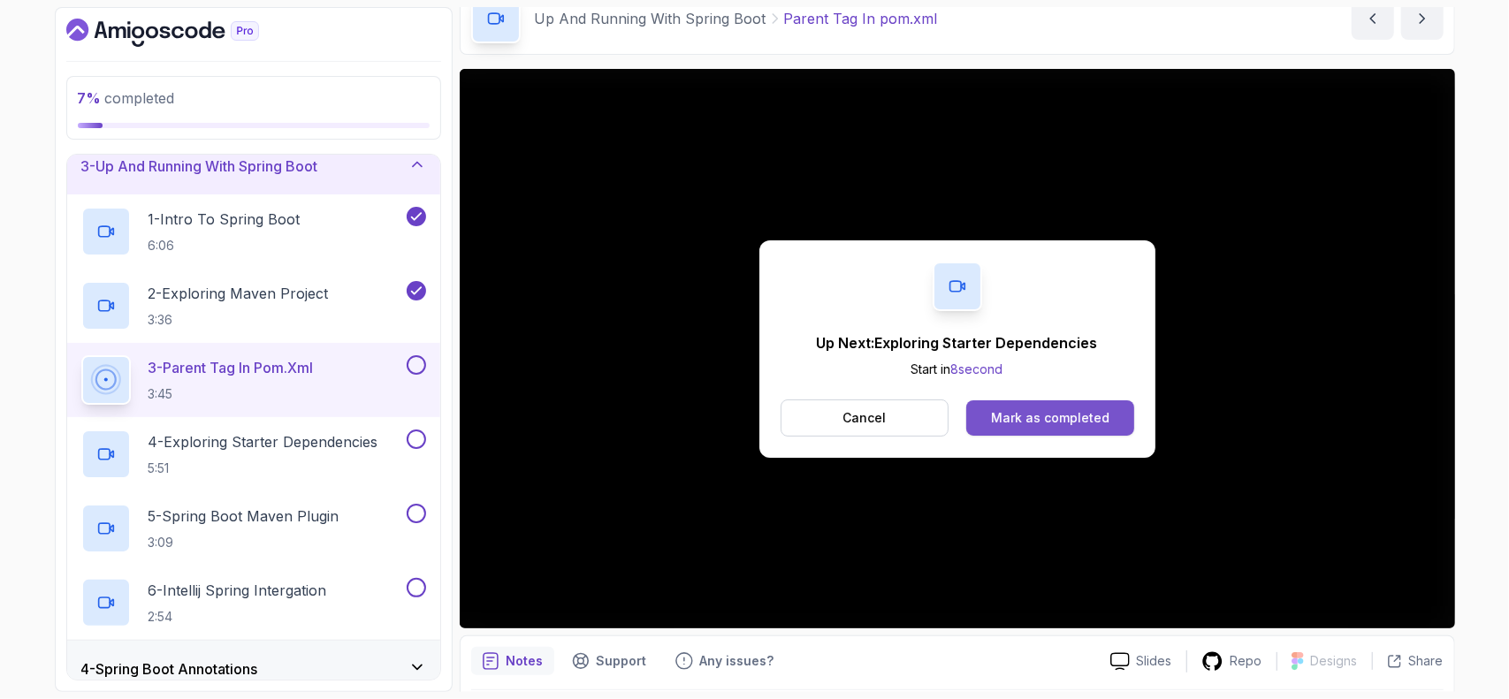
click at [1061, 419] on div "Mark as completed" at bounding box center [1050, 418] width 118 height 18
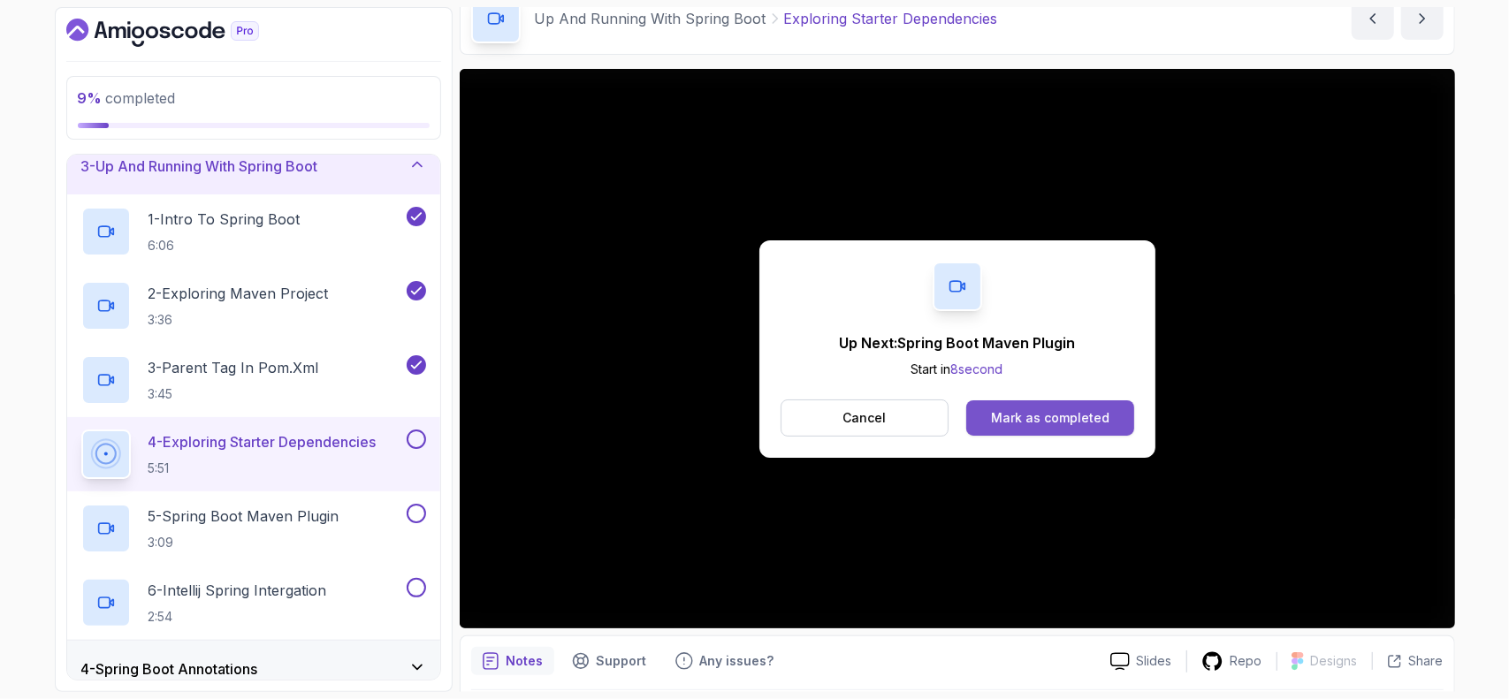
click at [1005, 414] on div "Mark as completed" at bounding box center [1050, 418] width 118 height 18
